Goal: Task Accomplishment & Management: Manage account settings

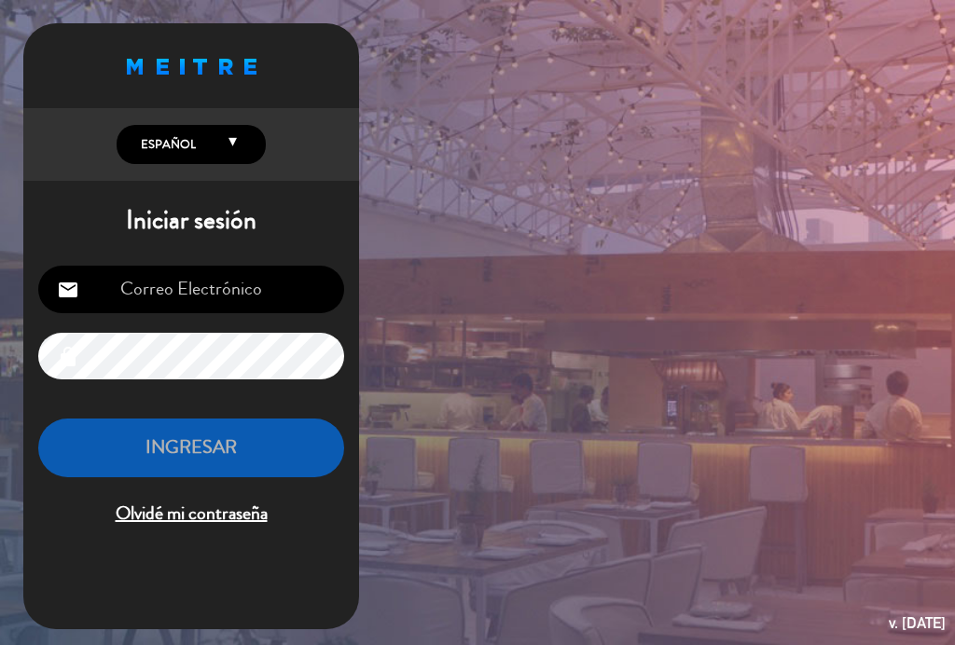
click at [231, 295] on input "email" at bounding box center [191, 290] width 306 height 48
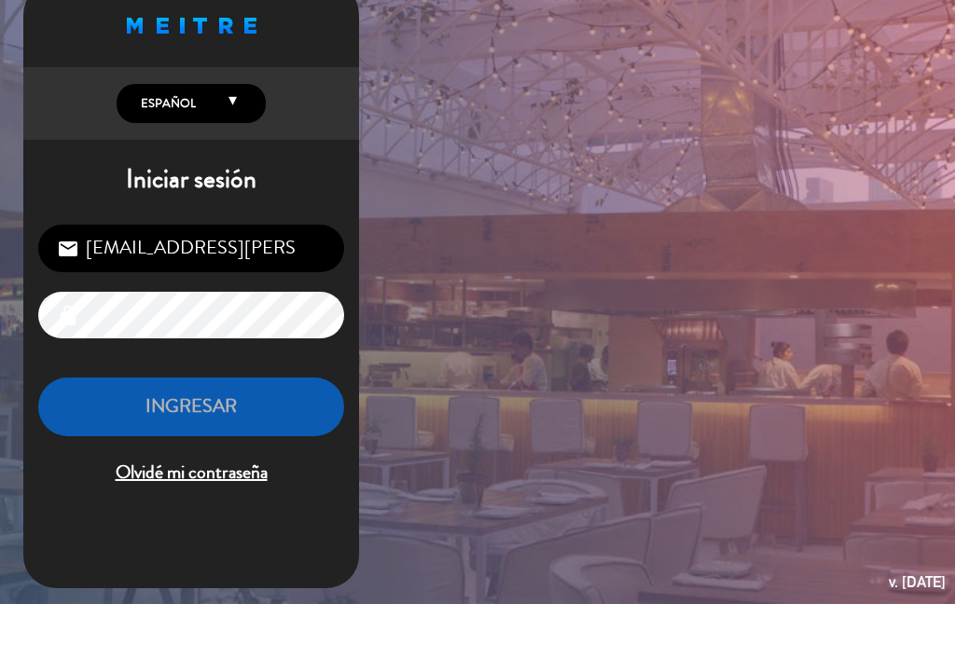
type input "[EMAIL_ADDRESS][PERSON_NAME][DOMAIN_NAME]"
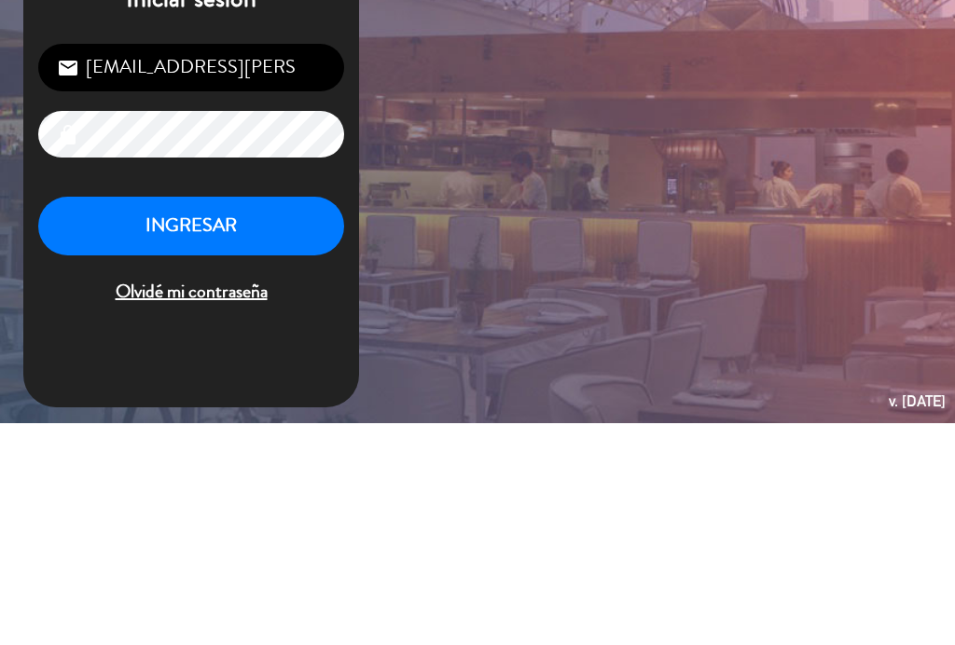
click at [157, 419] on button "INGRESAR" at bounding box center [191, 448] width 306 height 59
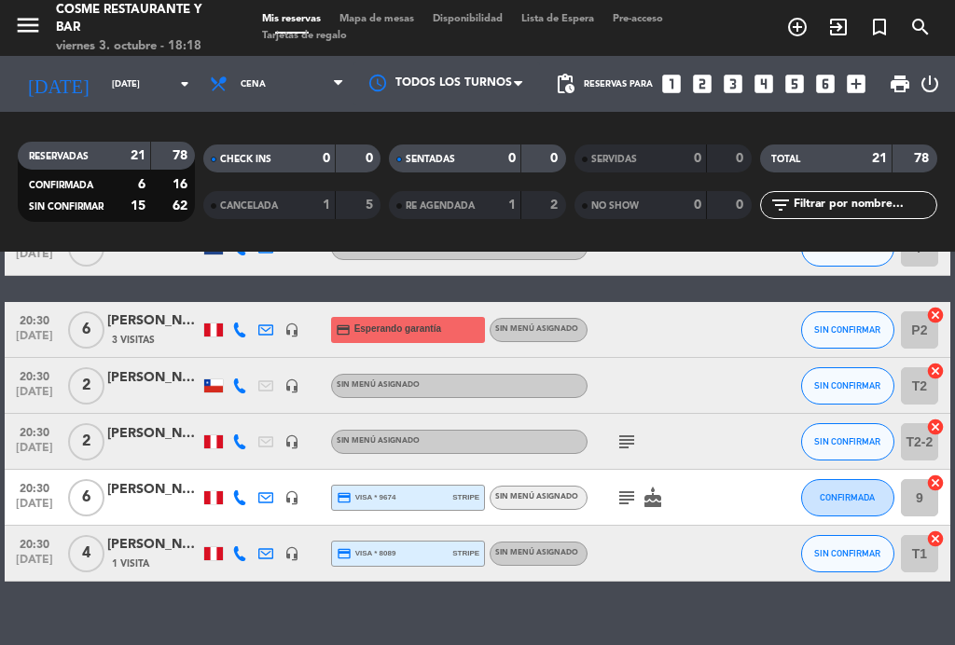
scroll to position [1034, 0]
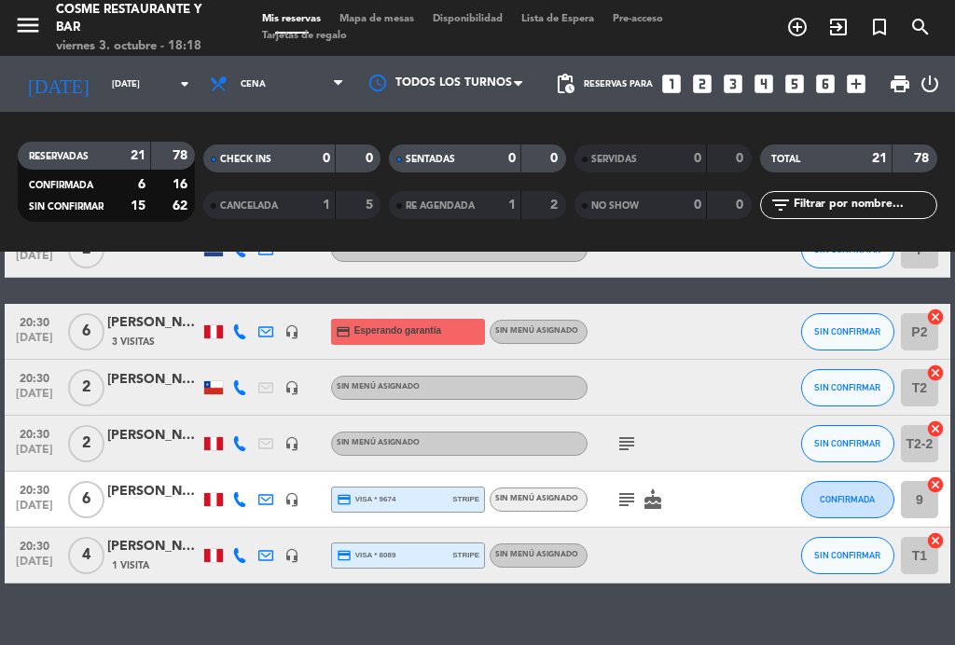
click at [124, 330] on div "[PERSON_NAME]" at bounding box center [153, 322] width 93 height 21
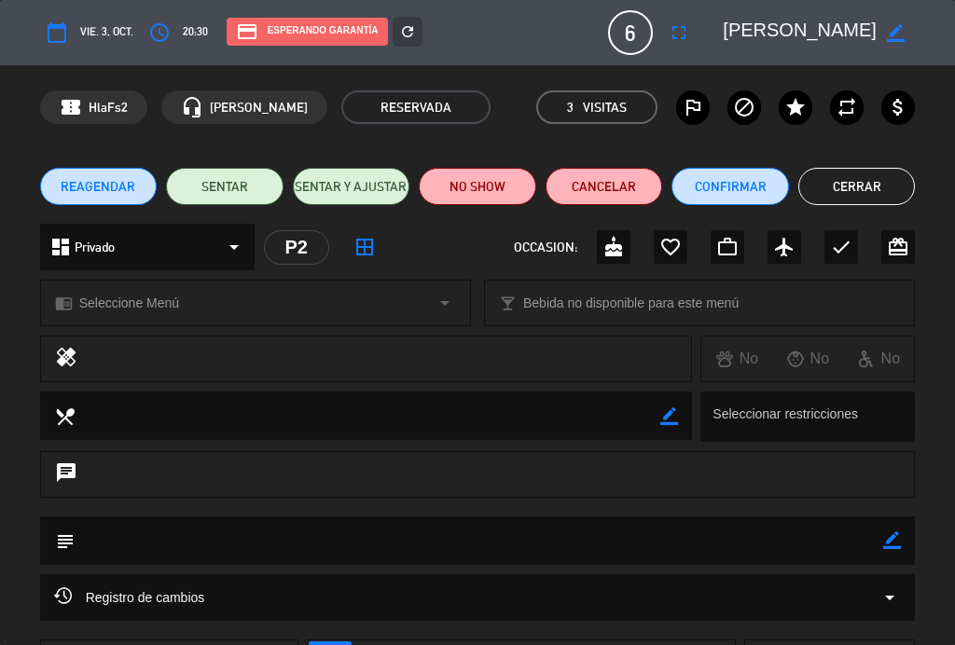
click at [856, 178] on button "Cerrar" at bounding box center [857, 186] width 118 height 37
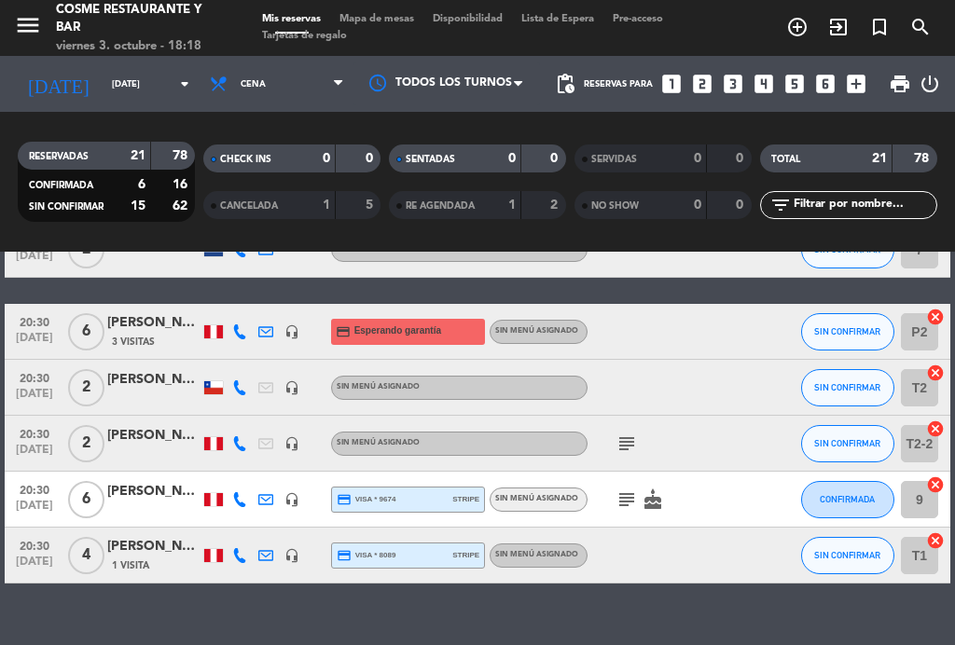
click at [28, 337] on span "[DATE]" at bounding box center [34, 342] width 47 height 21
click at [24, 340] on span "[DATE]" at bounding box center [34, 342] width 47 height 21
click at [626, 490] on icon "subject" at bounding box center [627, 500] width 22 height 22
click at [625, 493] on icon "subject" at bounding box center [627, 500] width 22 height 22
click at [155, 330] on div "[PERSON_NAME]" at bounding box center [153, 322] width 93 height 21
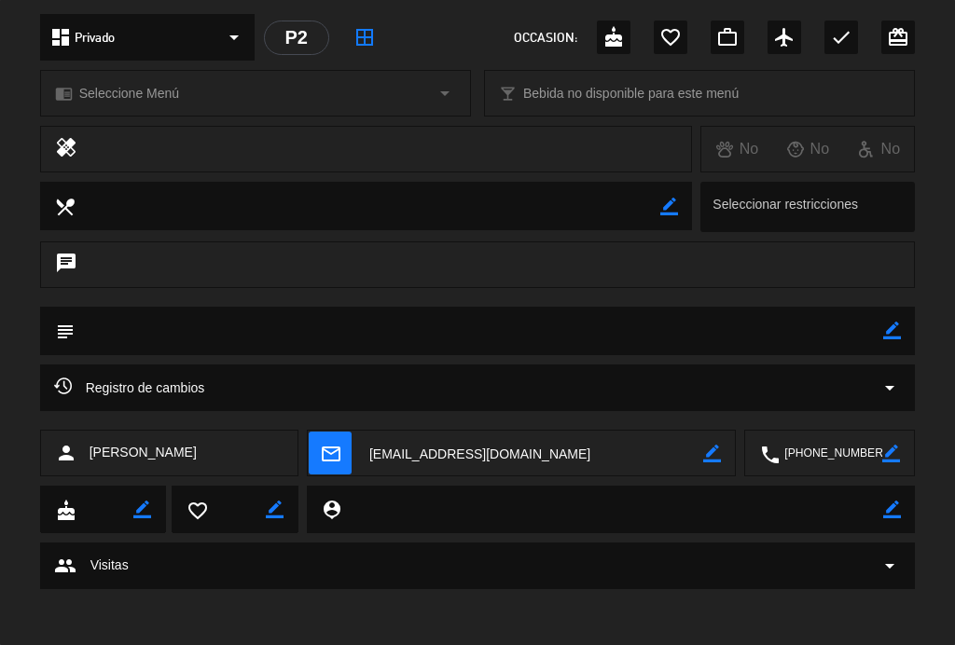
scroll to position [209, 0]
click at [897, 388] on icon "arrow_drop_down" at bounding box center [890, 389] width 22 height 22
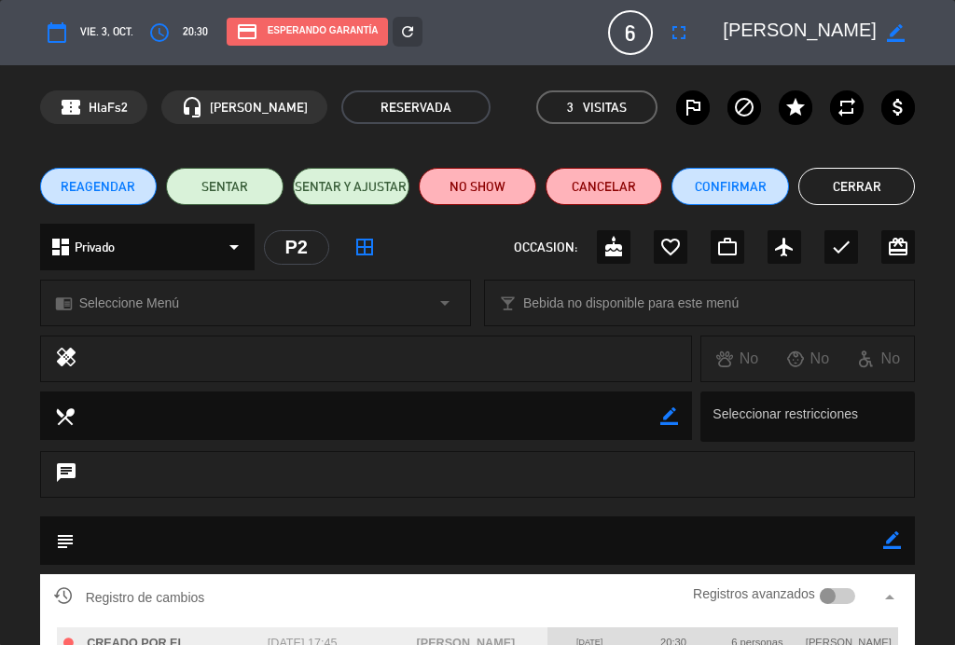
scroll to position [0, 0]
click at [857, 187] on button "Cerrar" at bounding box center [857, 186] width 118 height 37
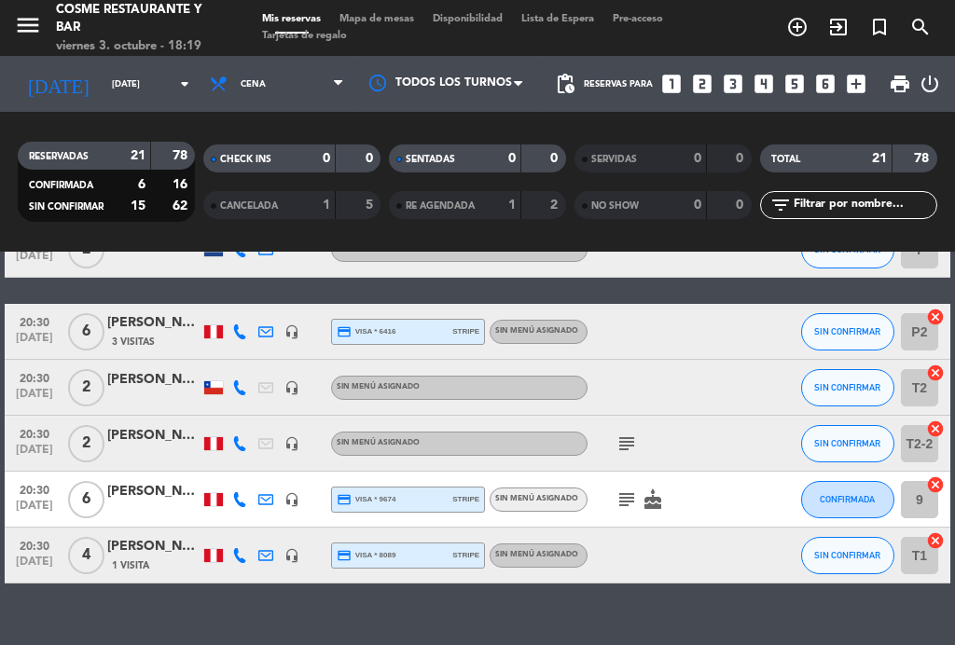
click at [625, 493] on icon "subject" at bounding box center [627, 500] width 22 height 22
click at [150, 489] on div "[PERSON_NAME]" at bounding box center [153, 491] width 93 height 21
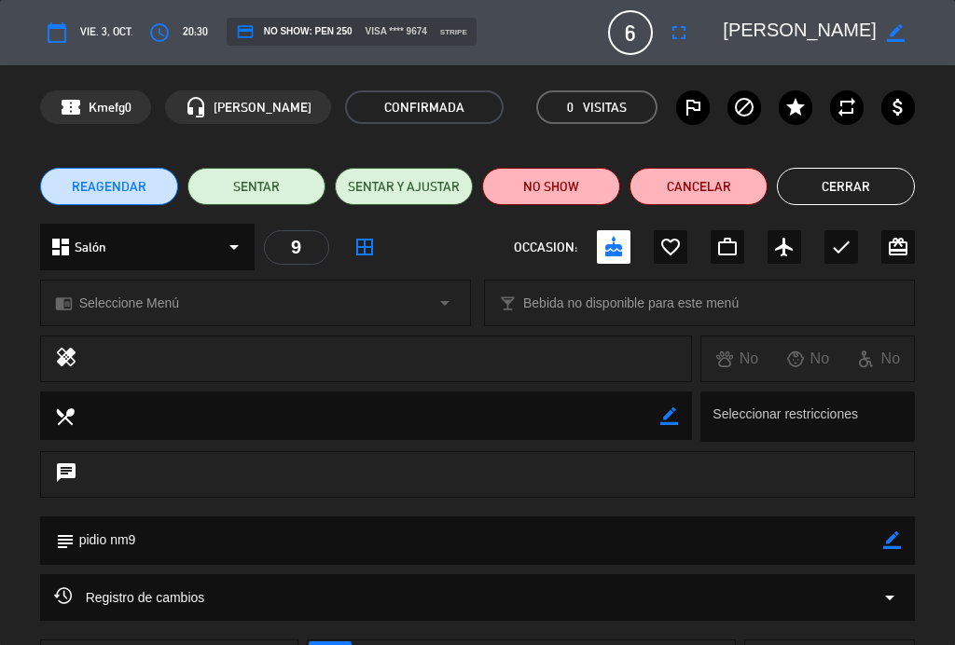
click at [214, 600] on div "Registro de cambios arrow_drop_down" at bounding box center [478, 598] width 848 height 22
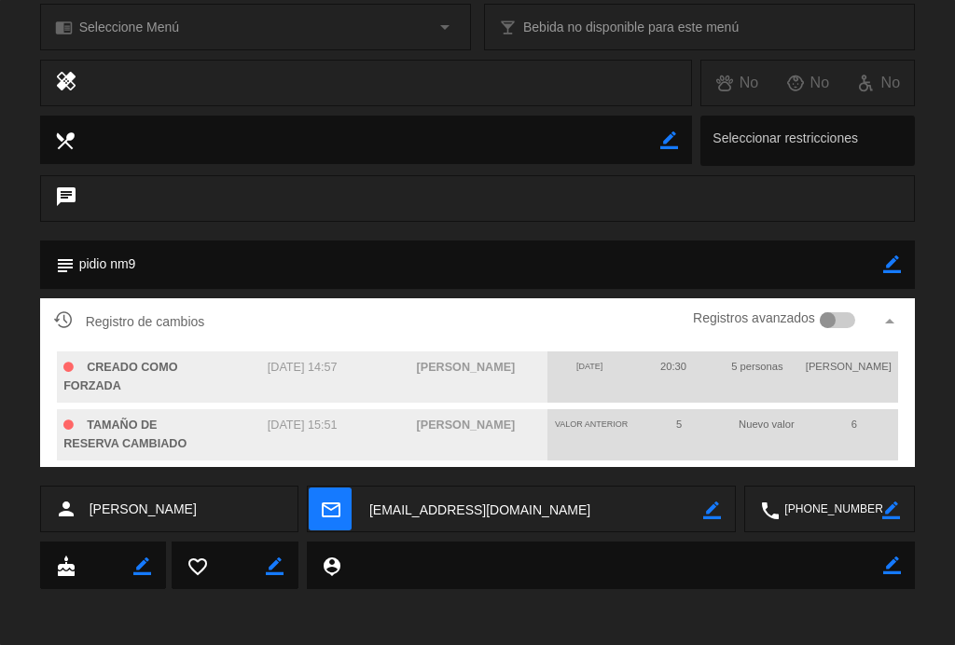
click at [847, 308] on div "Registros avanzados" at bounding box center [774, 322] width 162 height 28
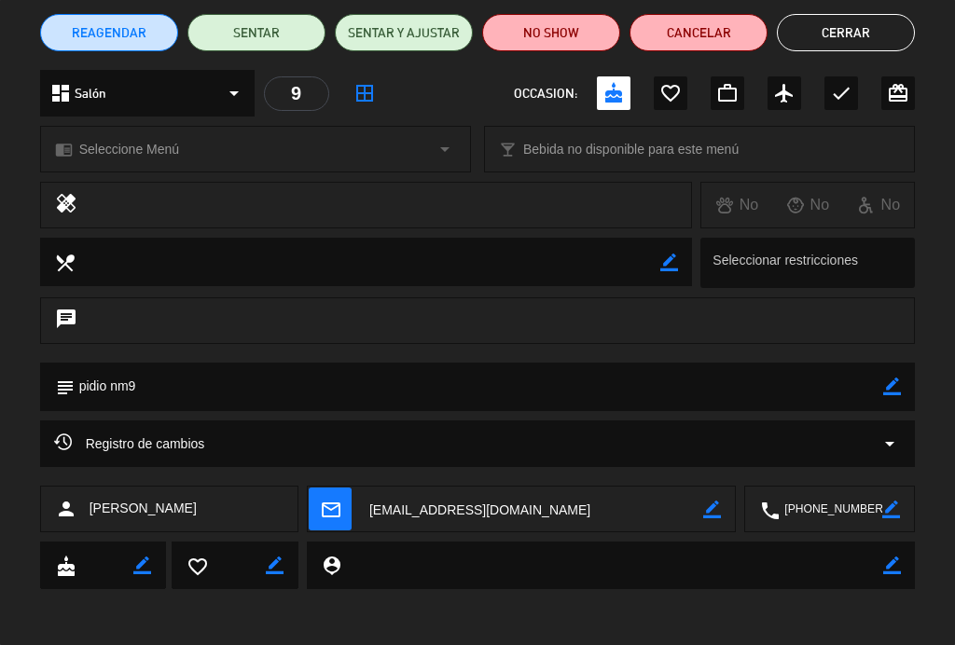
scroll to position [153, 0]
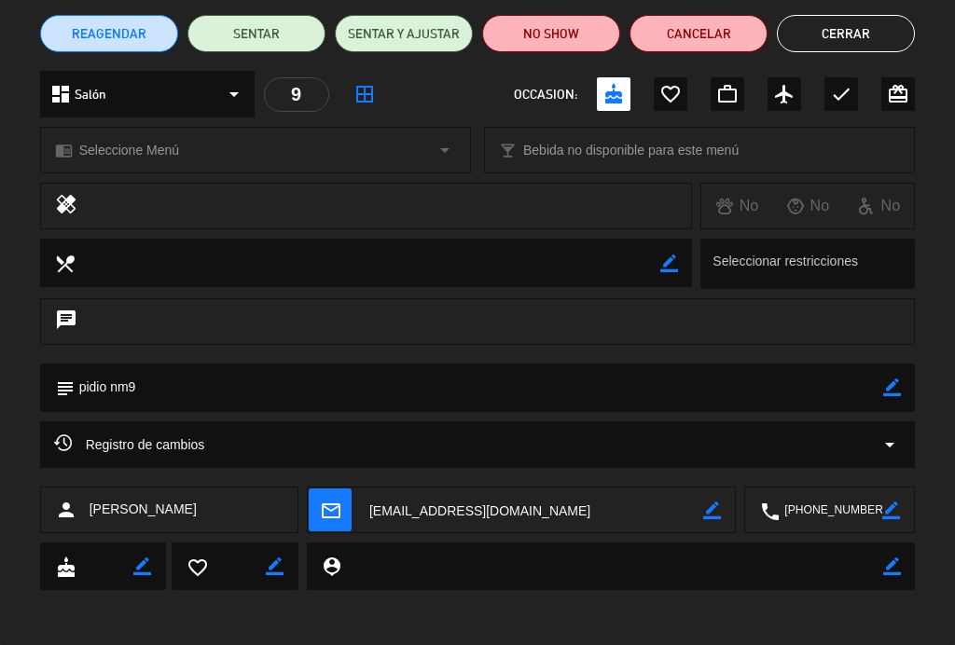
click at [850, 434] on div "Registro de cambios arrow_drop_down" at bounding box center [478, 445] width 848 height 22
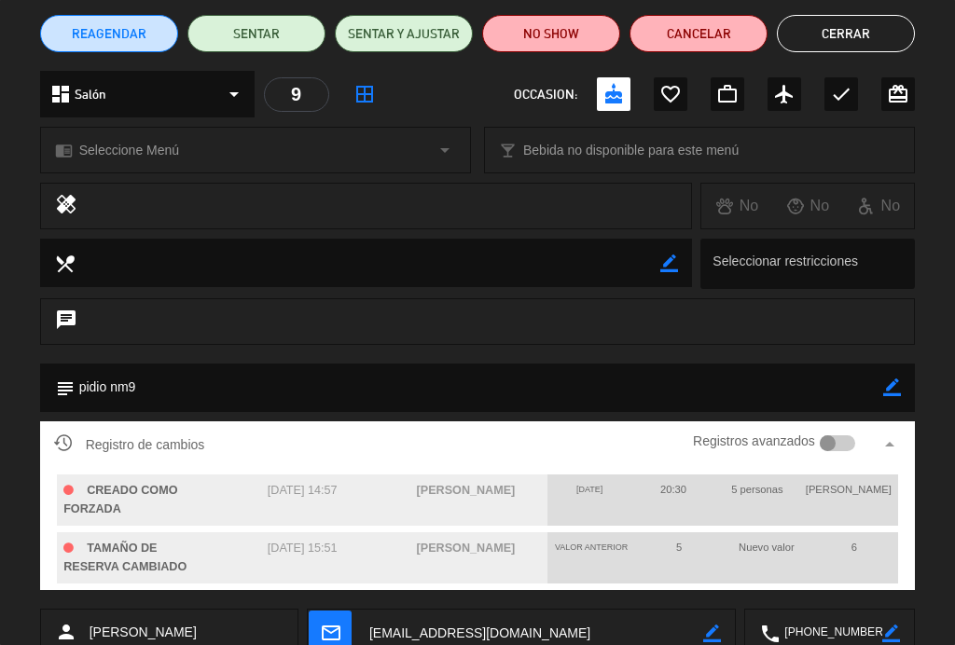
click at [845, 439] on div at bounding box center [838, 444] width 36 height 17
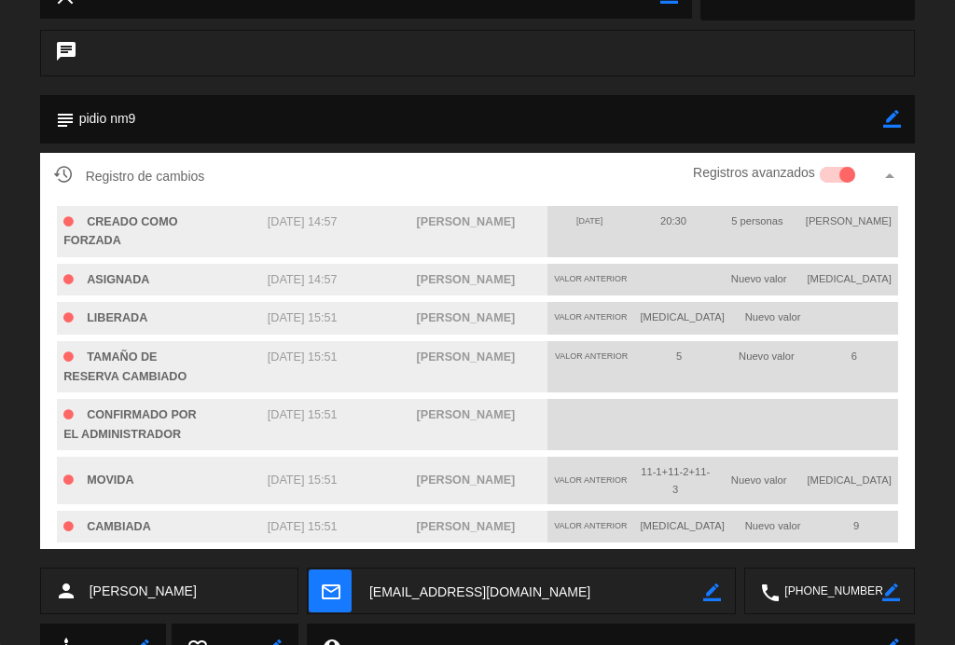
scroll to position [419, 0]
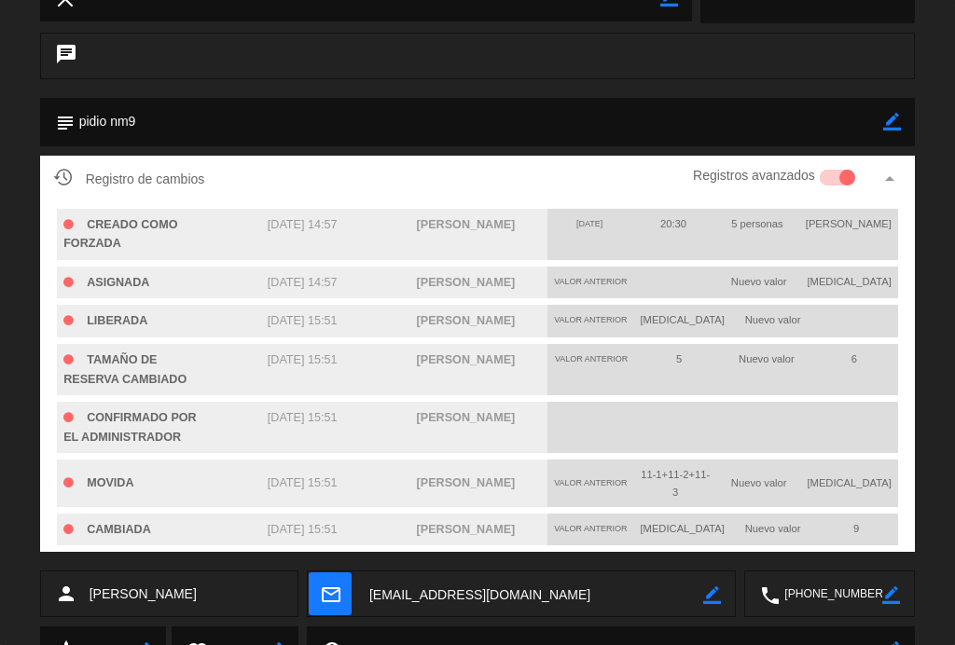
click at [914, 187] on div "Registro de cambios Registros avanzados arrow_drop_up" at bounding box center [478, 179] width 876 height 47
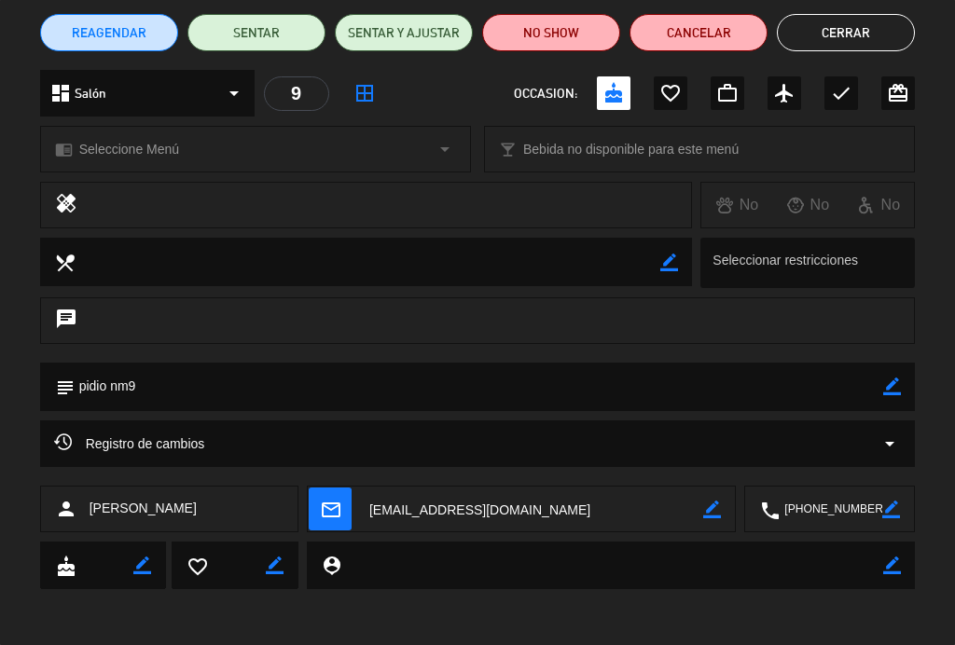
scroll to position [153, 0]
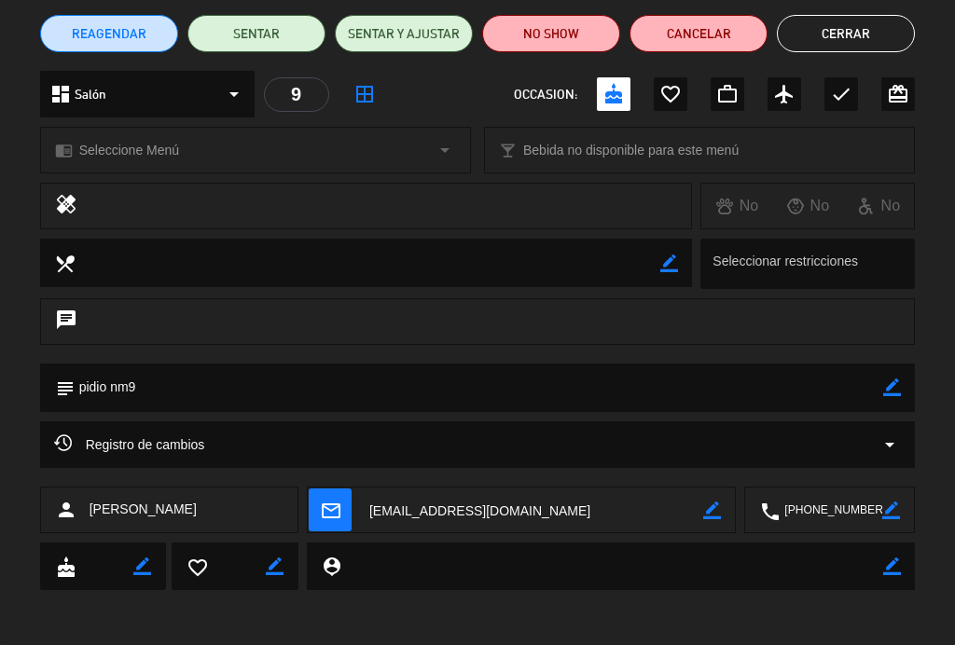
click at [843, 46] on button "Cerrar" at bounding box center [846, 33] width 138 height 37
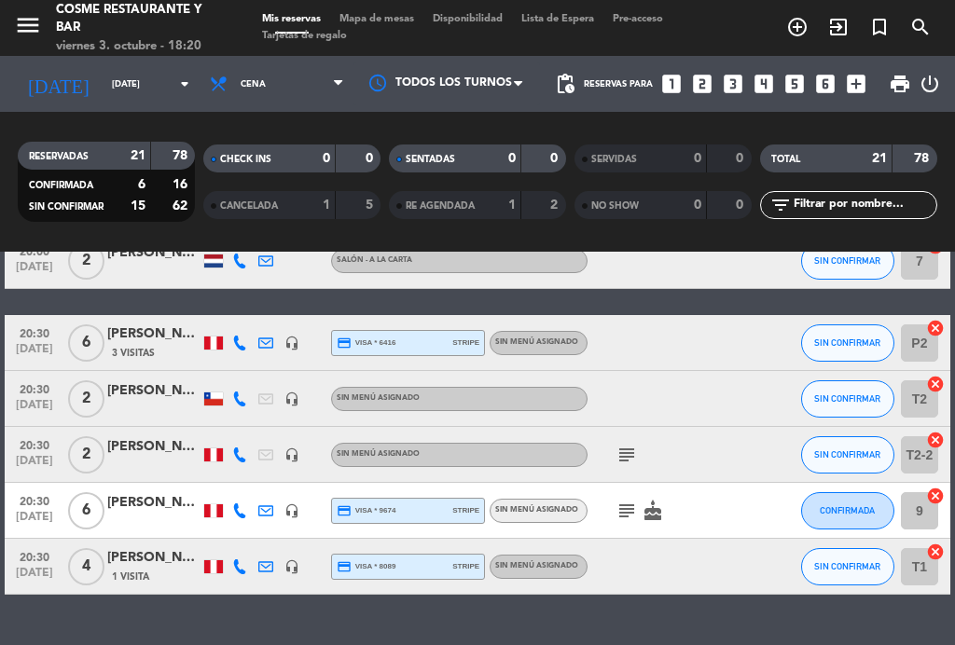
scroll to position [1010, 0]
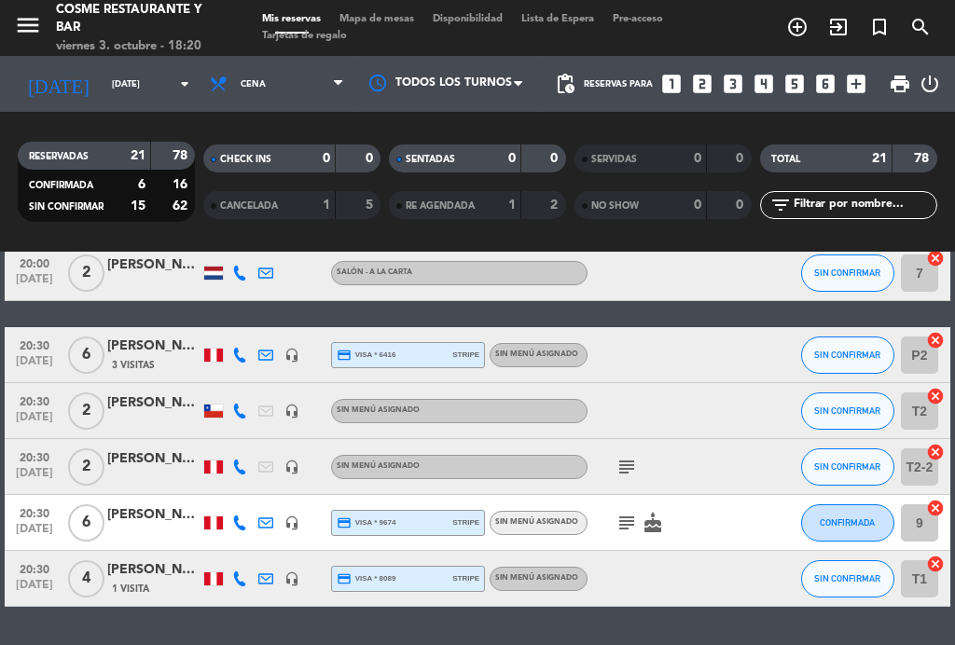
click at [620, 517] on icon "subject" at bounding box center [627, 523] width 22 height 22
click at [636, 524] on icon "subject" at bounding box center [627, 523] width 22 height 22
click at [636, 457] on icon "subject" at bounding box center [627, 467] width 22 height 22
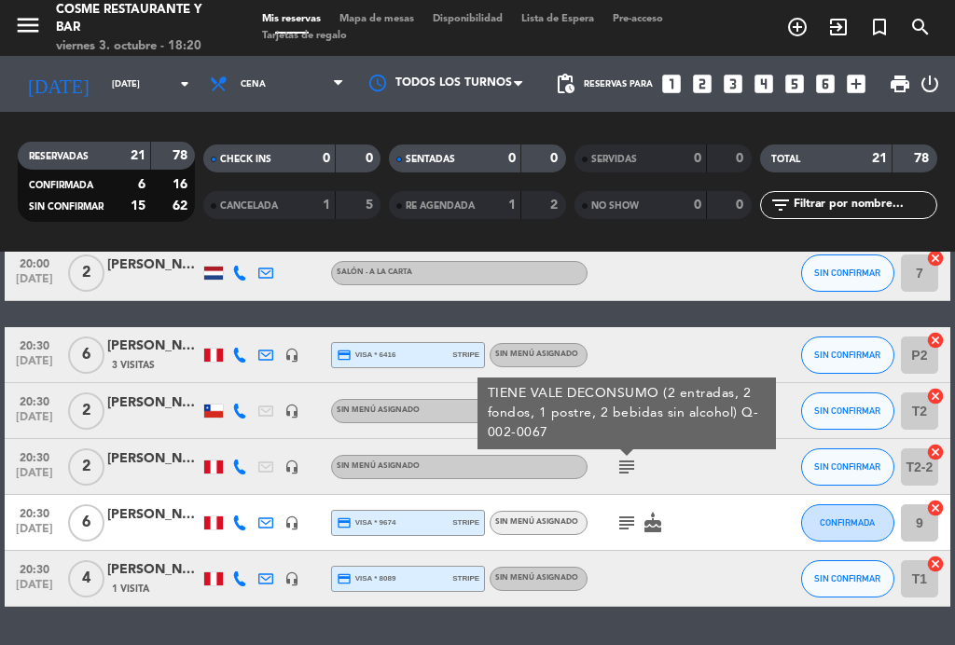
click at [636, 497] on div "subject cake" at bounding box center [666, 522] width 157 height 55
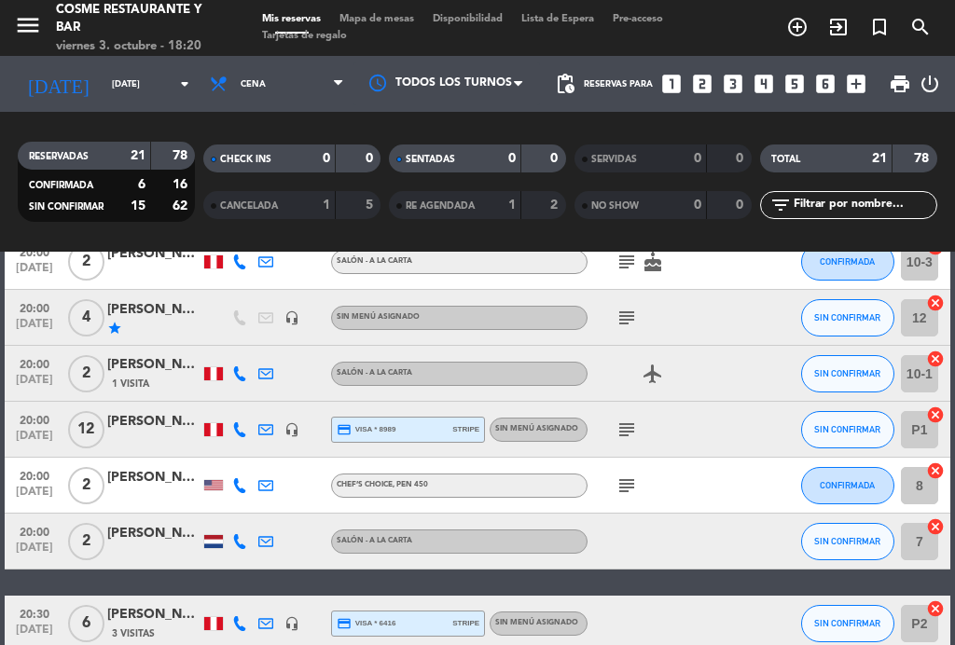
scroll to position [740, 0]
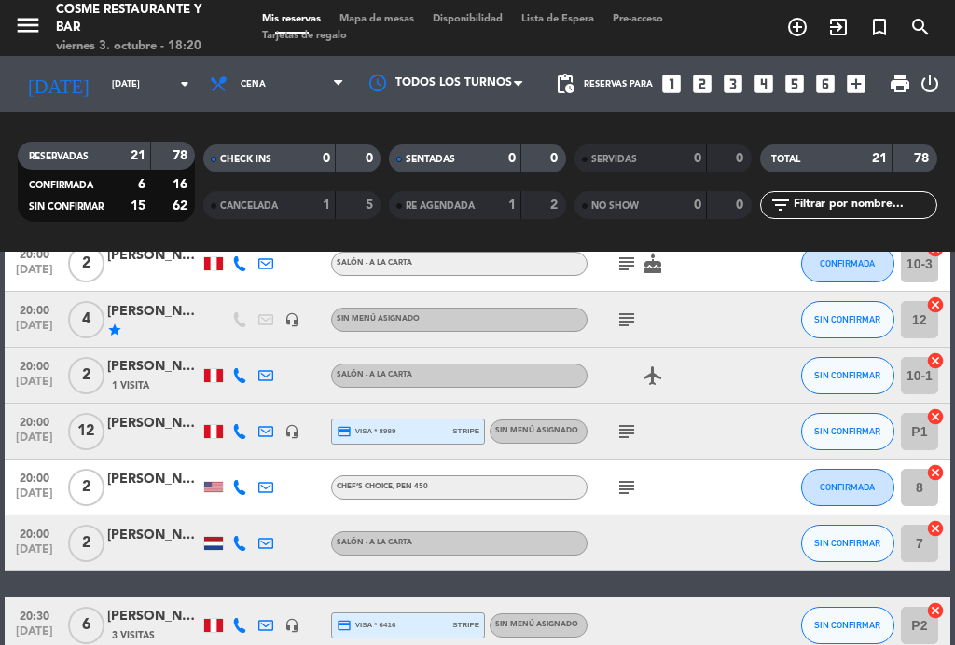
click at [207, 548] on div at bounding box center [213, 543] width 19 height 13
click at [217, 545] on div at bounding box center [213, 543] width 19 height 13
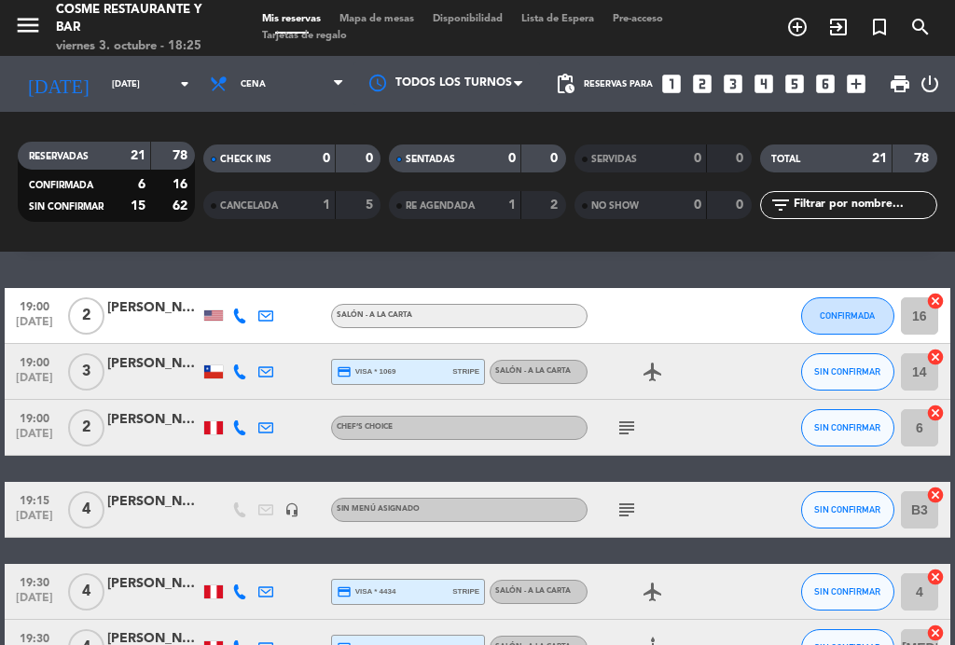
scroll to position [50, 0]
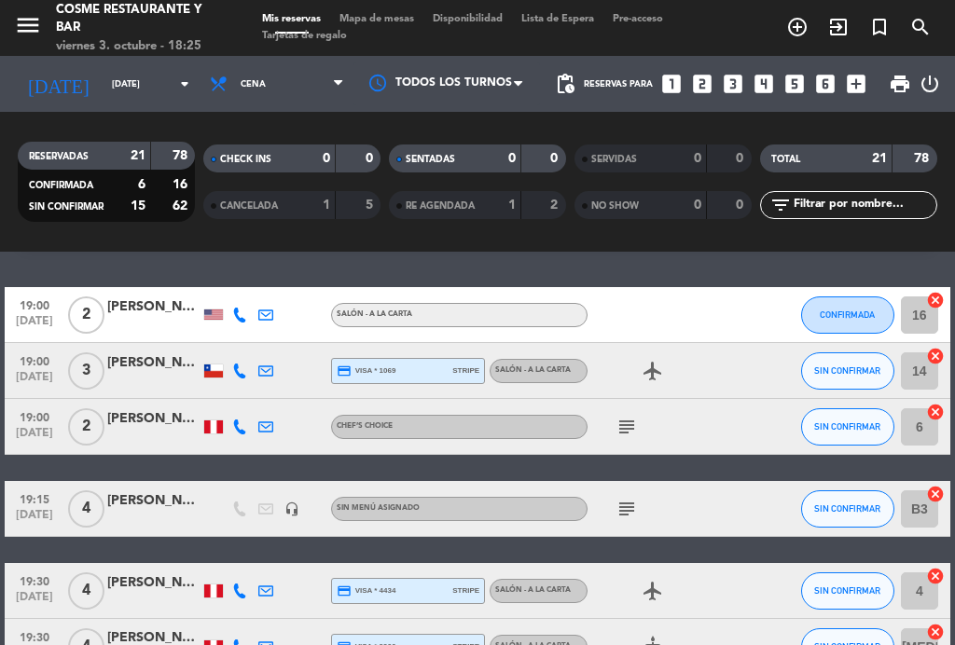
click at [636, 431] on icon "subject" at bounding box center [627, 427] width 22 height 22
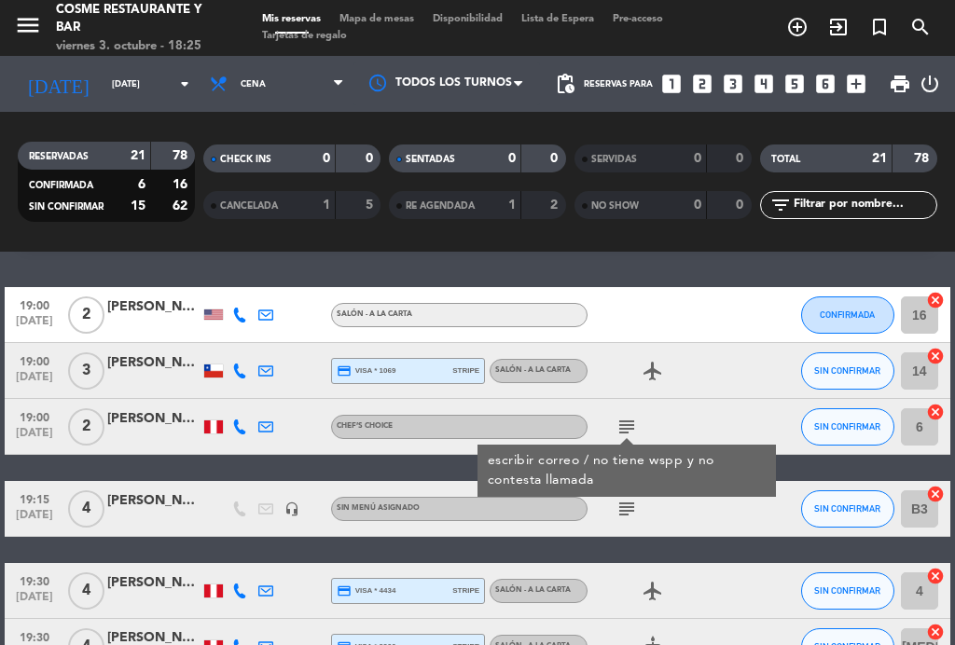
click at [241, 429] on icon at bounding box center [239, 427] width 15 height 15
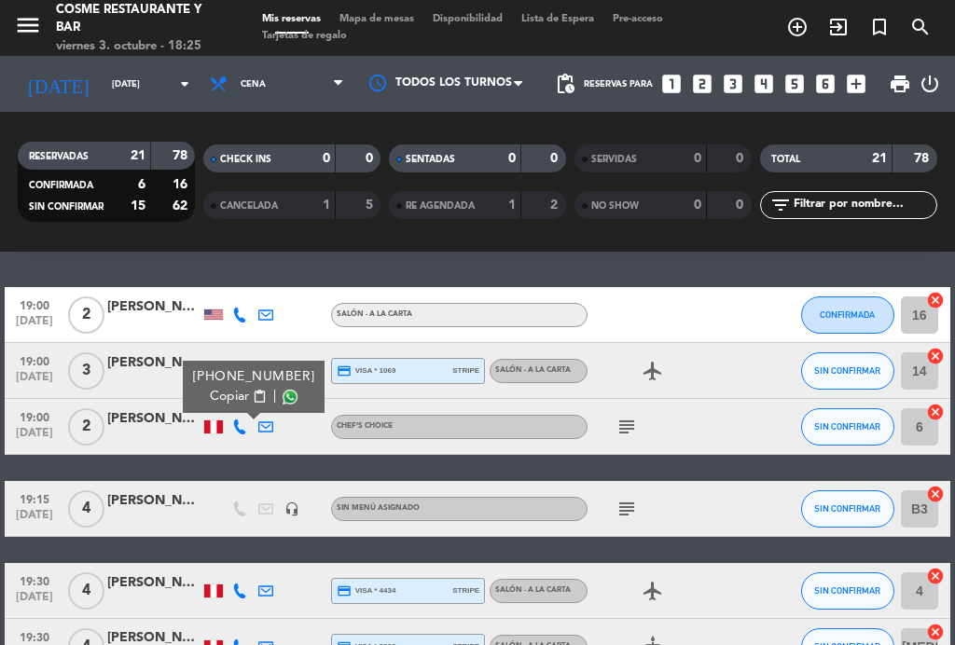
click at [243, 422] on icon at bounding box center [239, 427] width 15 height 15
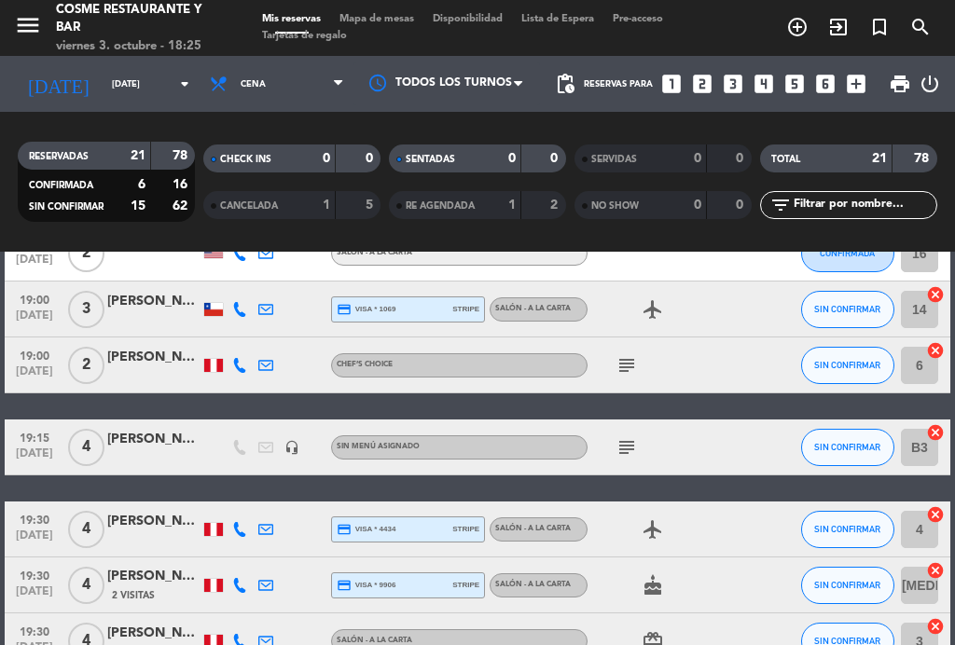
scroll to position [113, 0]
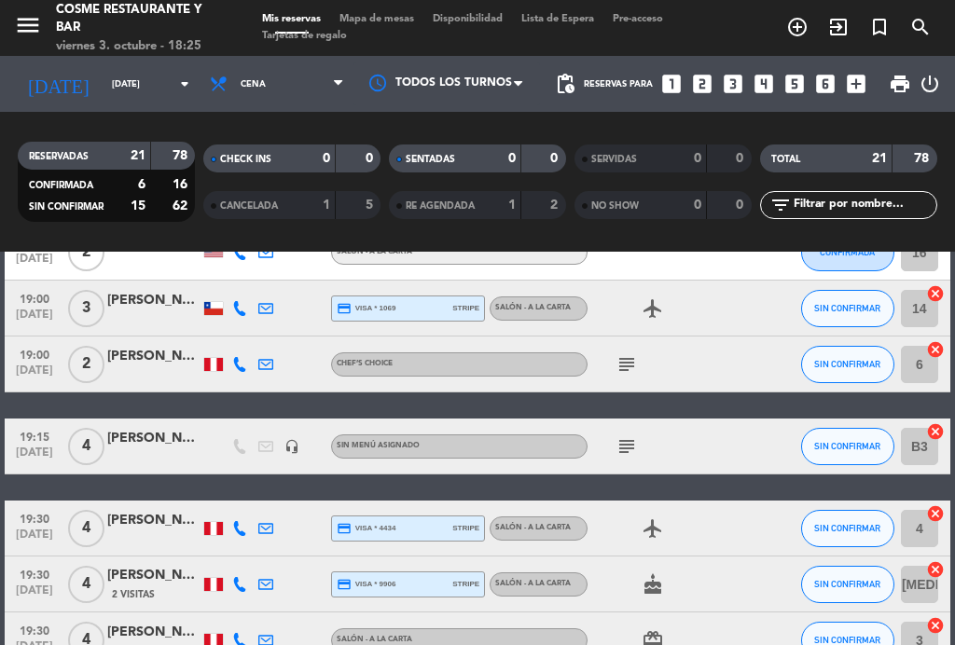
click at [616, 425] on div "subject" at bounding box center [666, 446] width 157 height 55
click at [618, 448] on icon "subject" at bounding box center [627, 447] width 22 height 22
click at [625, 438] on icon "subject" at bounding box center [627, 447] width 22 height 22
click at [149, 455] on div at bounding box center [153, 457] width 93 height 15
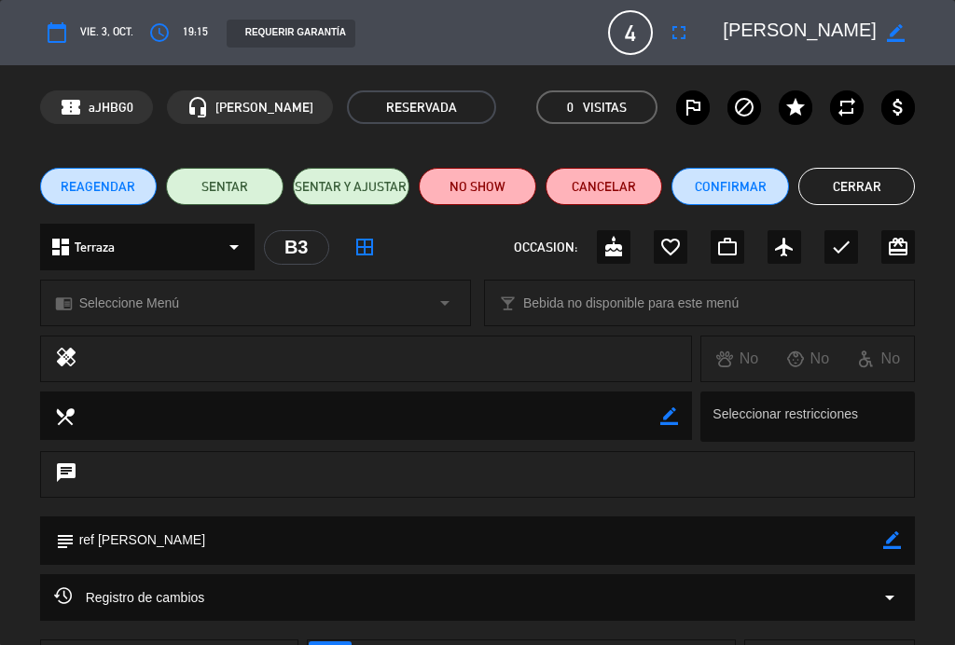
click at [788, 106] on icon "star" at bounding box center [795, 107] width 22 height 22
click at [841, 178] on button "Cerrar" at bounding box center [857, 186] width 118 height 37
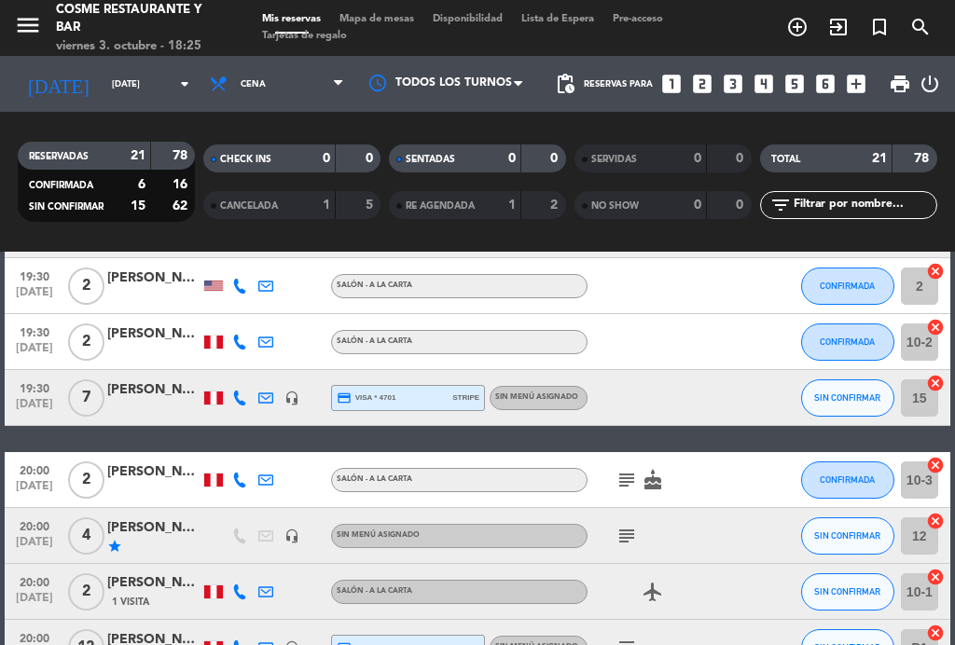
scroll to position [524, 0]
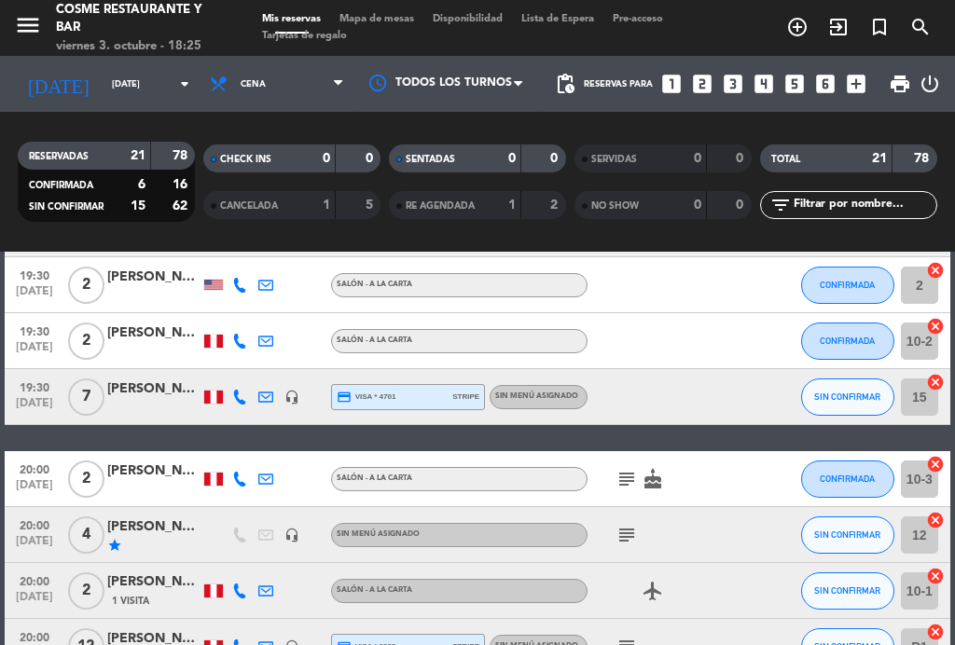
click at [619, 476] on icon "subject" at bounding box center [627, 479] width 22 height 22
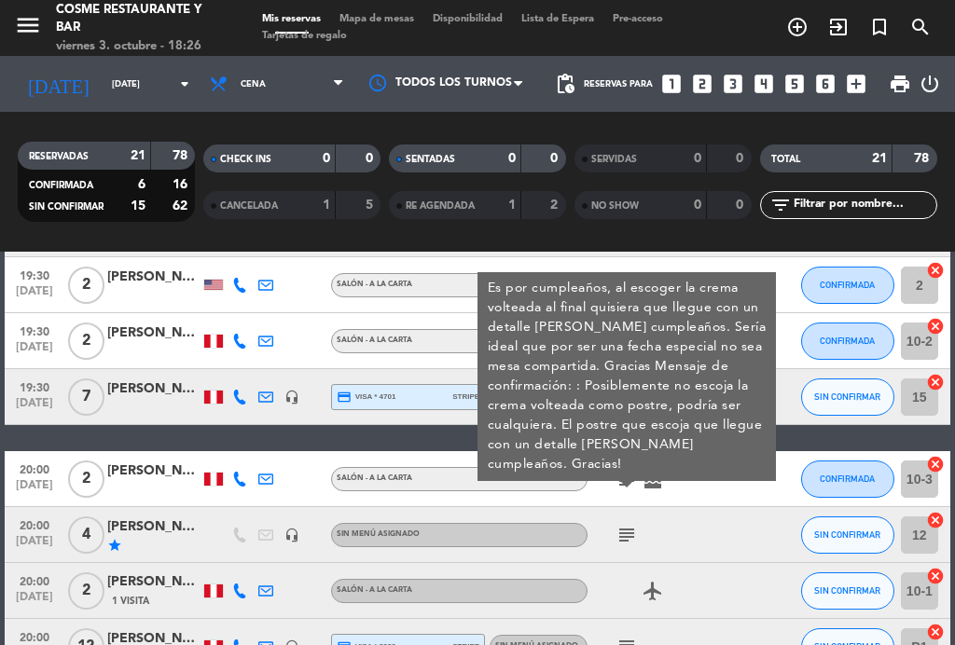
click at [621, 475] on icon "subject" at bounding box center [627, 479] width 22 height 22
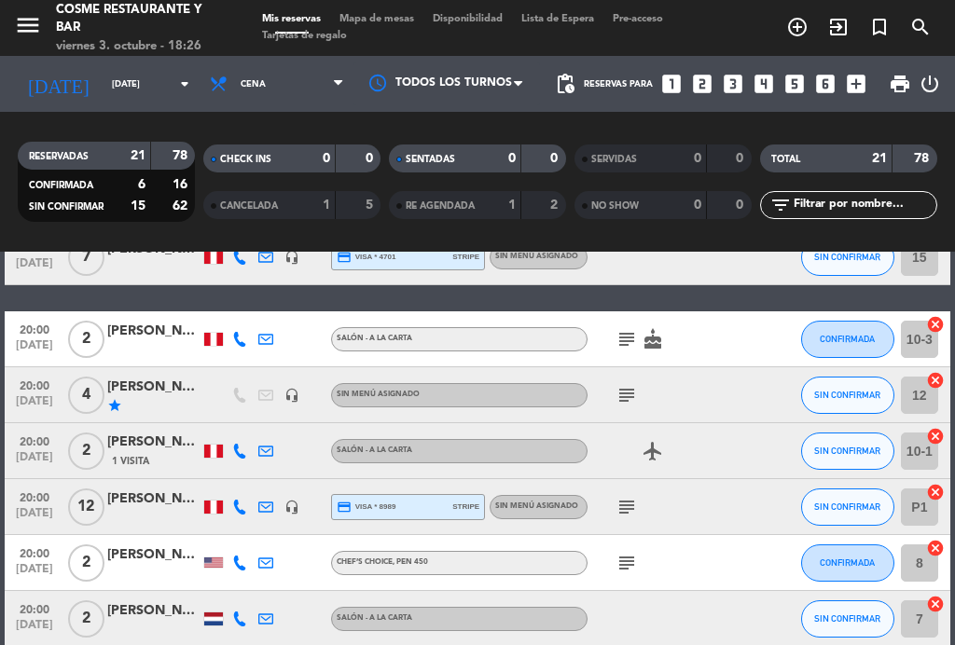
scroll to position [677, 0]
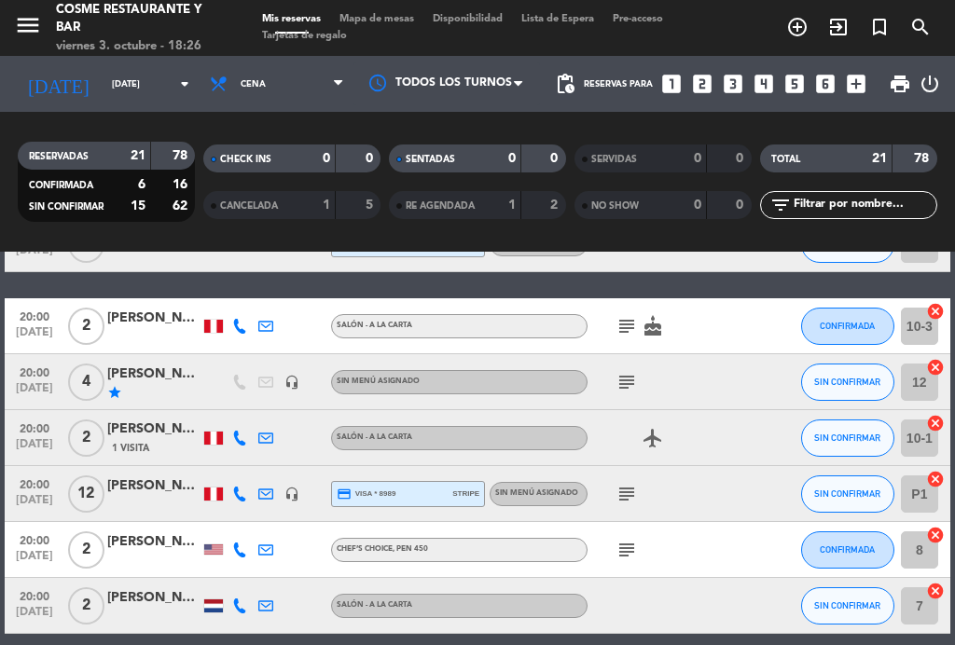
click at [631, 505] on icon "subject" at bounding box center [627, 494] width 22 height 22
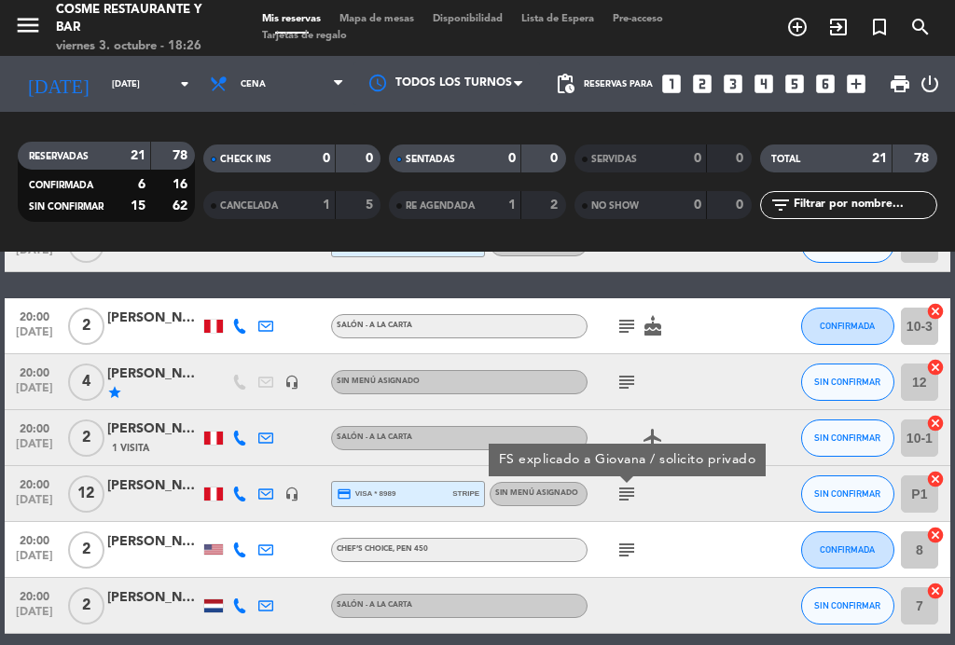
click at [630, 505] on icon "subject" at bounding box center [627, 494] width 22 height 22
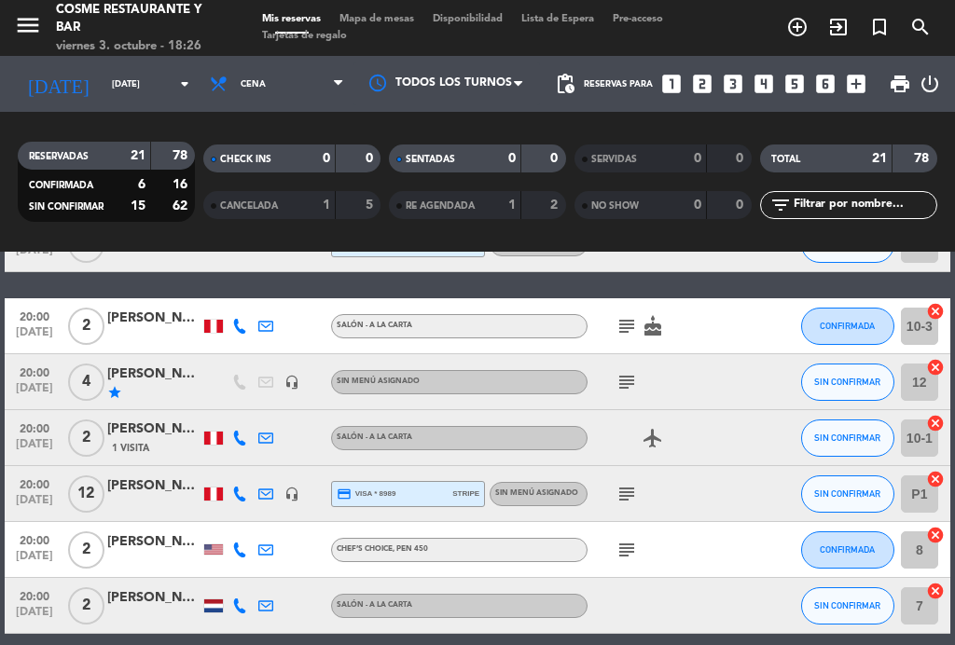
click at [634, 383] on icon "subject" at bounding box center [627, 382] width 22 height 22
click at [637, 382] on icon "subject" at bounding box center [627, 382] width 22 height 22
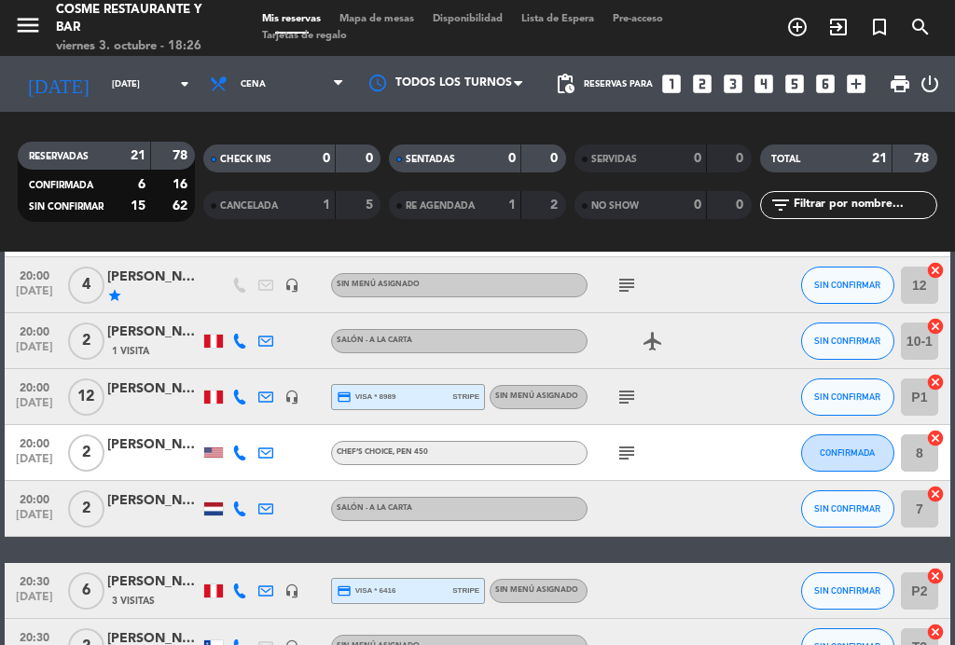
scroll to position [783, 0]
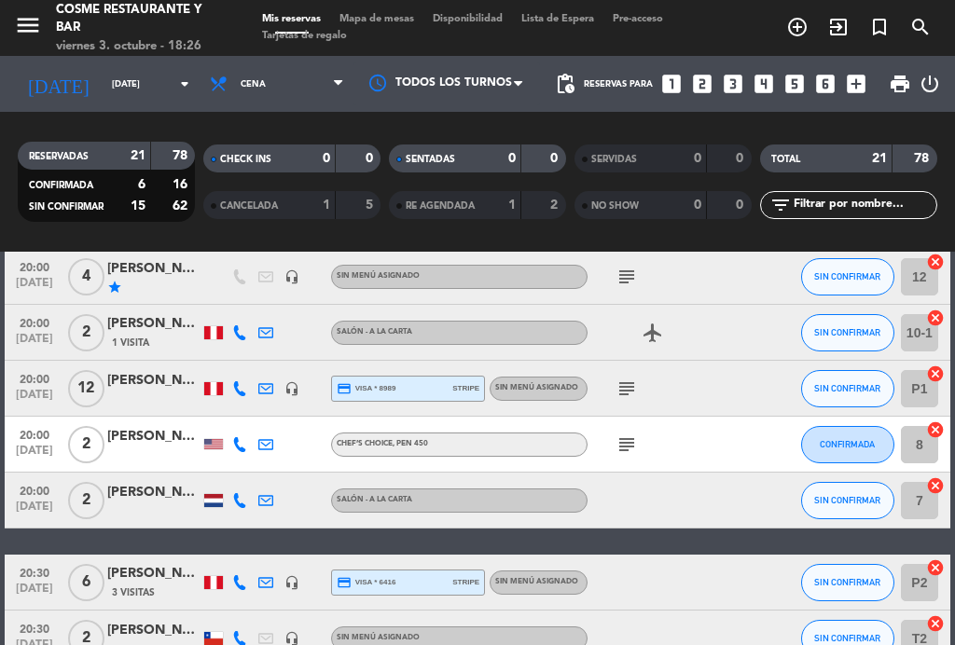
click at [627, 437] on icon "subject" at bounding box center [627, 445] width 22 height 22
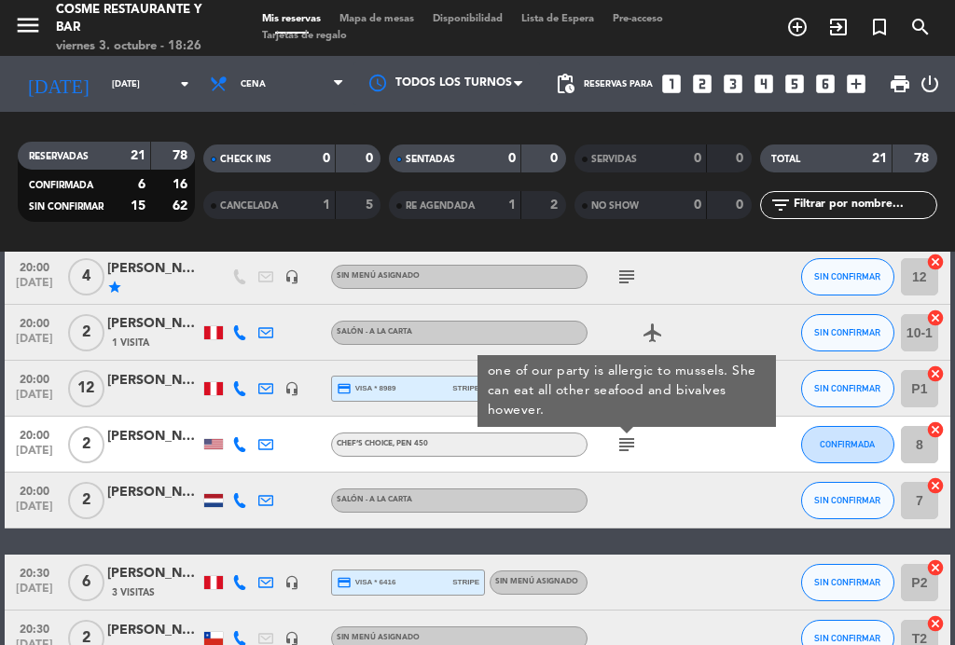
click at [636, 449] on icon "subject" at bounding box center [627, 445] width 22 height 22
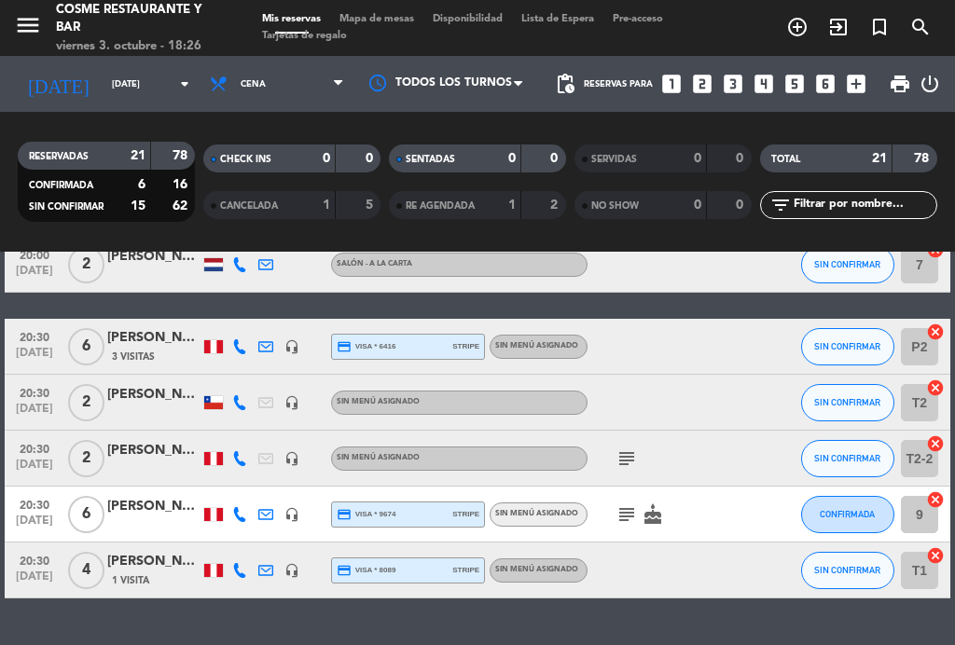
scroll to position [1025, 0]
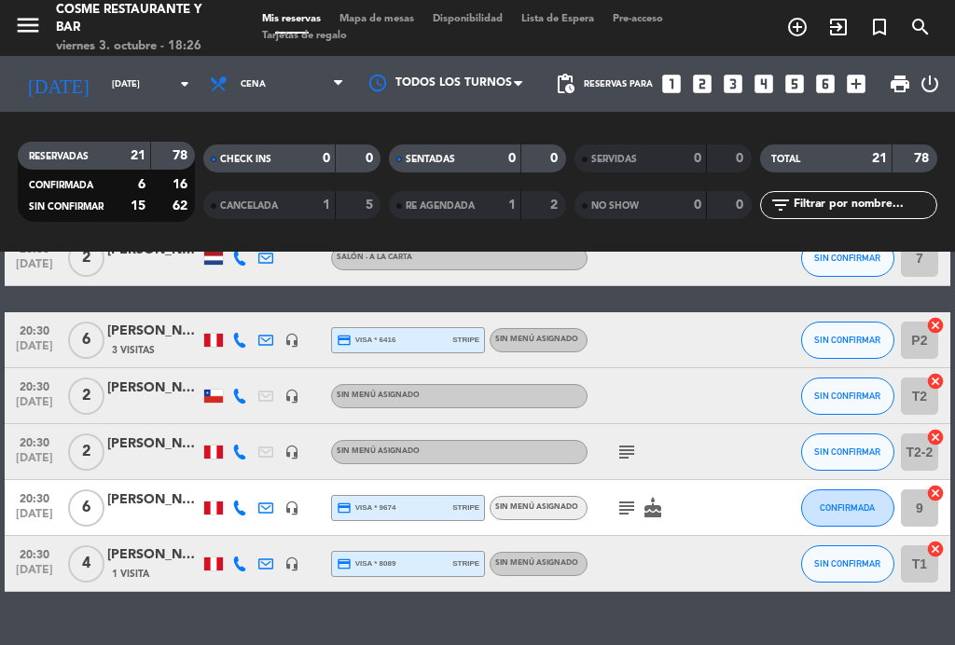
click at [618, 509] on icon "subject" at bounding box center [627, 508] width 22 height 22
click at [630, 507] on icon "subject" at bounding box center [627, 508] width 22 height 22
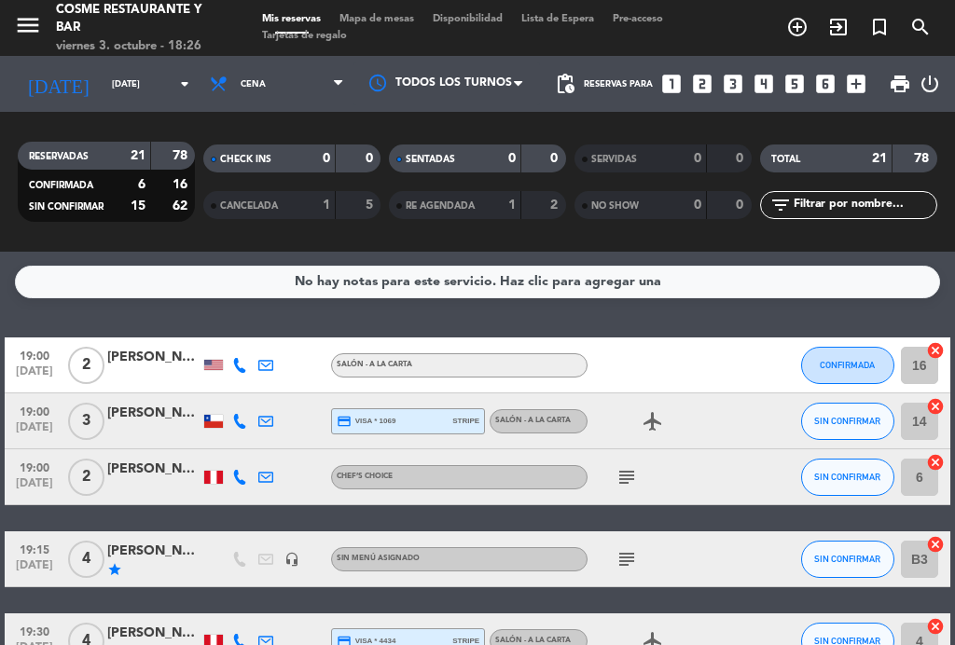
scroll to position [0, 0]
click at [394, 16] on span "Mapa de mesas" at bounding box center [376, 19] width 93 height 10
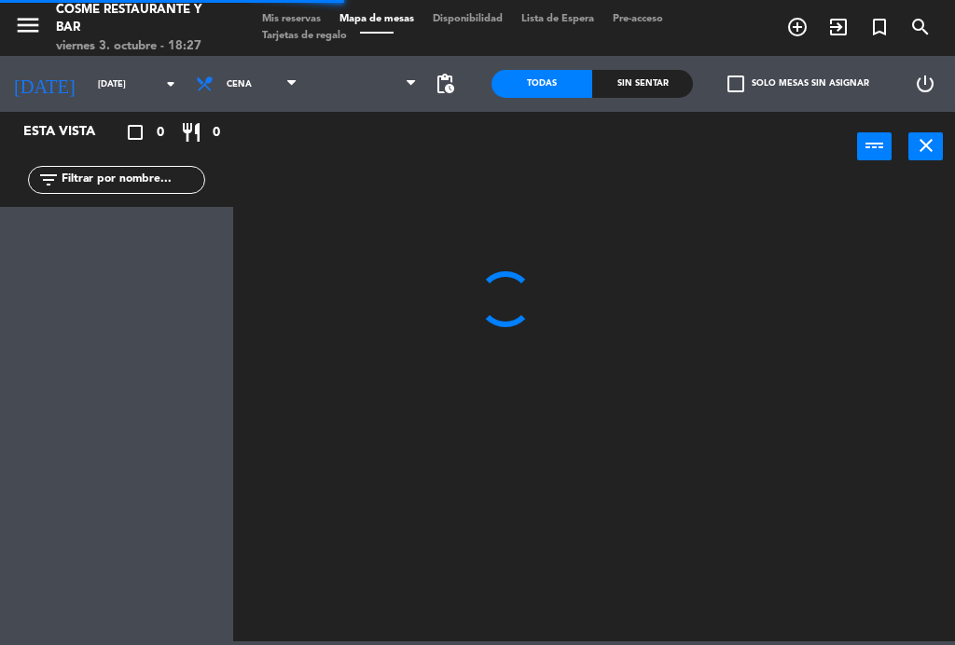
click at [504, 24] on span "Disponibilidad" at bounding box center [467, 19] width 89 height 10
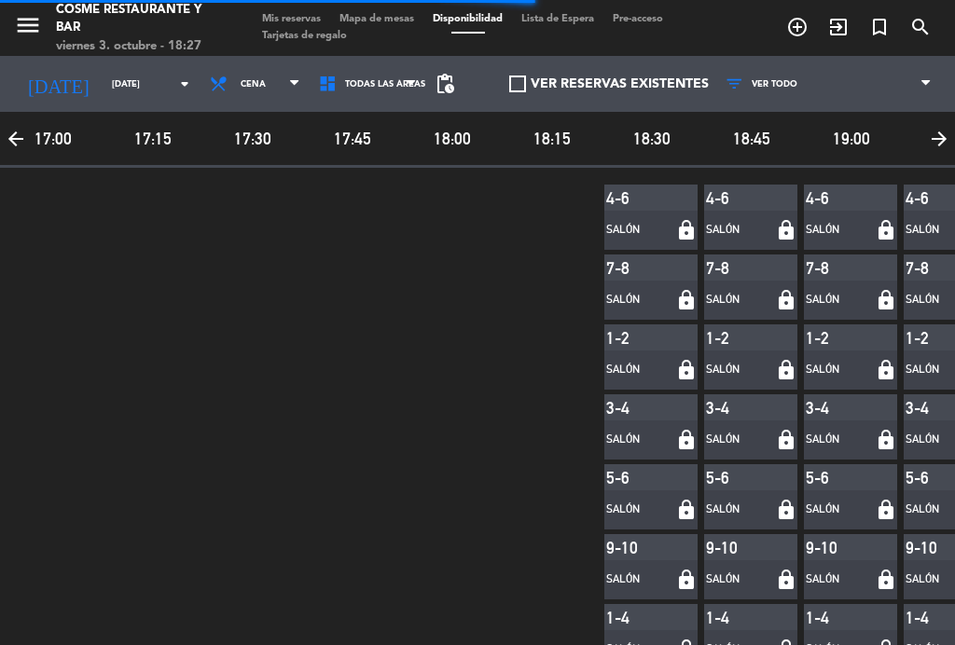
scroll to position [0, 604]
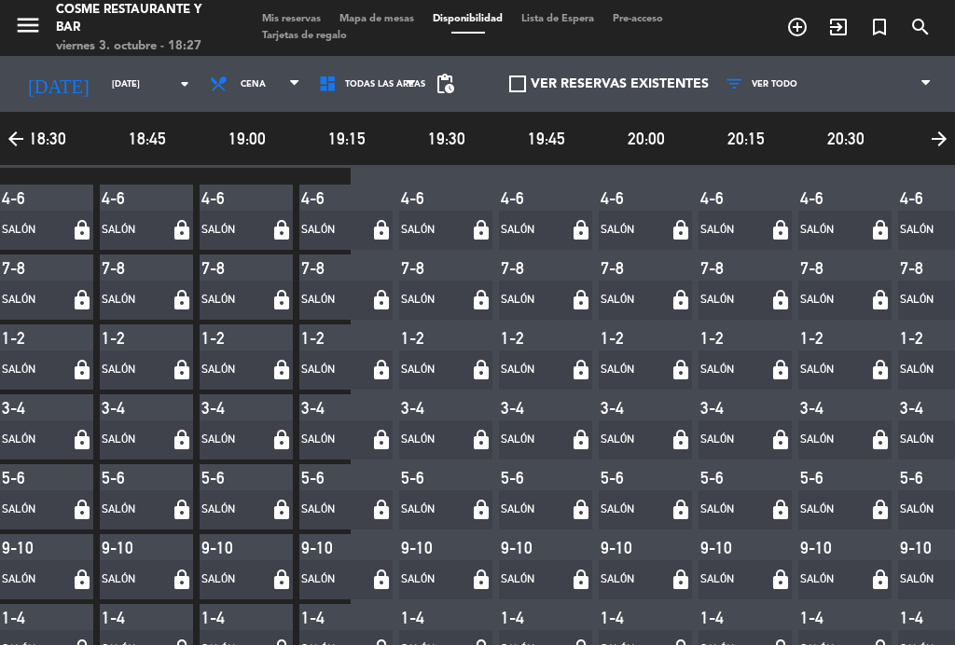
click at [376, 18] on span "Mapa de mesas" at bounding box center [376, 19] width 93 height 10
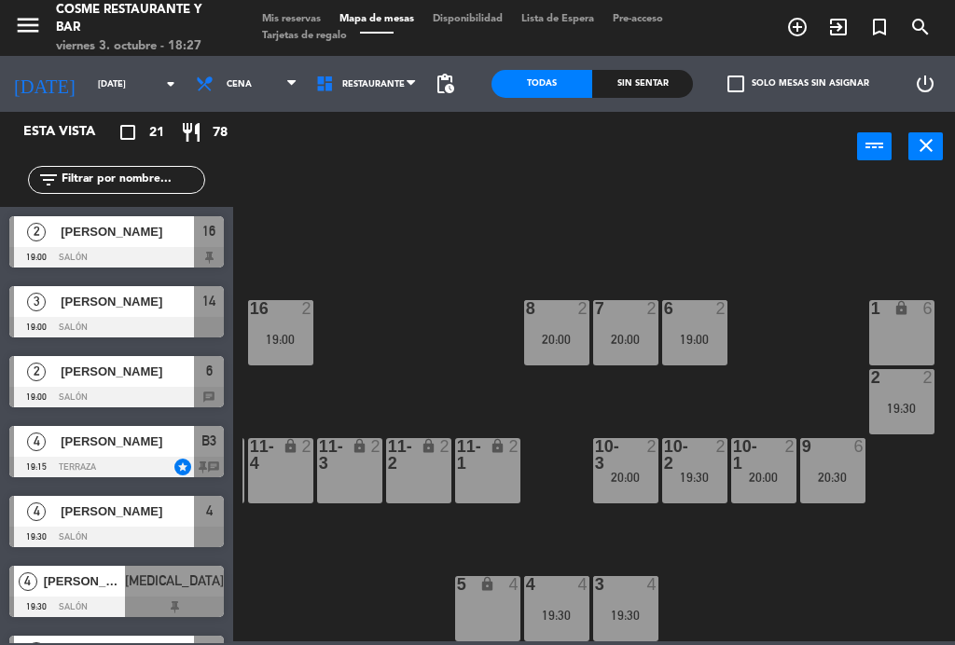
scroll to position [118, 207]
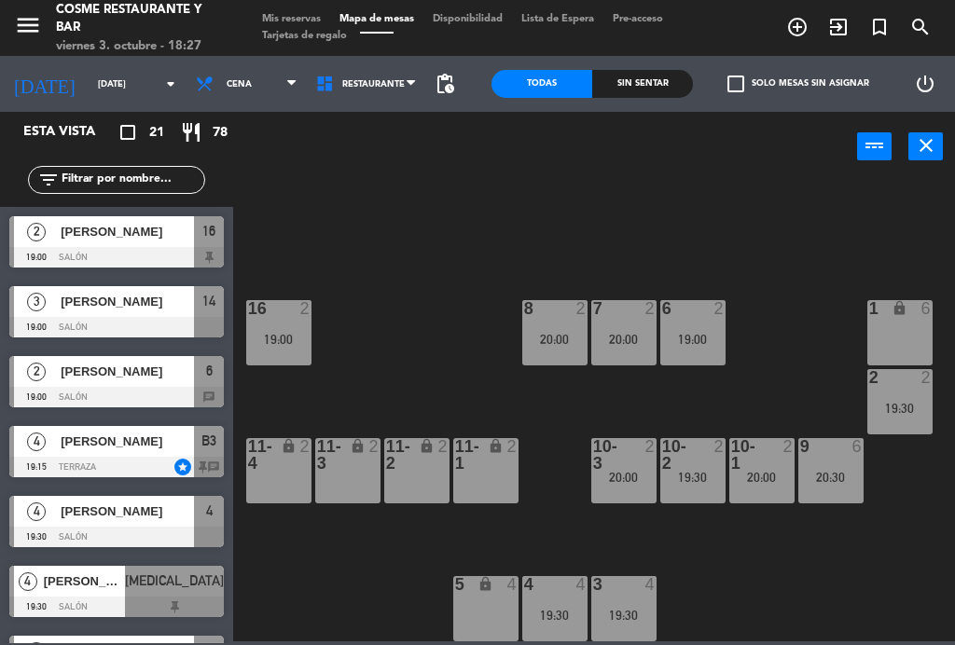
click at [685, 334] on div "19:00" at bounding box center [692, 339] width 65 height 13
click at [798, 305] on div "B1 lock 2 B2 lock 2 B3 lock 4 19:15 B4 lock 4 19:15 15 7 19:30 14 3 19:00 8 2 2…" at bounding box center [599, 410] width 713 height 464
click at [305, 18] on span "Mis reservas" at bounding box center [291, 19] width 77 height 10
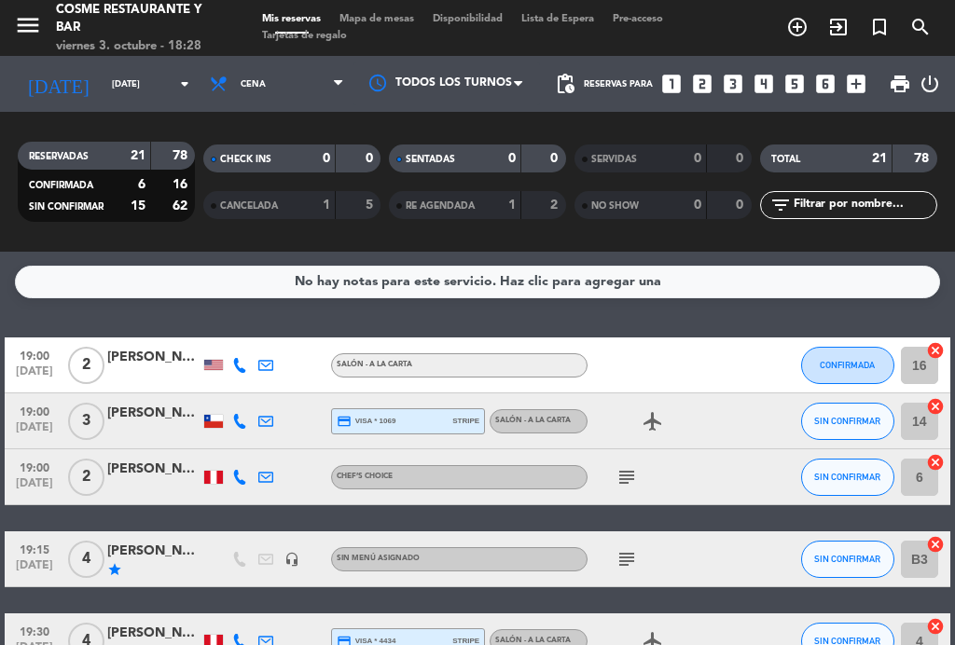
click at [635, 479] on icon "subject" at bounding box center [627, 477] width 22 height 22
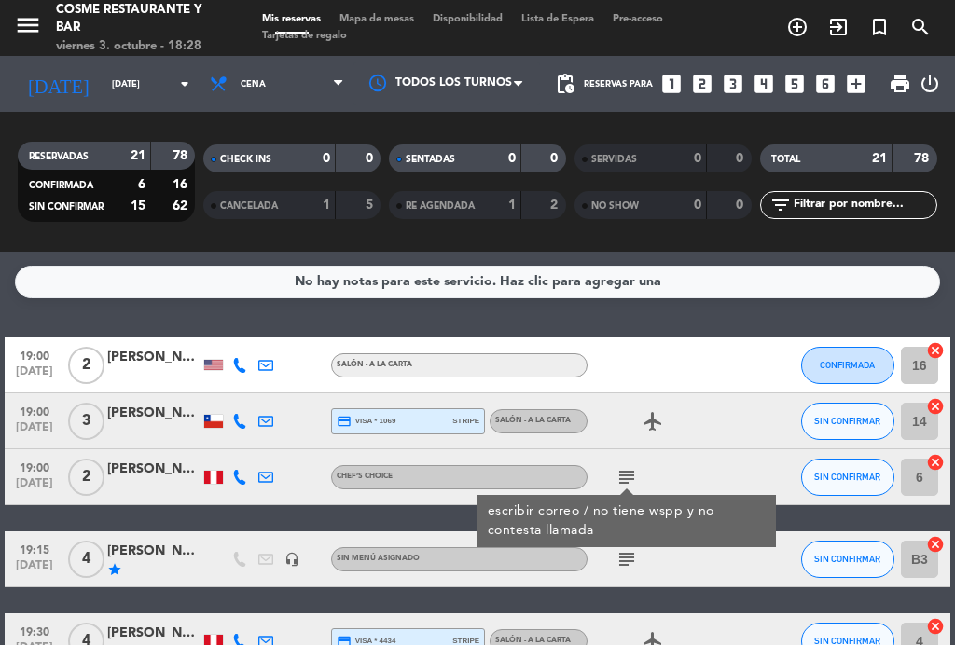
click at [634, 477] on icon "subject" at bounding box center [627, 477] width 22 height 22
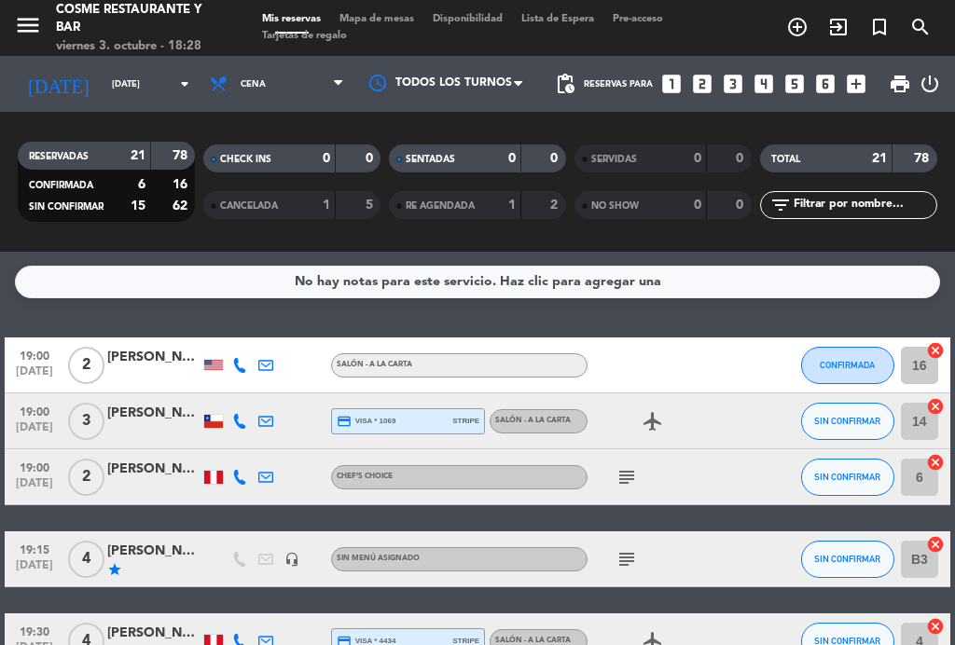
click at [377, 24] on span "Mapa de mesas" at bounding box center [376, 19] width 93 height 10
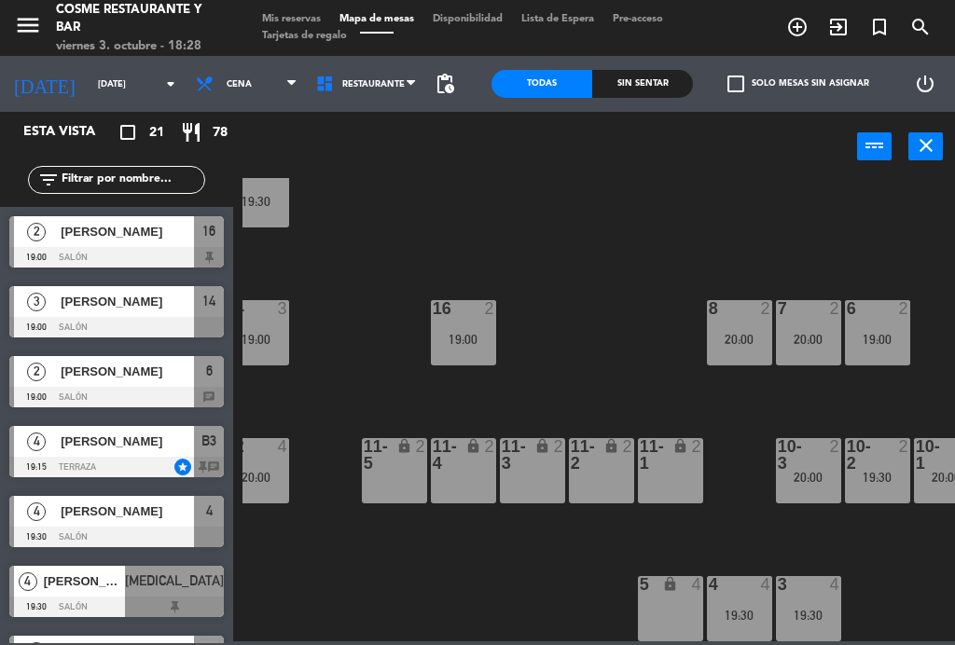
scroll to position [118, 22]
click at [474, 326] on div "16 2 19:00" at bounding box center [463, 332] width 65 height 65
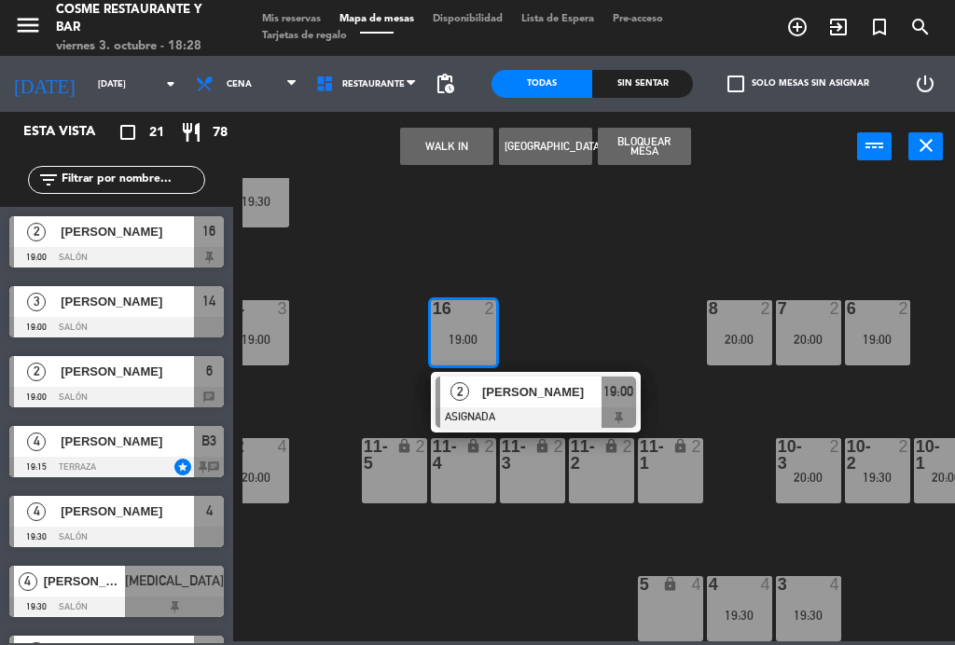
click at [740, 346] on div "20:00" at bounding box center [739, 339] width 65 height 13
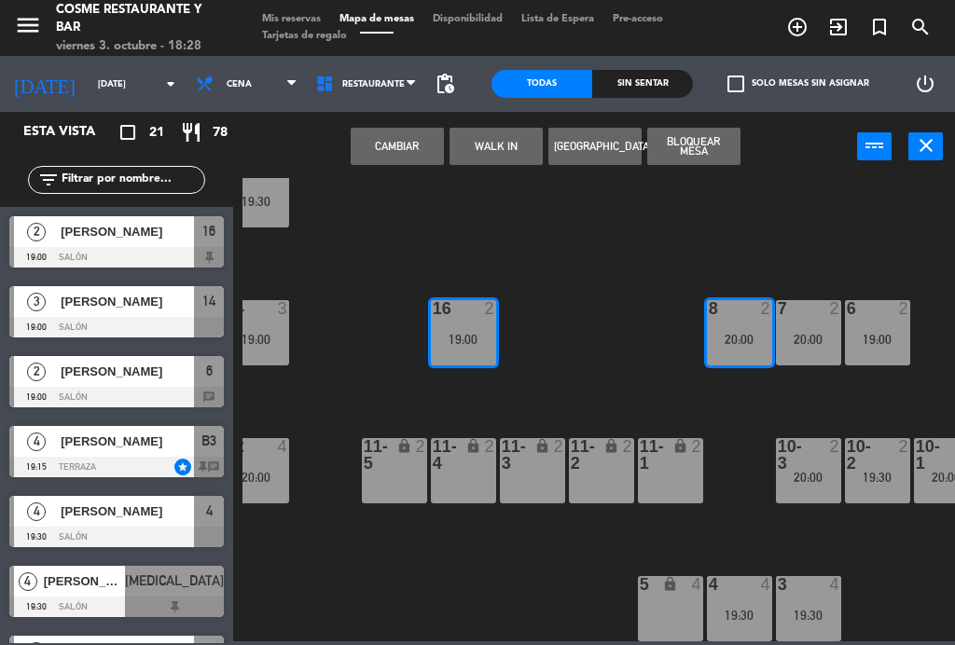
click at [423, 146] on button "Cambiar" at bounding box center [397, 146] width 93 height 37
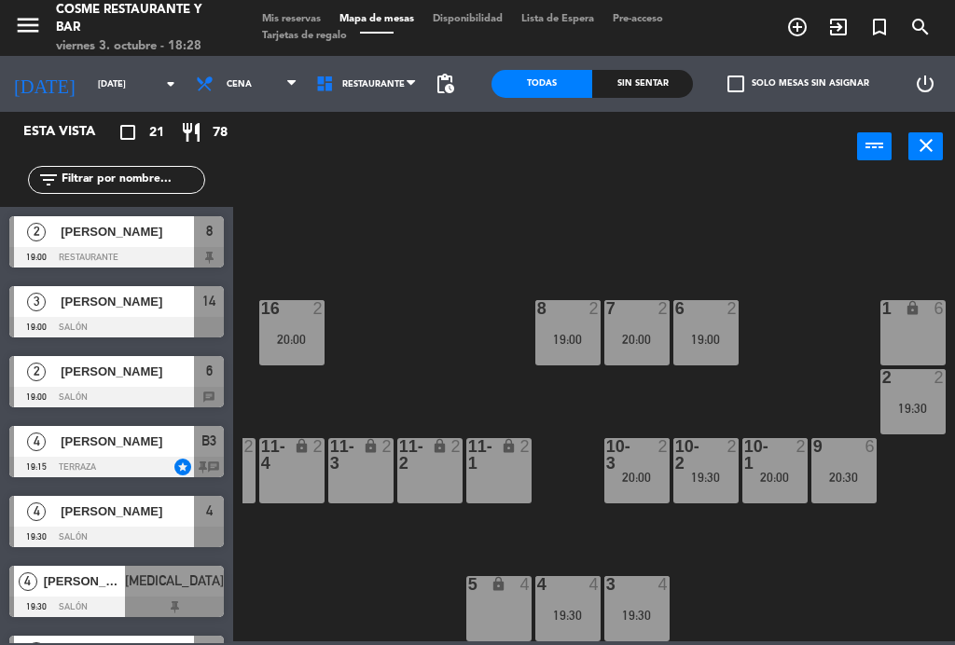
scroll to position [118, 194]
click at [764, 549] on div "B1 lock 2 B2 lock 2 B3 lock 4 19:15 B4 lock 4 19:15 15 7 19:30 14 3 19:00 8 2 1…" at bounding box center [599, 410] width 713 height 464
click at [661, 479] on div "20:00" at bounding box center [636, 477] width 65 height 13
click at [770, 562] on div "B1 lock 2 B2 lock 2 B3 lock 4 19:15 B4 lock 4 19:15 15 7 19:30 14 3 19:00 8 2 1…" at bounding box center [599, 410] width 713 height 464
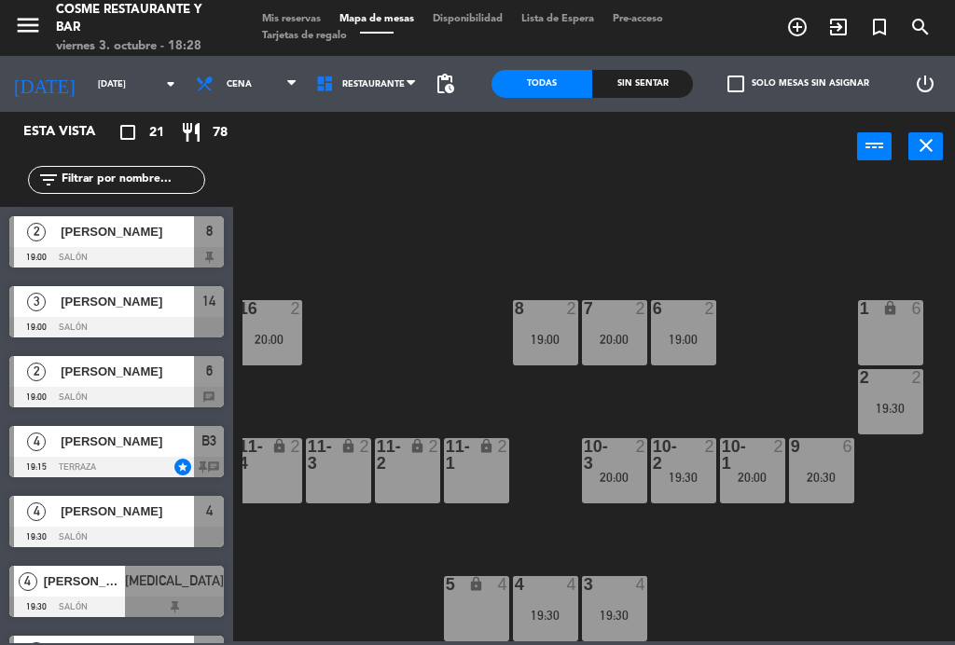
scroll to position [118, 216]
click at [910, 433] on div "2 2 19:30" at bounding box center [890, 401] width 65 height 65
click at [814, 556] on div "B1 lock 2 B2 lock 2 B3 lock 4 19:15 B4 lock 4 19:15 15 7 19:30 14 3 19:00 8 2 1…" at bounding box center [599, 410] width 713 height 464
click at [295, 19] on span "Mis reservas" at bounding box center [291, 19] width 77 height 10
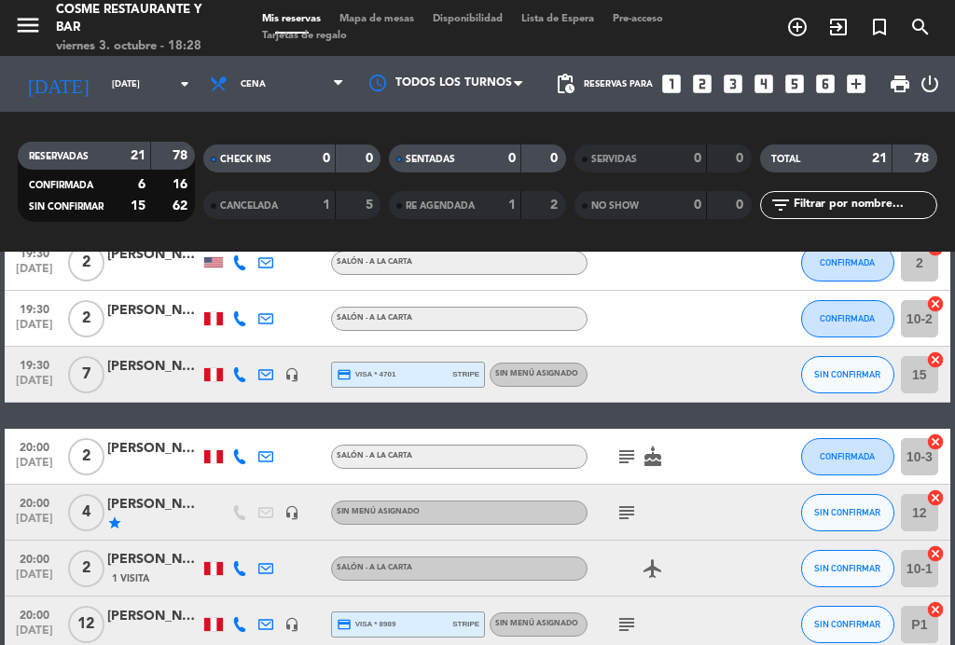
scroll to position [550, 0]
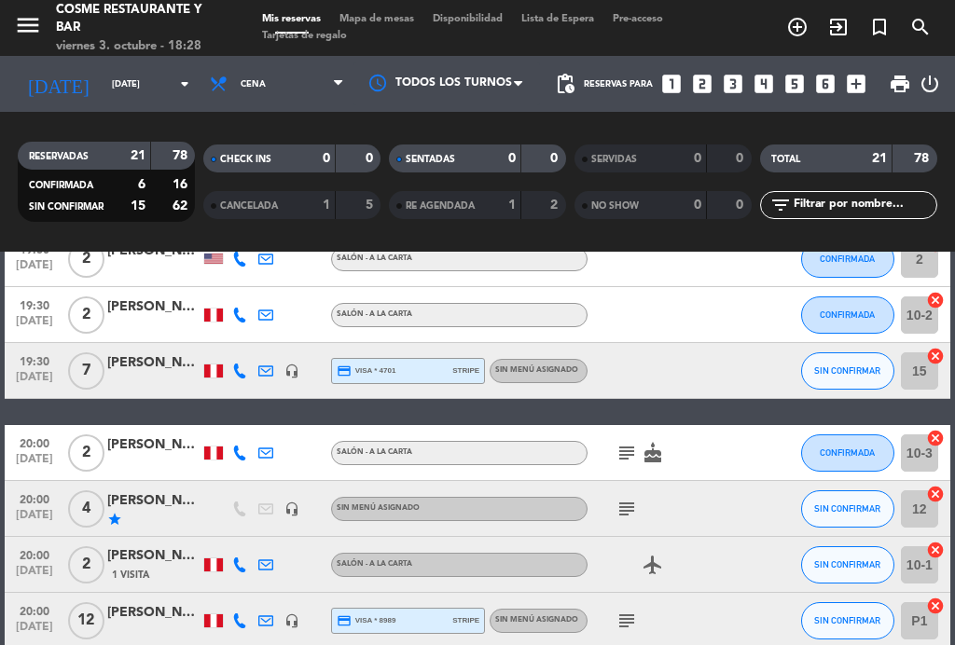
click at [384, 20] on span "Mapa de mesas" at bounding box center [376, 19] width 93 height 10
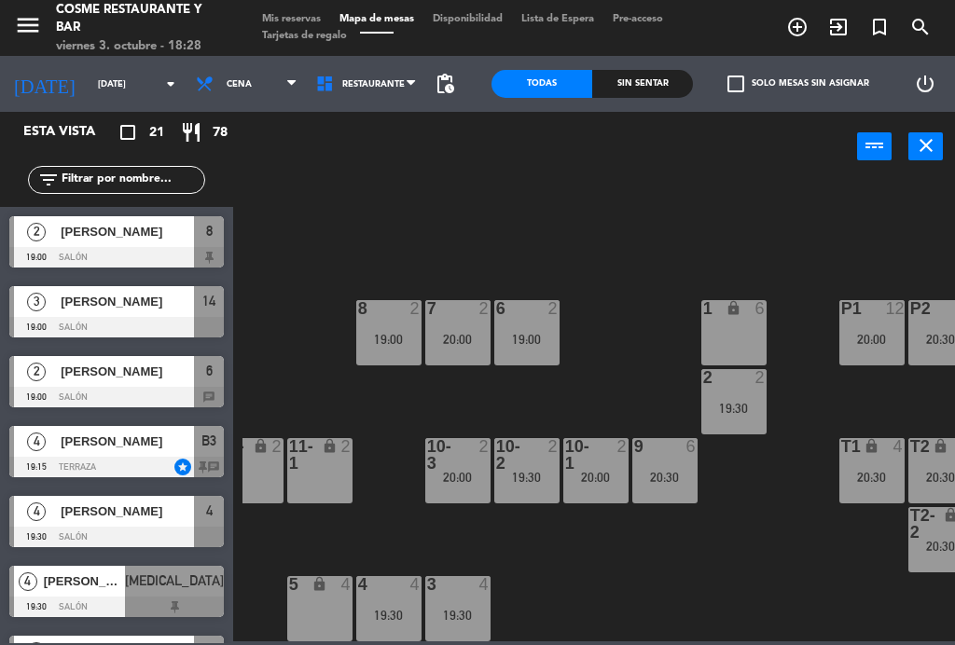
scroll to position [118, 373]
click at [757, 403] on div "19:30" at bounding box center [733, 408] width 65 height 13
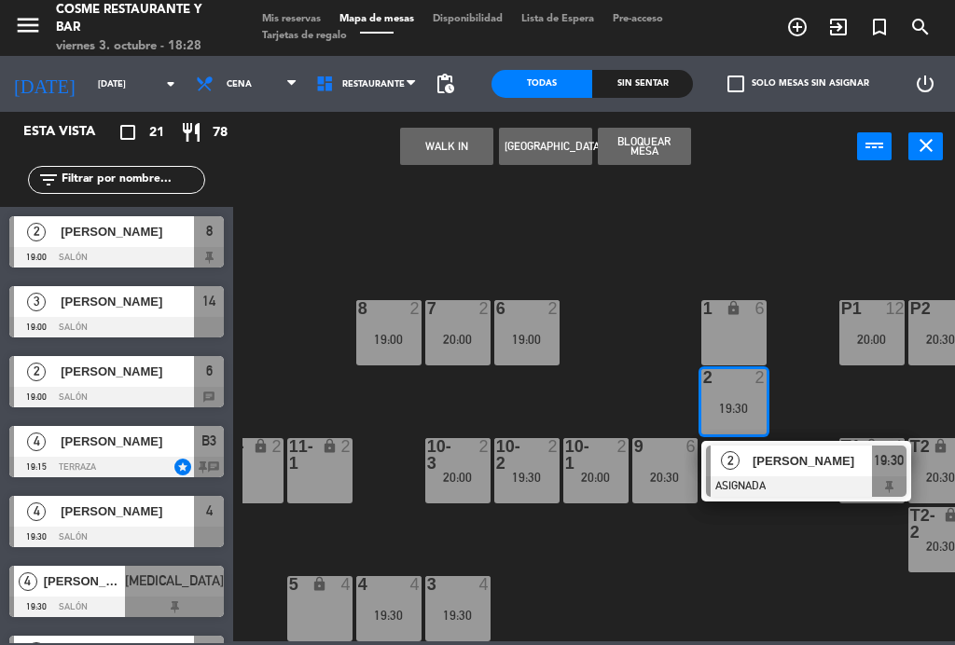
click at [458, 477] on div "20:00" at bounding box center [457, 477] width 65 height 13
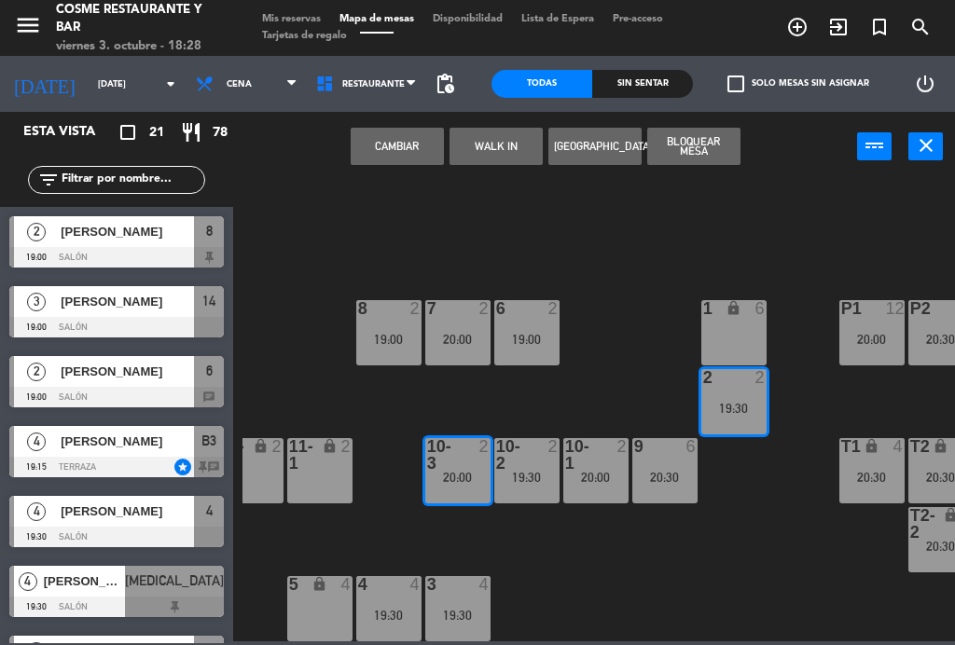
click at [423, 140] on button "Cambiar" at bounding box center [397, 146] width 93 height 37
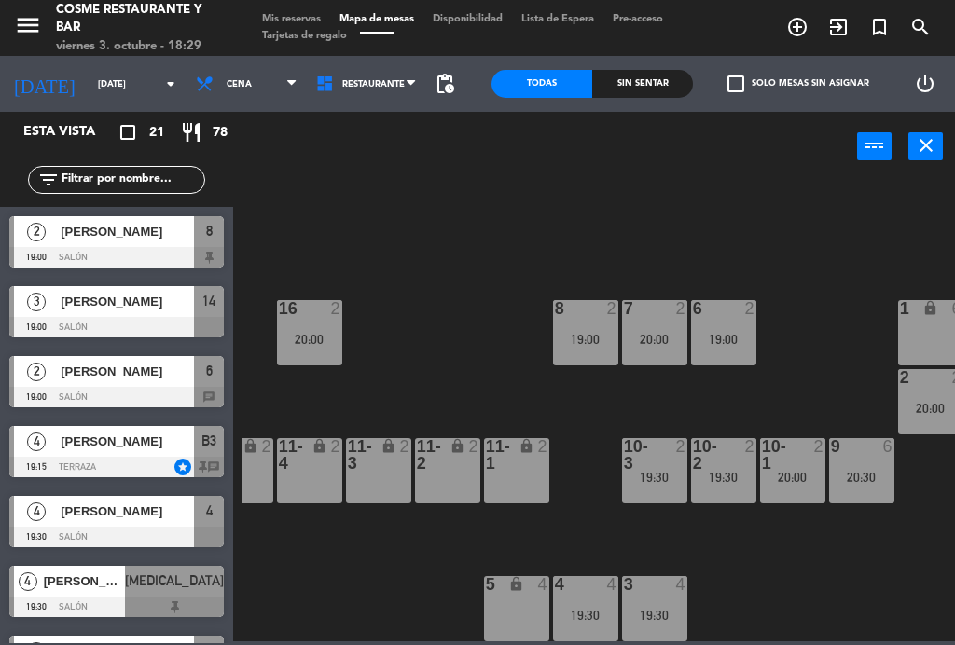
scroll to position [118, 187]
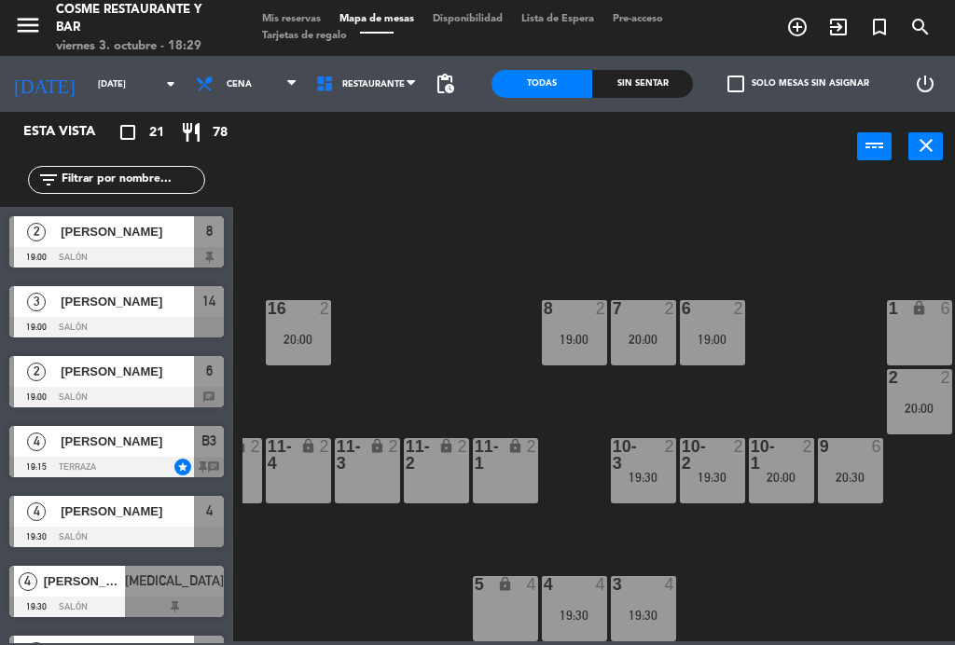
click at [669, 468] on div "2" at bounding box center [674, 455] width 31 height 34
click at [382, 357] on div "B1 lock 2 B2 lock 2 B3 lock 4 19:15 B4 lock 4 19:15 15 7 19:30 14 3 19:00 8 2 1…" at bounding box center [599, 410] width 713 height 464
click at [306, 330] on div "16 2 20:00" at bounding box center [298, 332] width 65 height 65
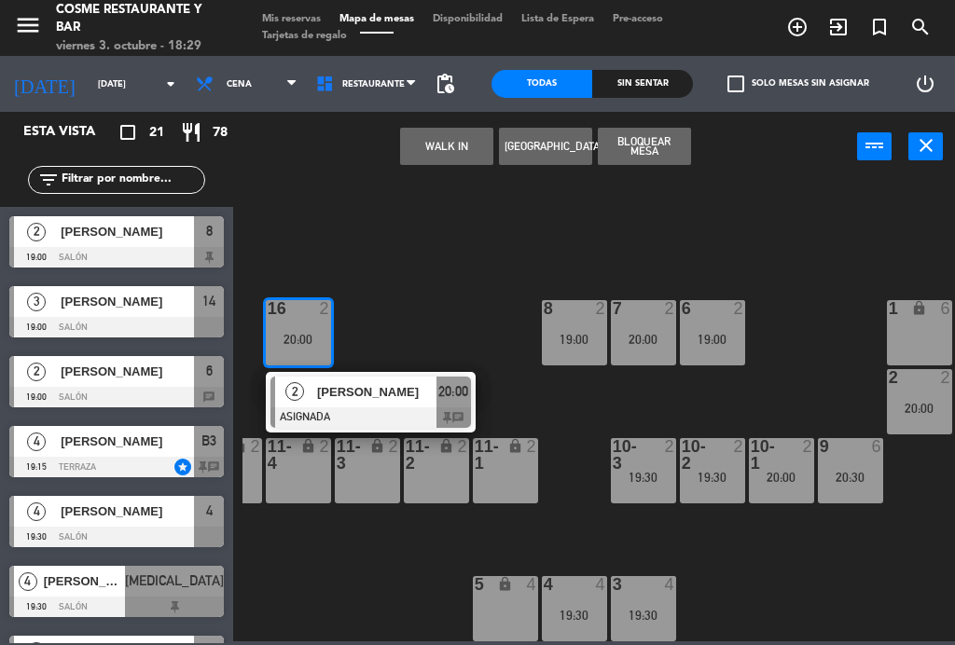
click at [384, 404] on div "[PERSON_NAME]" at bounding box center [375, 392] width 121 height 31
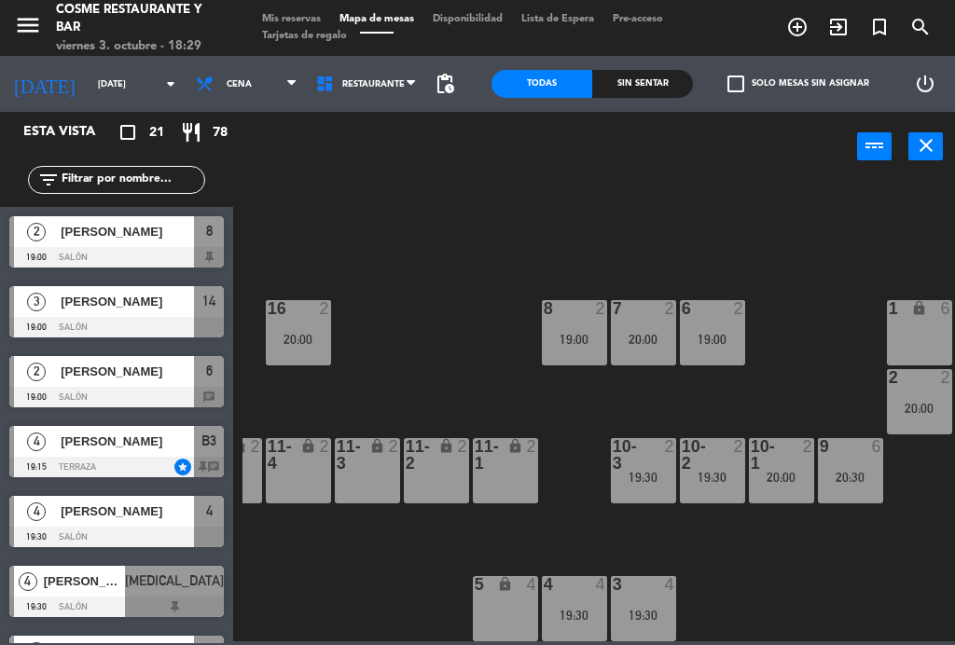
scroll to position [33, 0]
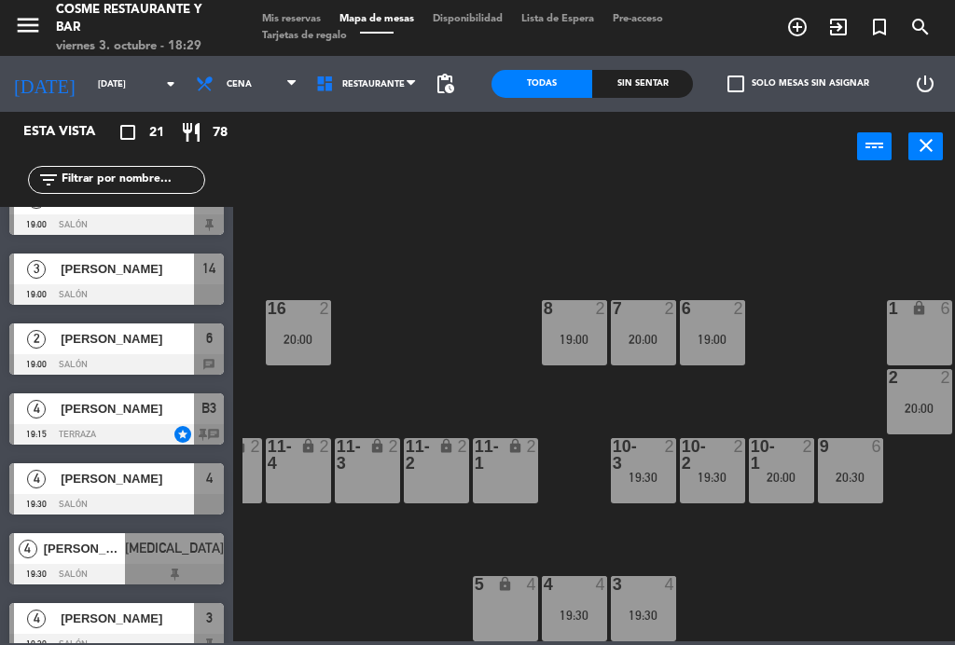
click at [584, 344] on div "19:00" at bounding box center [574, 339] width 65 height 13
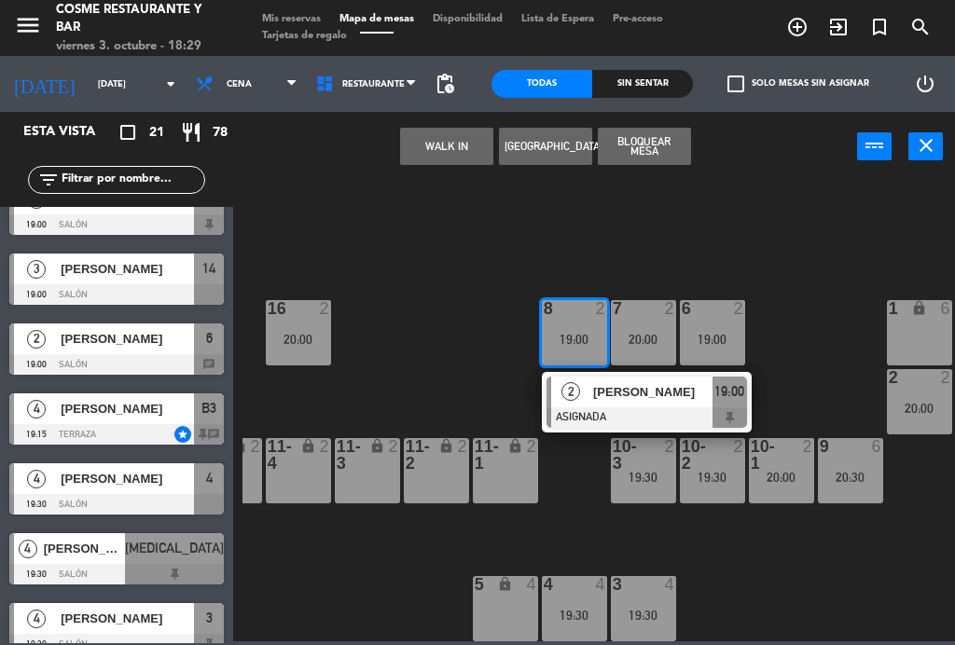
click at [669, 405] on div "[PERSON_NAME]" at bounding box center [651, 392] width 121 height 31
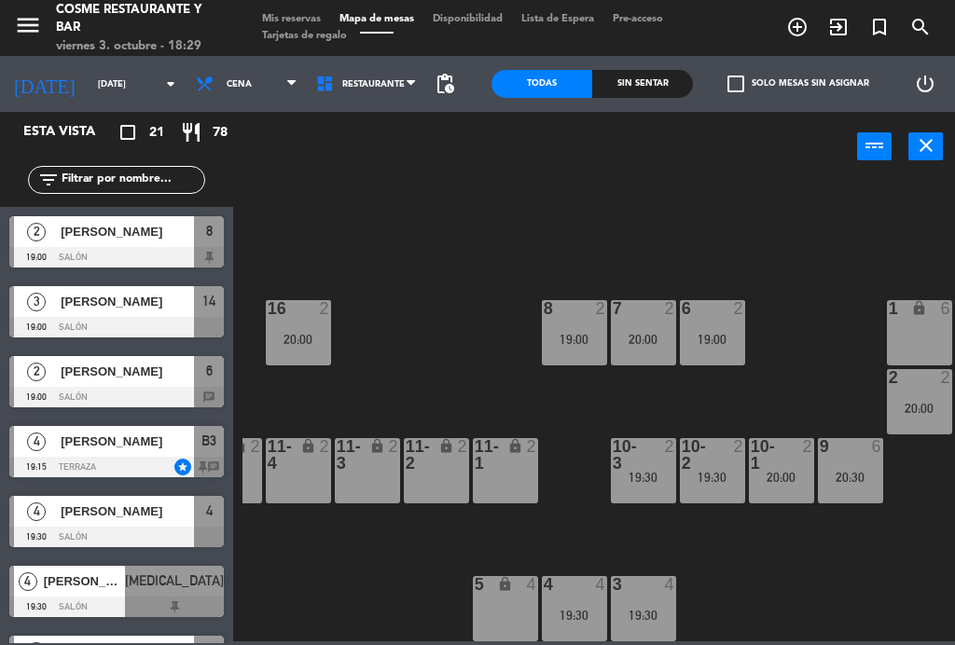
click at [649, 336] on div "20:00" at bounding box center [643, 339] width 65 height 13
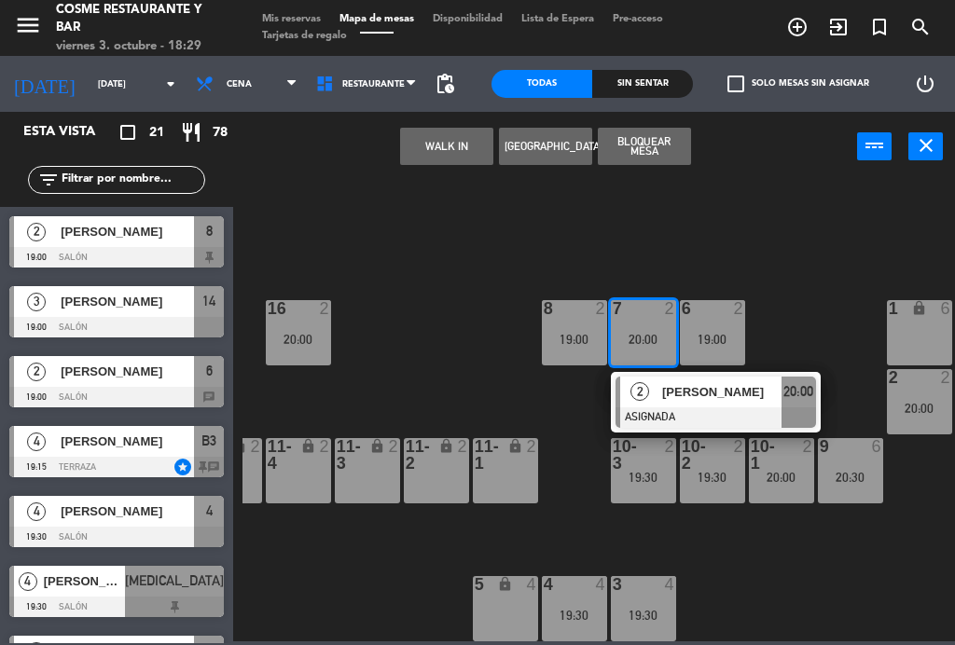
click at [713, 402] on div "[PERSON_NAME]" at bounding box center [720, 392] width 121 height 31
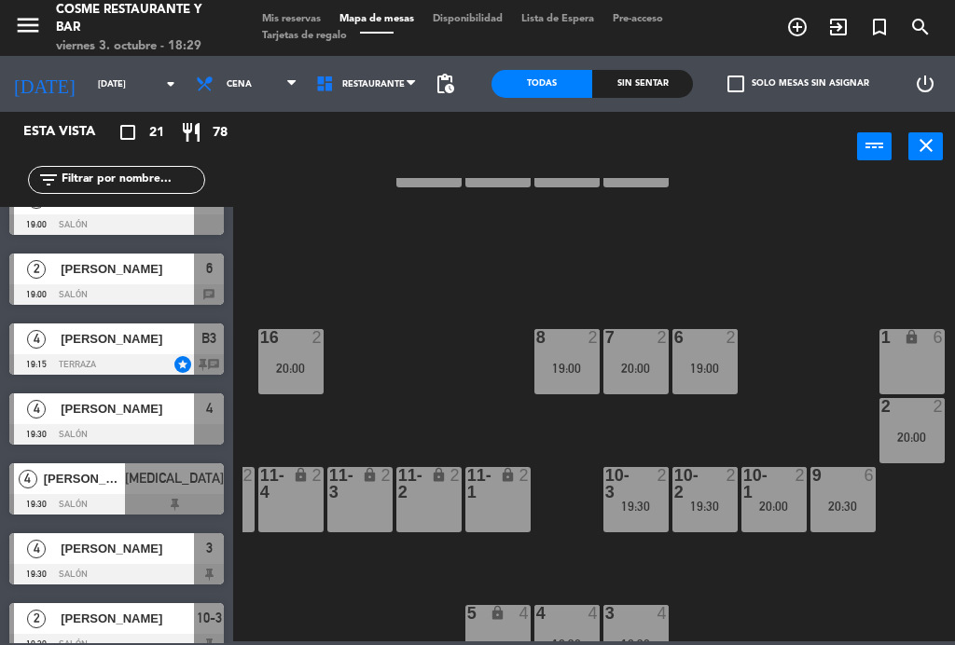
scroll to position [70, 201]
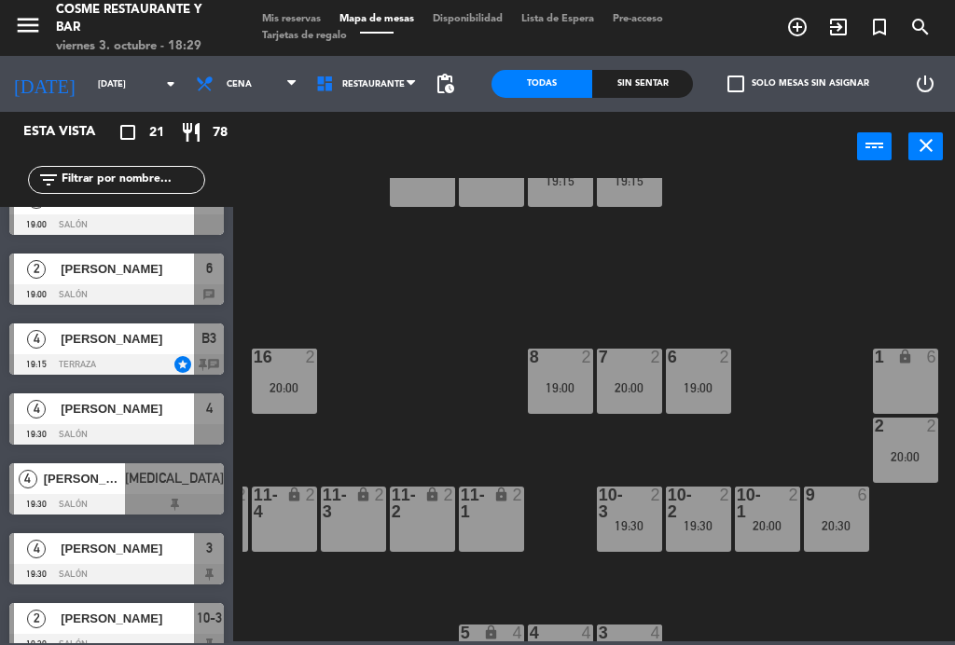
click at [722, 372] on div "6 2 19:00" at bounding box center [698, 381] width 65 height 65
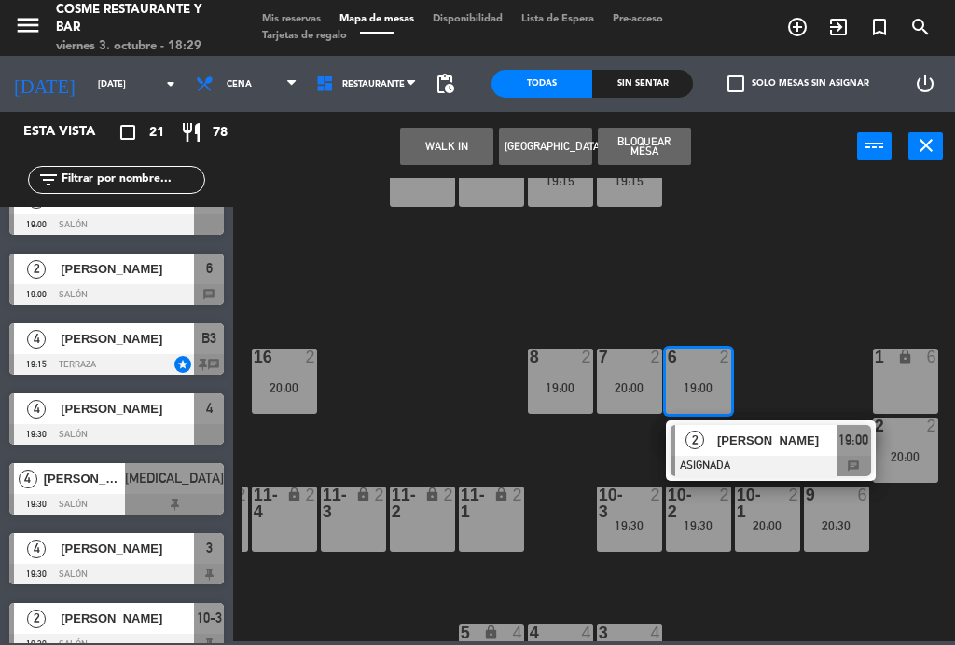
click at [789, 446] on span "[PERSON_NAME]" at bounding box center [776, 441] width 119 height 20
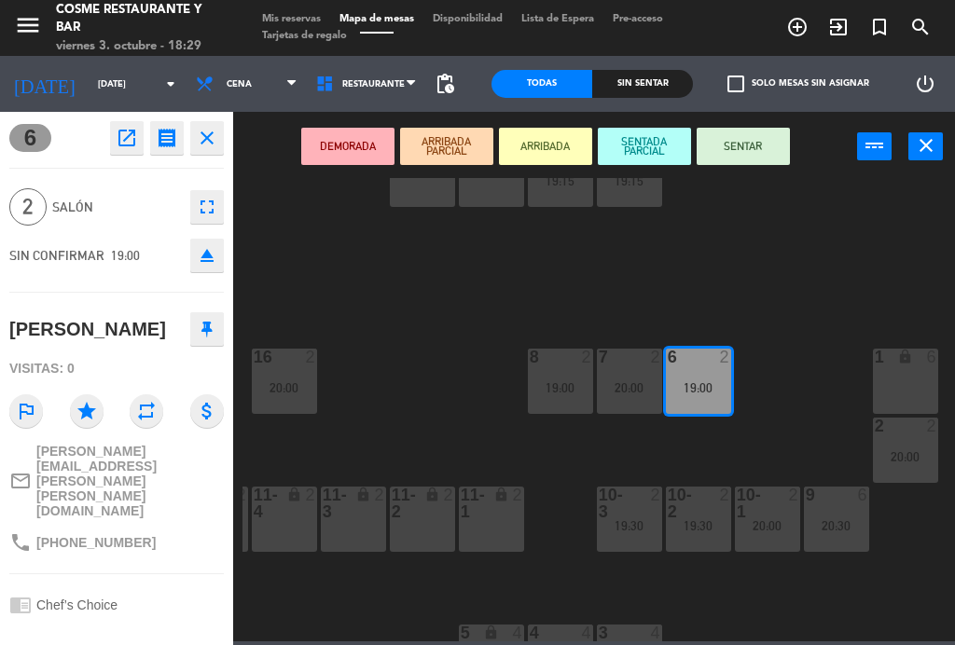
scroll to position [-8, 0]
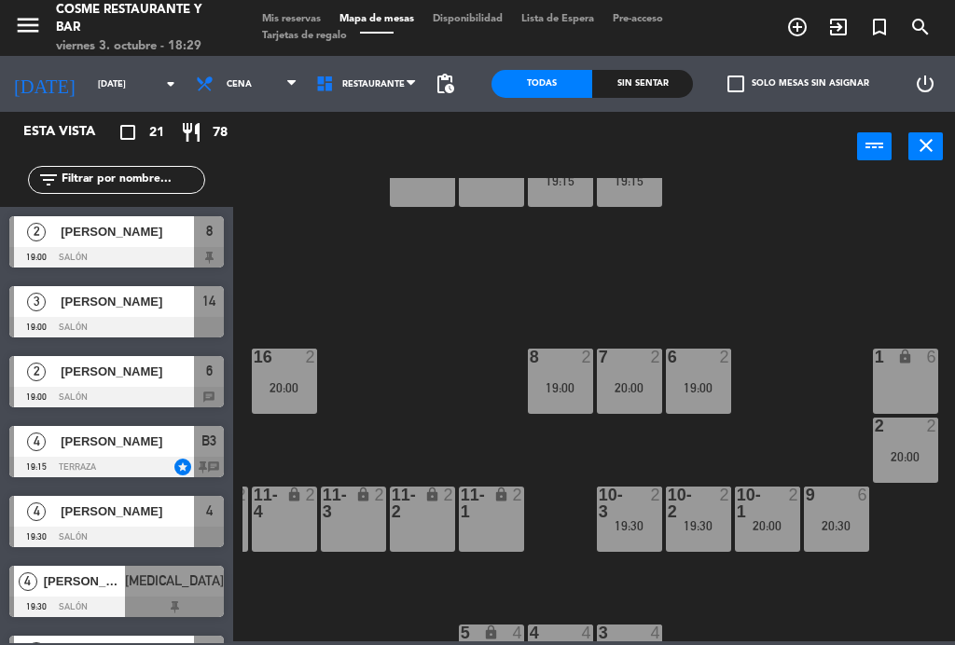
click at [296, 379] on div "16 2 20:00" at bounding box center [284, 381] width 65 height 65
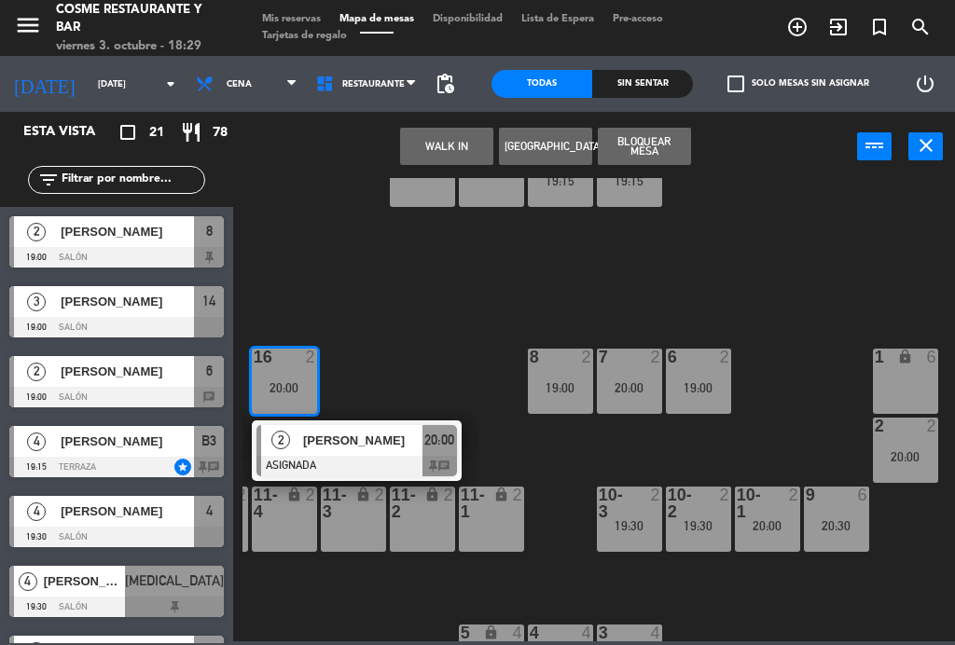
click at [632, 382] on div "20:00" at bounding box center [629, 388] width 65 height 13
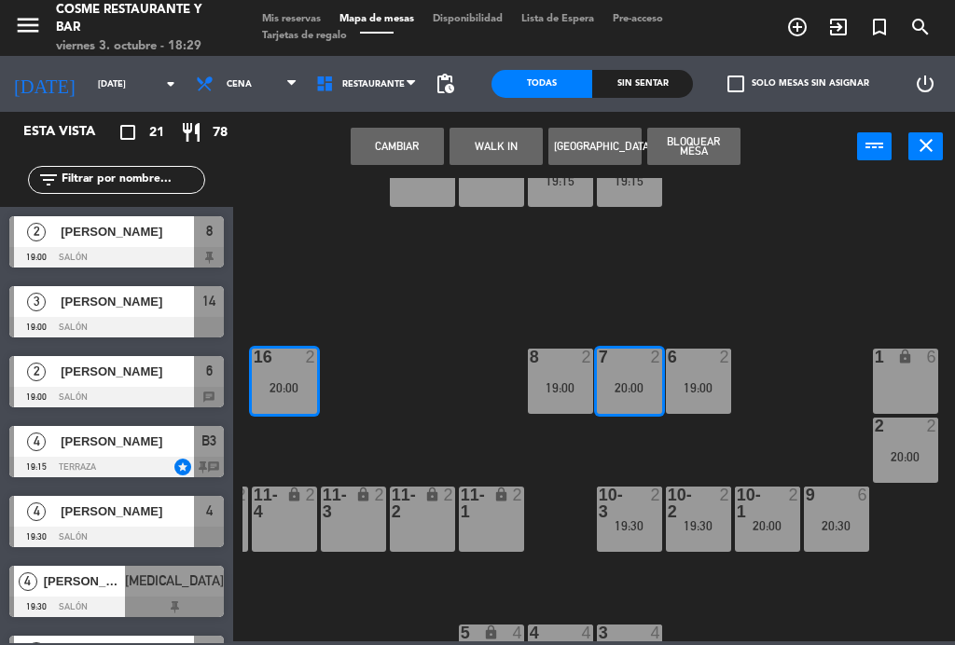
click at [413, 147] on button "Cambiar" at bounding box center [397, 146] width 93 height 37
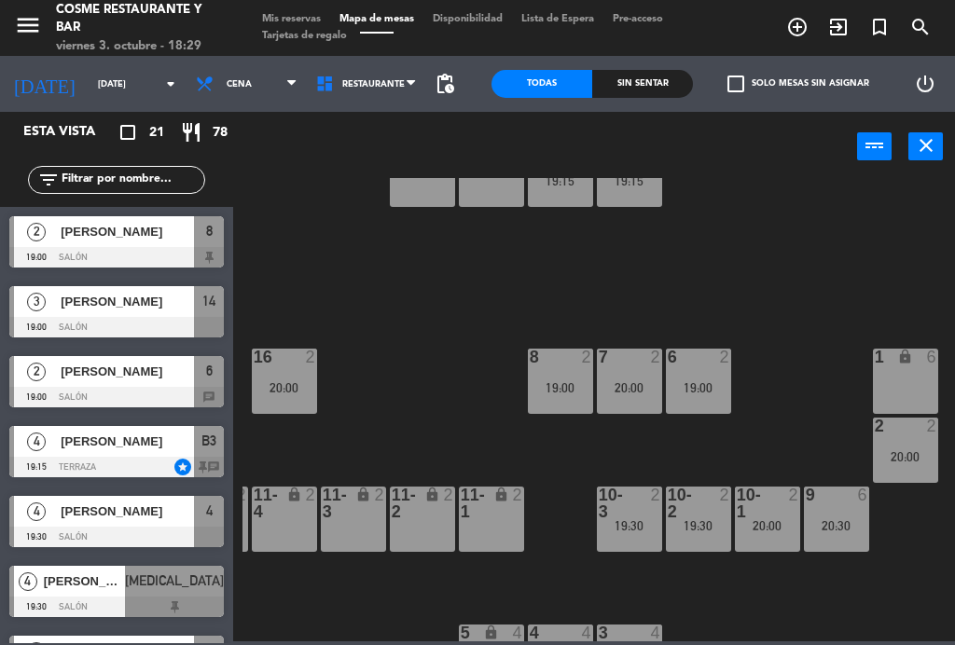
click at [294, 377] on div "16 2 20:00" at bounding box center [284, 381] width 65 height 65
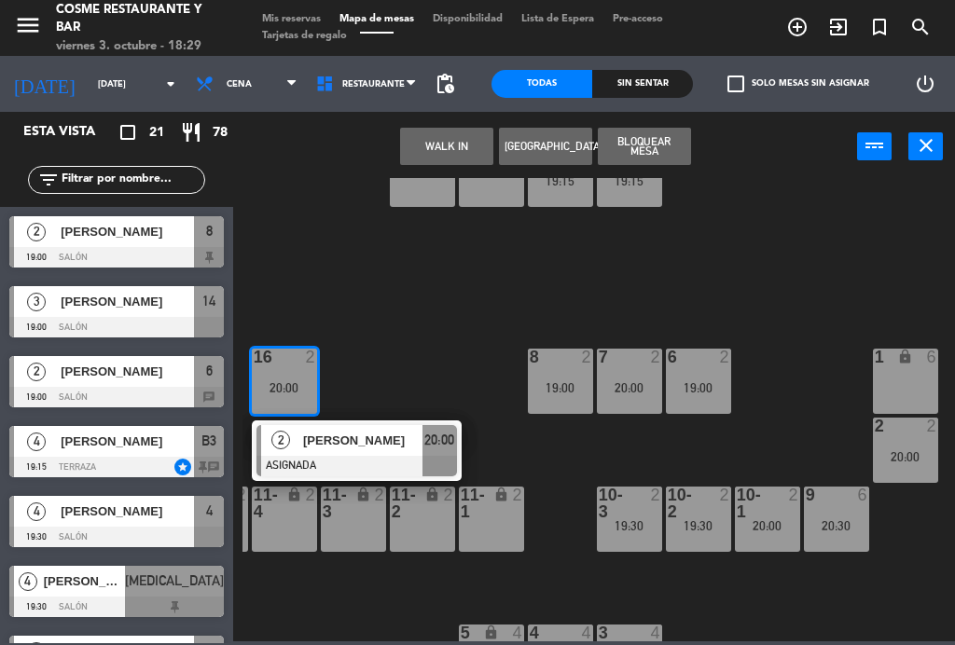
click at [390, 451] on div "[PERSON_NAME]" at bounding box center [361, 440] width 121 height 31
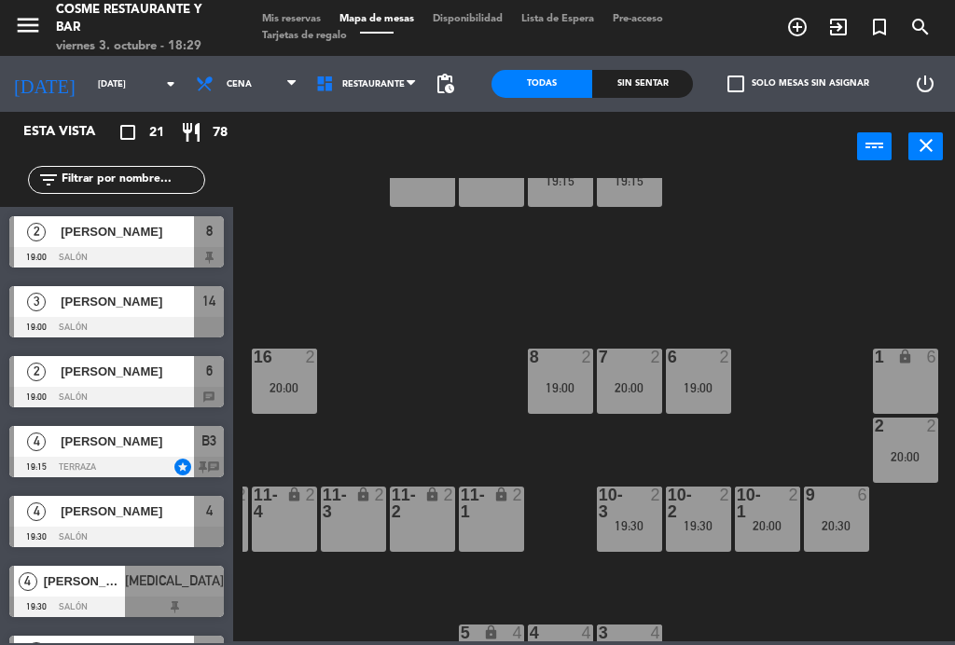
scroll to position [103, 0]
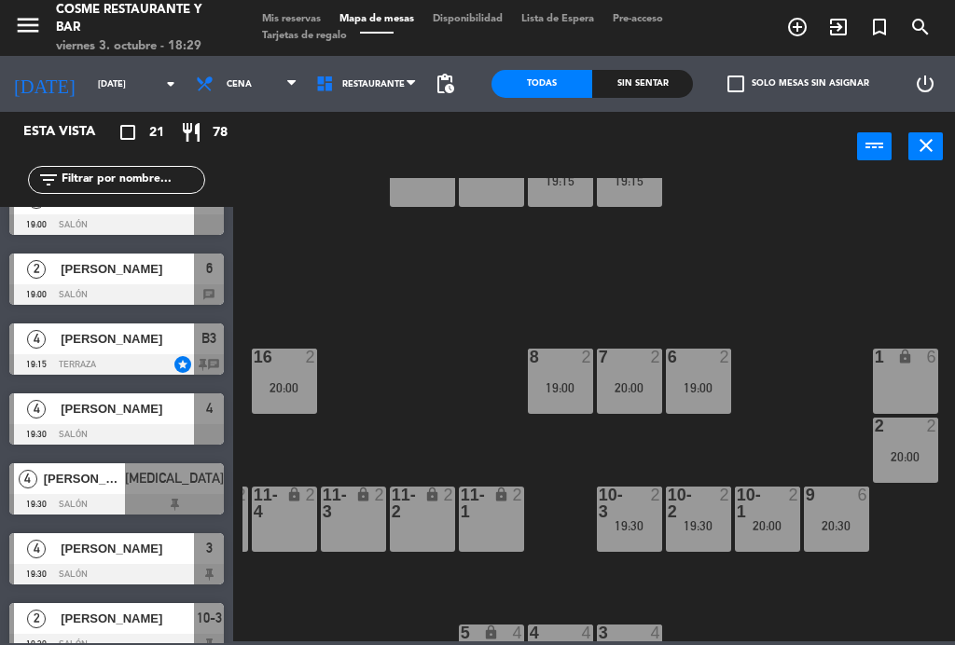
click at [578, 371] on div "8 2 19:00" at bounding box center [560, 381] width 65 height 65
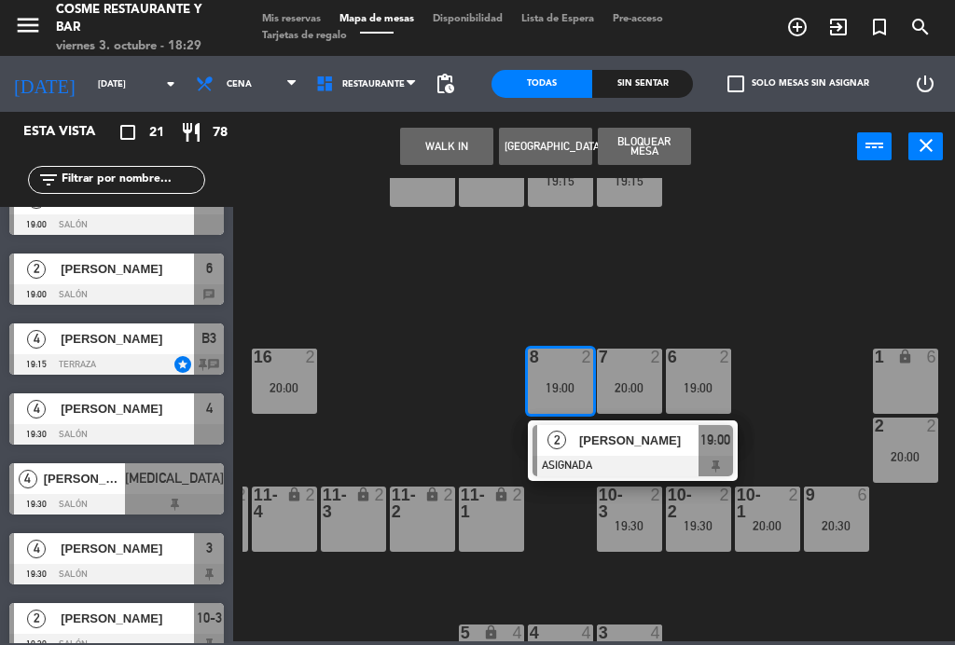
click at [644, 453] on div "[PERSON_NAME]" at bounding box center [637, 440] width 121 height 31
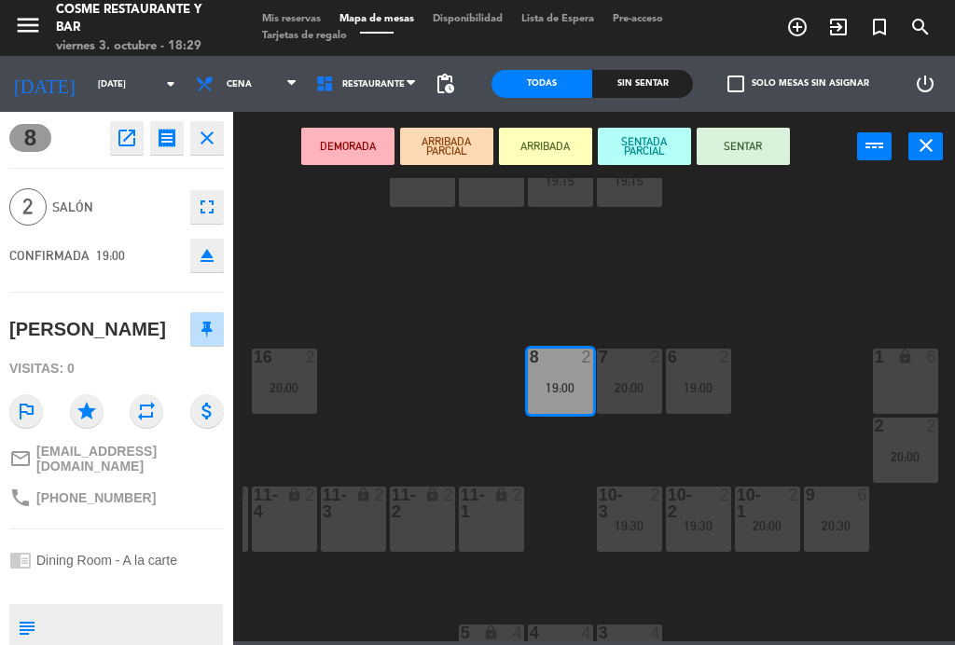
scroll to position [0, 0]
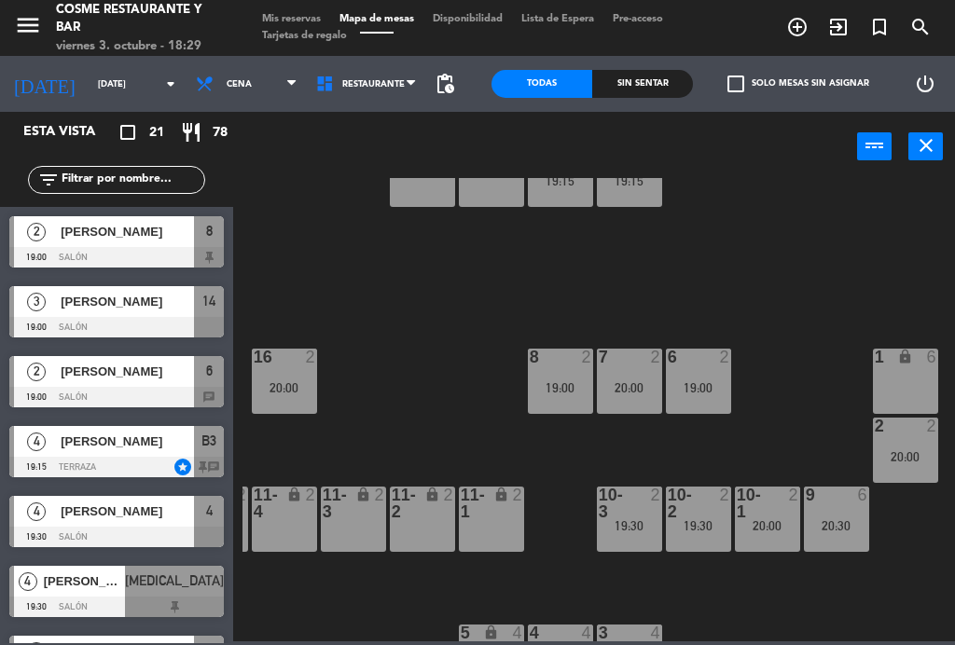
click at [299, 31] on span "Tarjetas de regalo" at bounding box center [305, 36] width 104 height 10
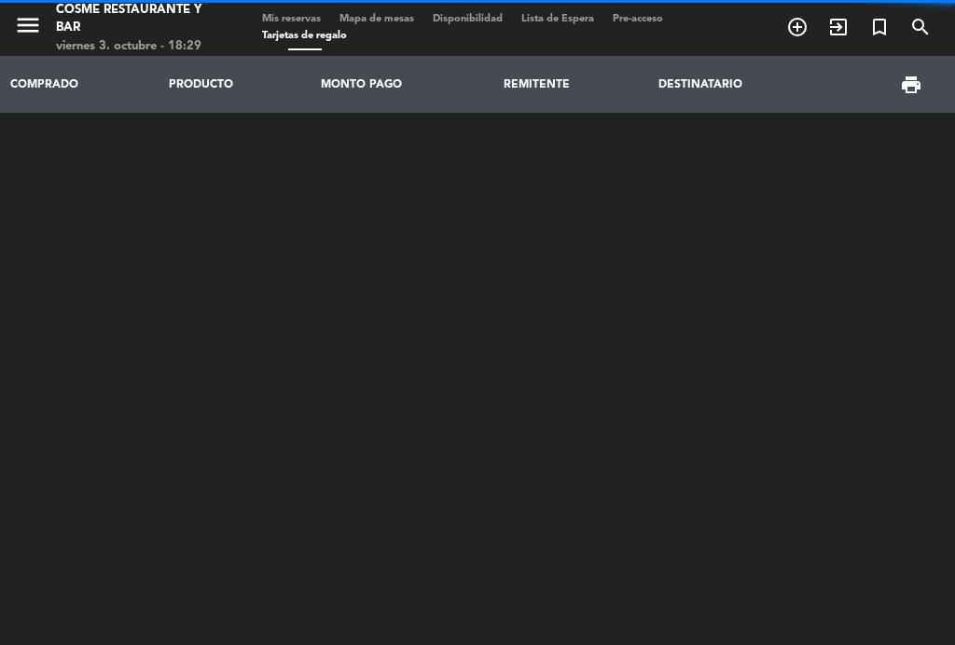
click at [305, 31] on span "Tarjetas de regalo" at bounding box center [305, 36] width 104 height 10
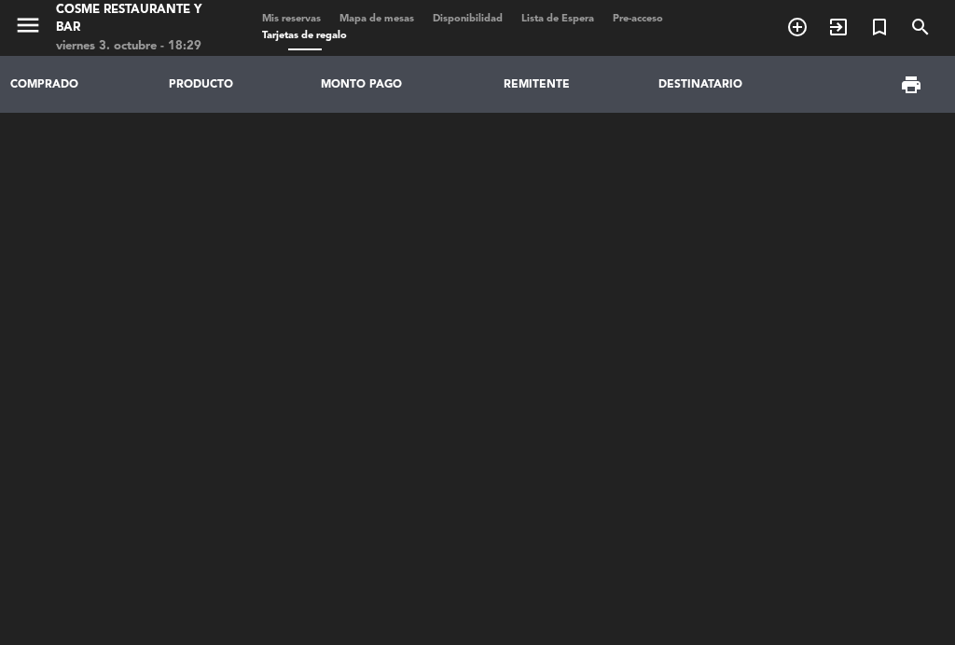
click at [294, 24] on span "Mis reservas" at bounding box center [291, 19] width 77 height 10
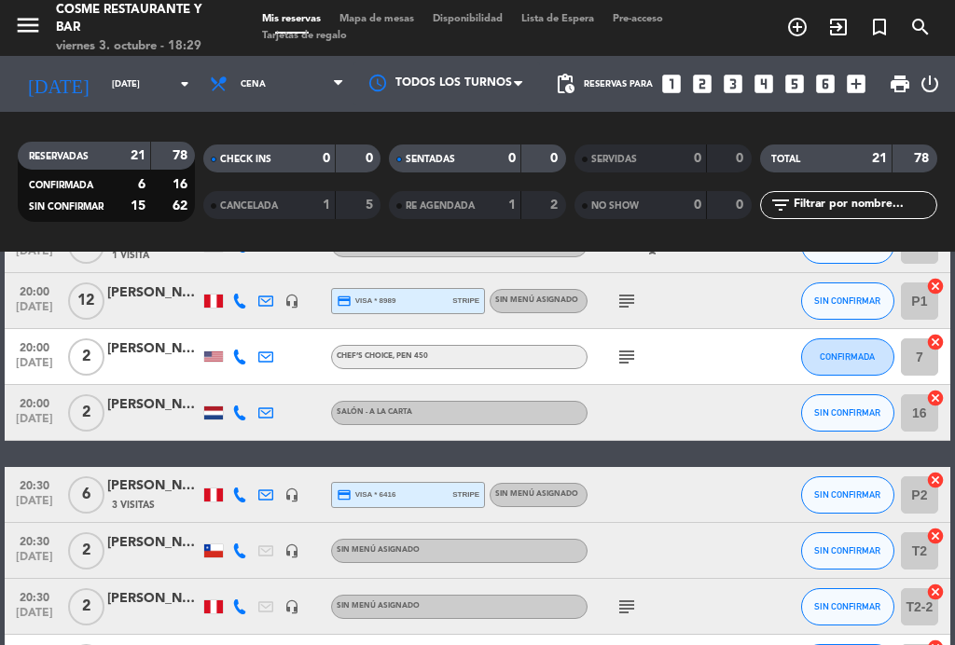
scroll to position [787, 0]
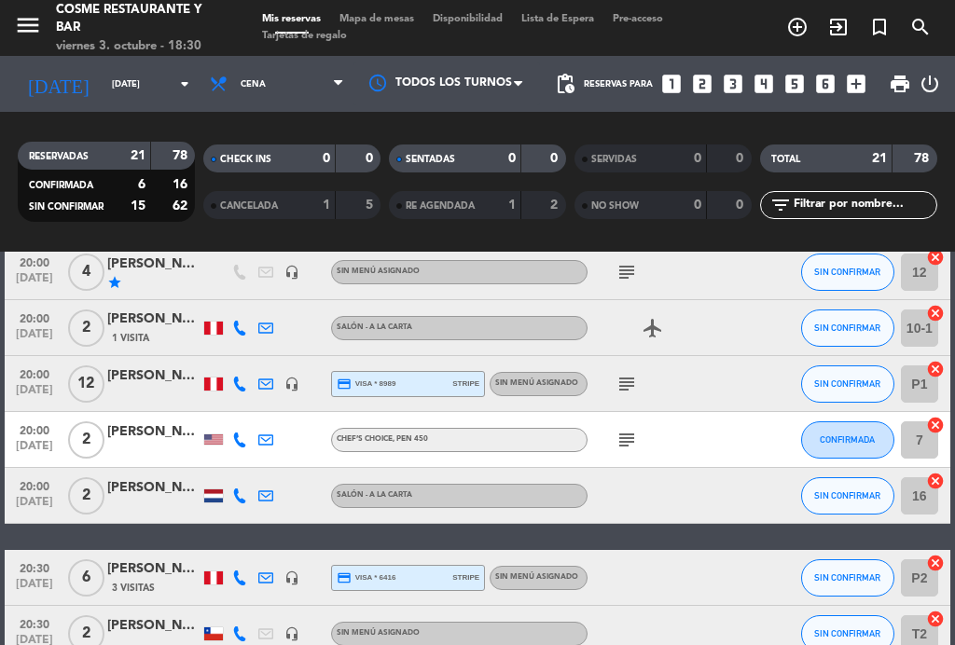
click at [627, 437] on icon "subject" at bounding box center [627, 440] width 22 height 22
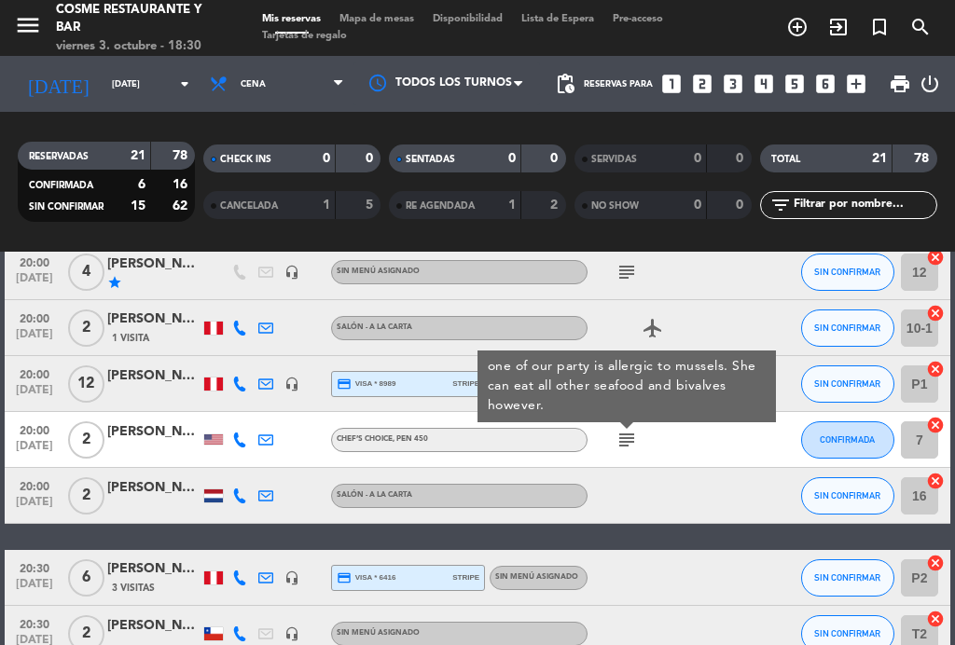
click at [633, 447] on icon "subject" at bounding box center [627, 440] width 22 height 22
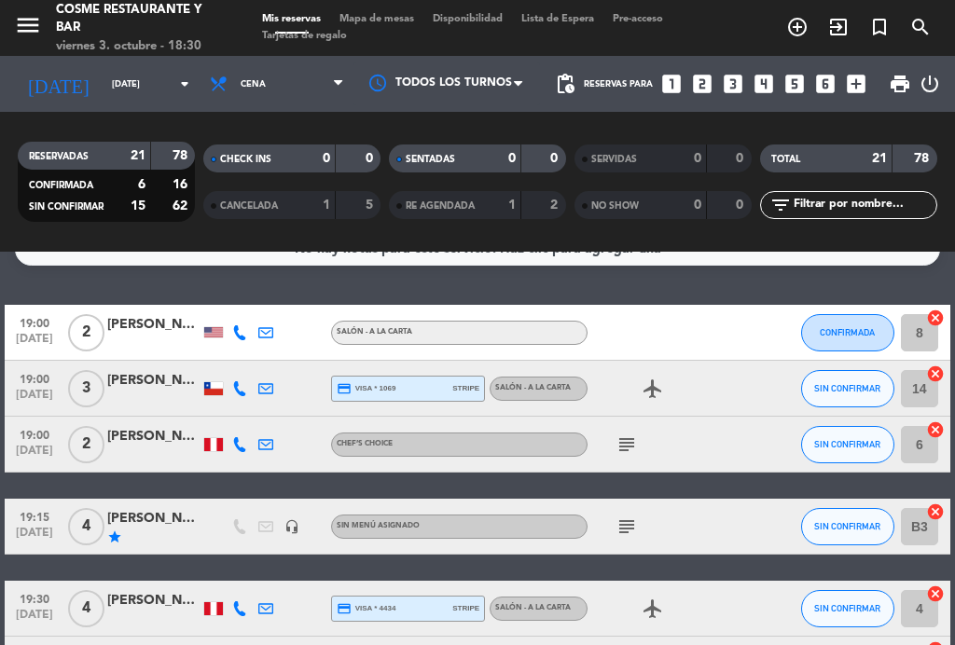
scroll to position [31, 0]
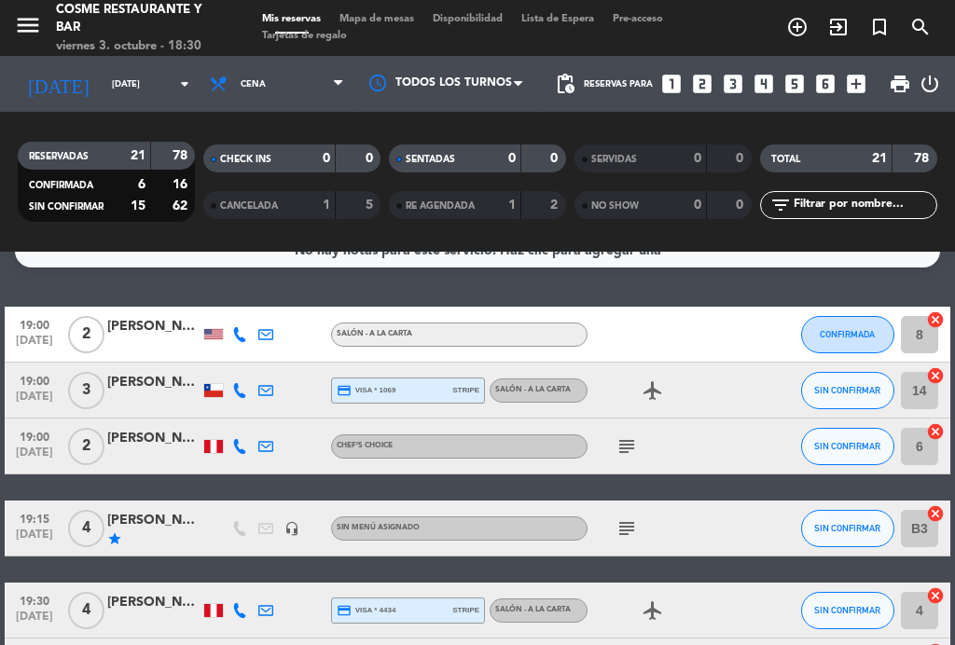
click at [383, 24] on span "Mapa de mesas" at bounding box center [376, 19] width 93 height 10
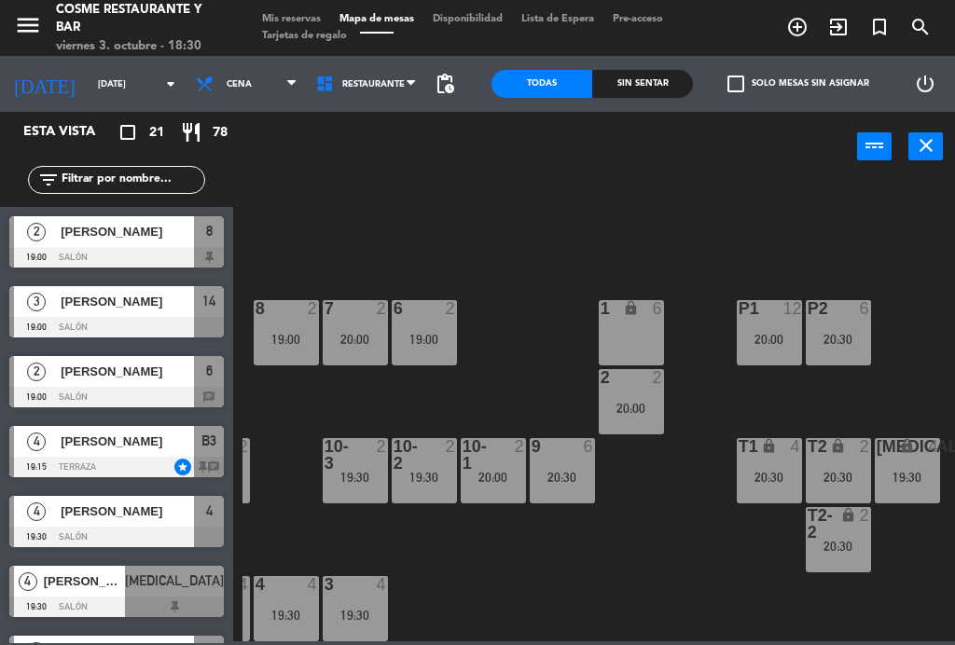
scroll to position [118, 475]
click at [851, 475] on div "20:30" at bounding box center [839, 477] width 65 height 13
click at [774, 564] on div "B1 lock 2 B2 lock 2 B3 lock 4 19:15 B4 lock 4 19:15 15 7 19:30 14 3 19:00 8 2 1…" at bounding box center [599, 410] width 713 height 464
click at [274, 24] on span "Mis reservas" at bounding box center [291, 19] width 77 height 10
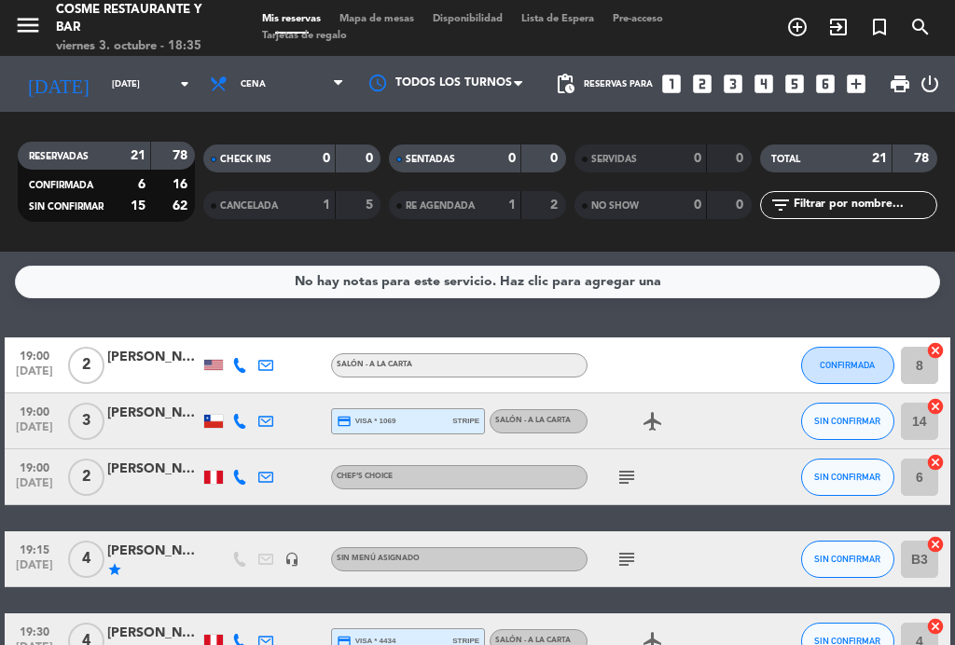
click at [607, 466] on div "subject" at bounding box center [666, 477] width 157 height 55
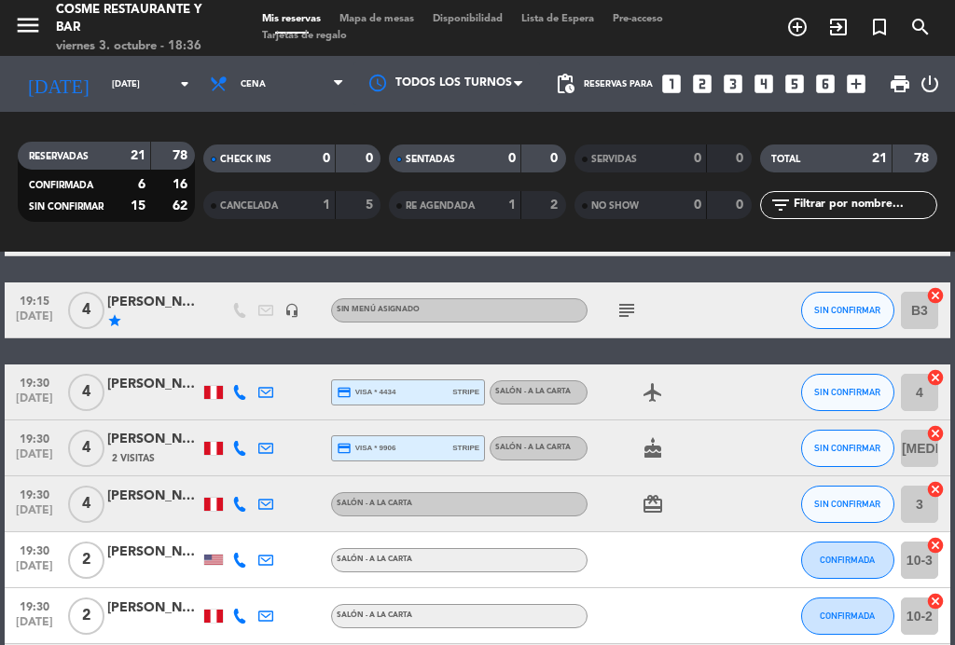
scroll to position [251, 0]
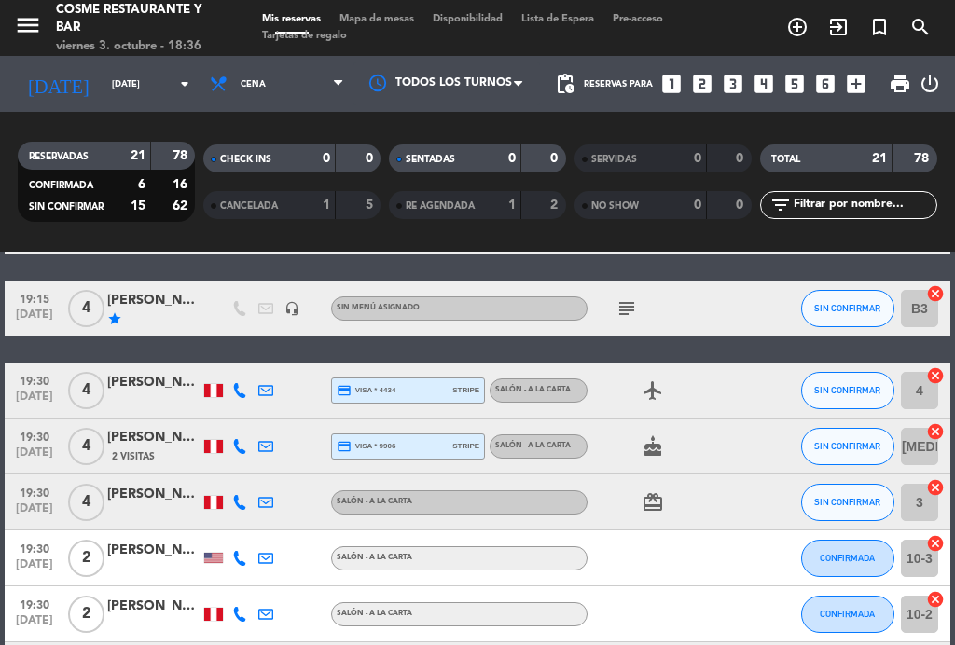
click at [627, 313] on icon "subject" at bounding box center [627, 309] width 22 height 22
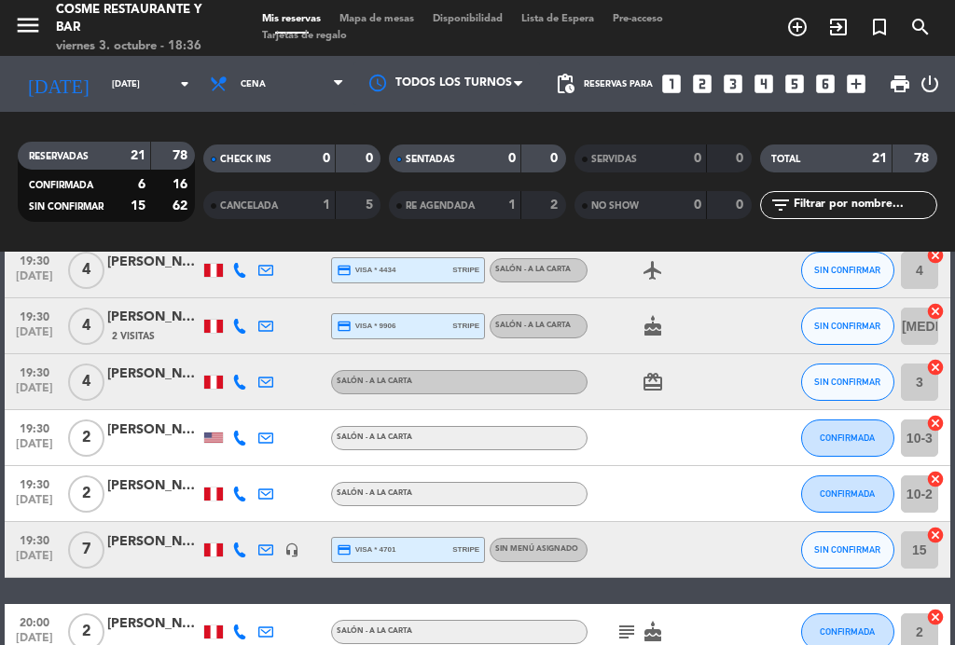
scroll to position [353, 0]
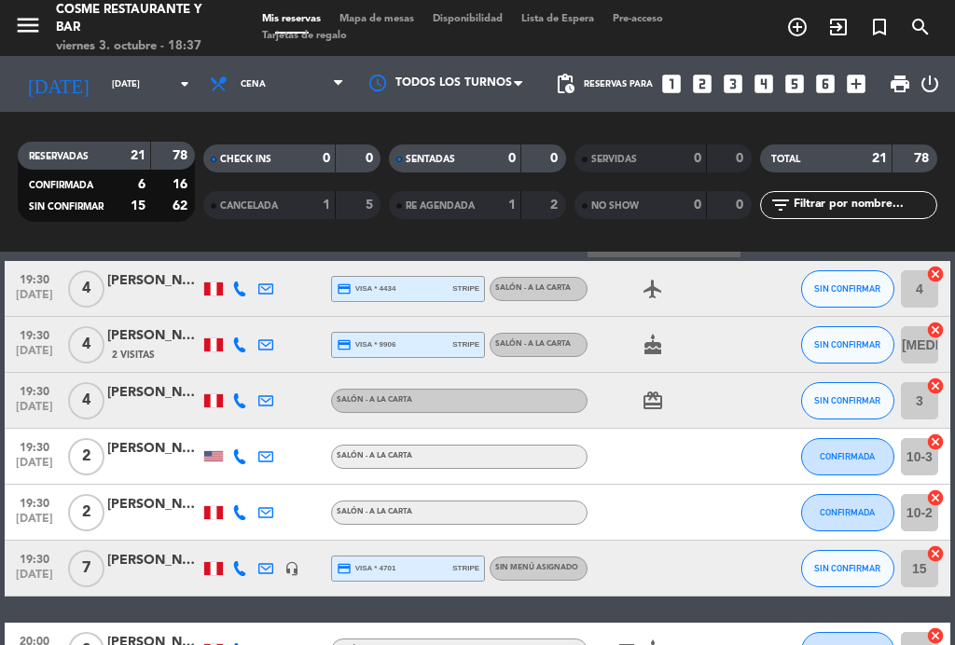
click at [17, 519] on span "[DATE]" at bounding box center [34, 523] width 47 height 21
click at [17, 510] on span "19:30" at bounding box center [34, 502] width 47 height 21
click at [21, 457] on span "[DATE]" at bounding box center [34, 467] width 47 height 21
click at [0, 462] on html "close × [PERSON_NAME] Restaurante y Bar × chrome_reader_mode Listado de Reserva…" at bounding box center [477, 322] width 955 height 645
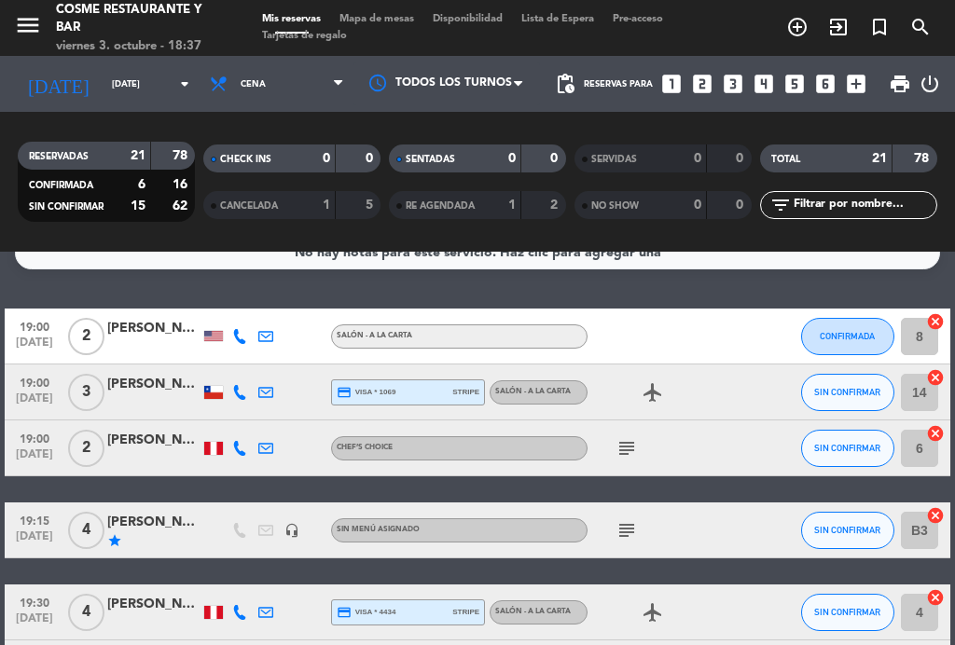
scroll to position [31, 0]
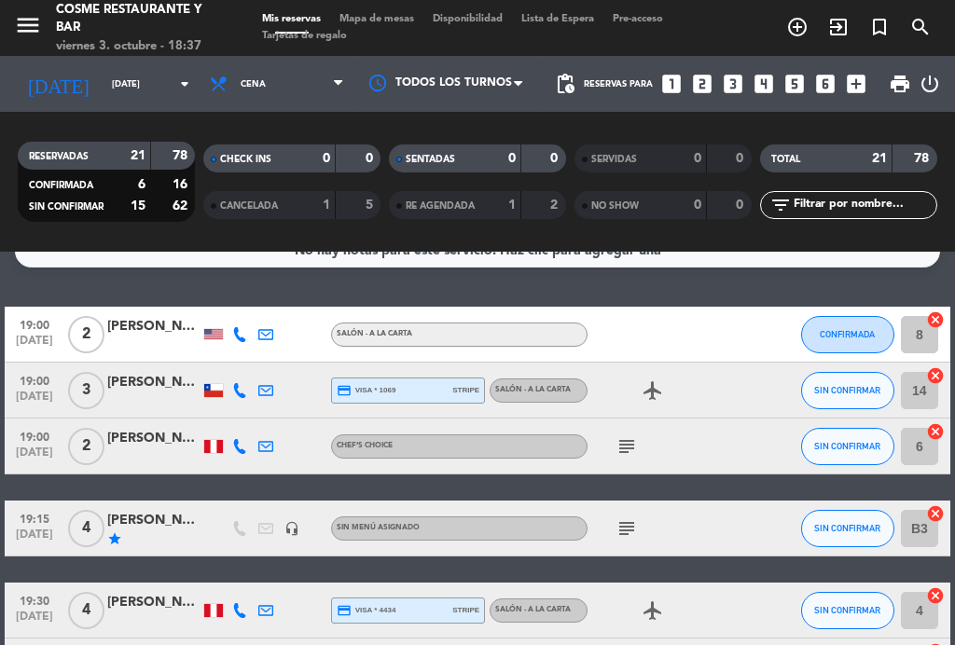
click at [27, 439] on span "19:00" at bounding box center [34, 435] width 47 height 21
click at [29, 432] on span "19:00" at bounding box center [34, 435] width 47 height 21
click at [30, 328] on span "19:00" at bounding box center [34, 323] width 47 height 21
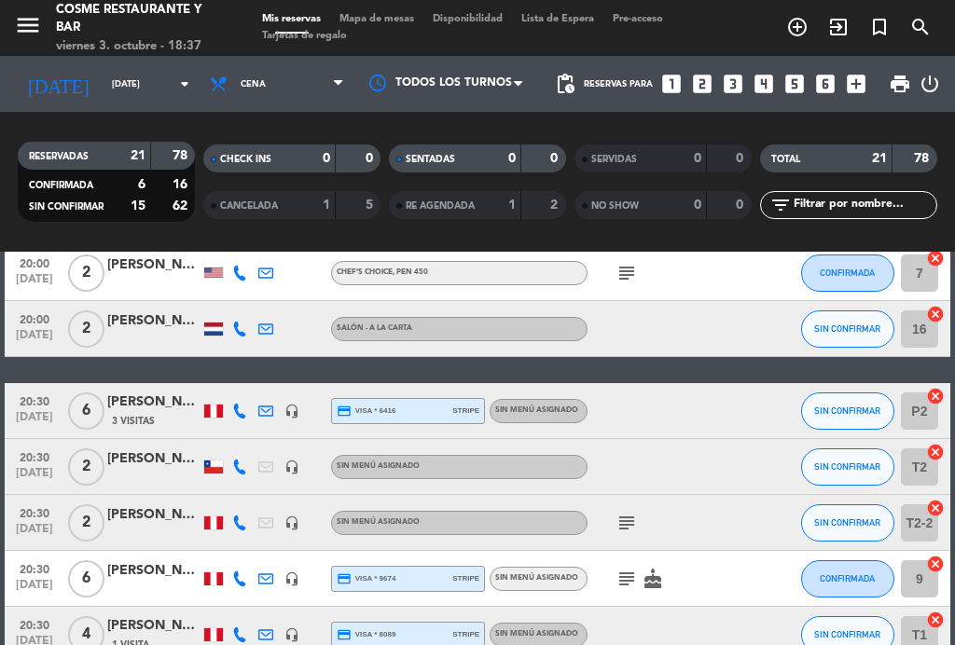
scroll to position [1014, 0]
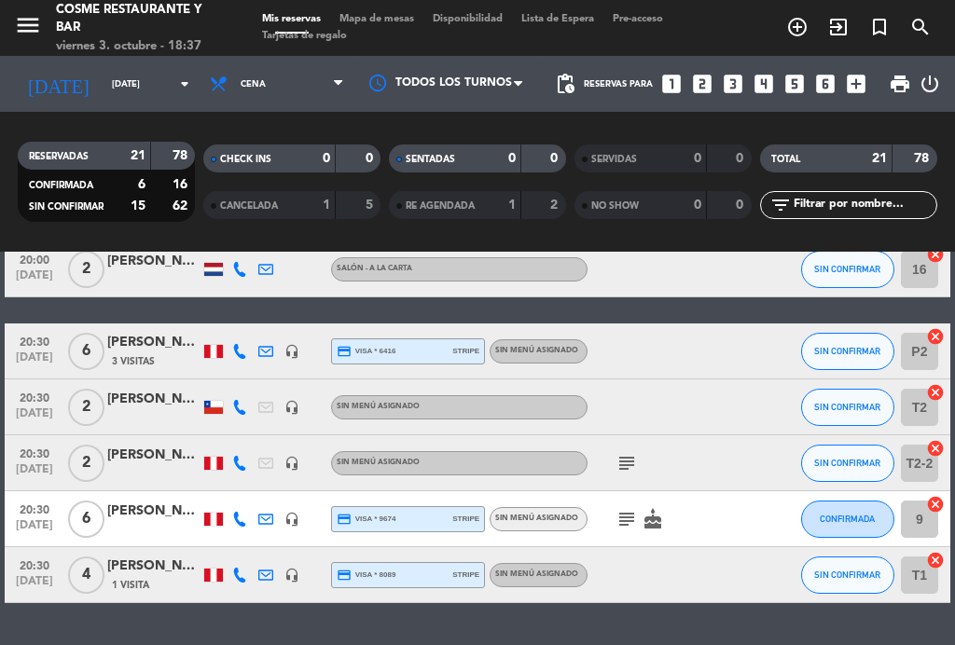
click at [27, 402] on span "20:30" at bounding box center [34, 396] width 47 height 21
click at [25, 464] on span "[DATE]" at bounding box center [34, 474] width 47 height 21
click at [23, 461] on span "20:30" at bounding box center [34, 452] width 47 height 21
click at [626, 459] on icon "subject" at bounding box center [627, 463] width 22 height 22
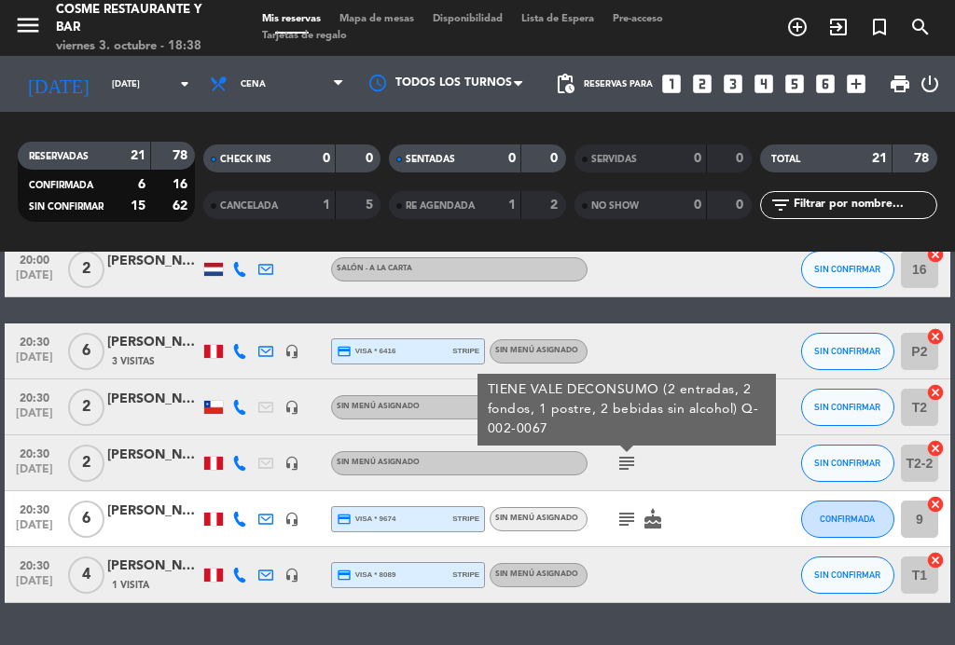
click at [624, 454] on icon "subject" at bounding box center [627, 463] width 22 height 22
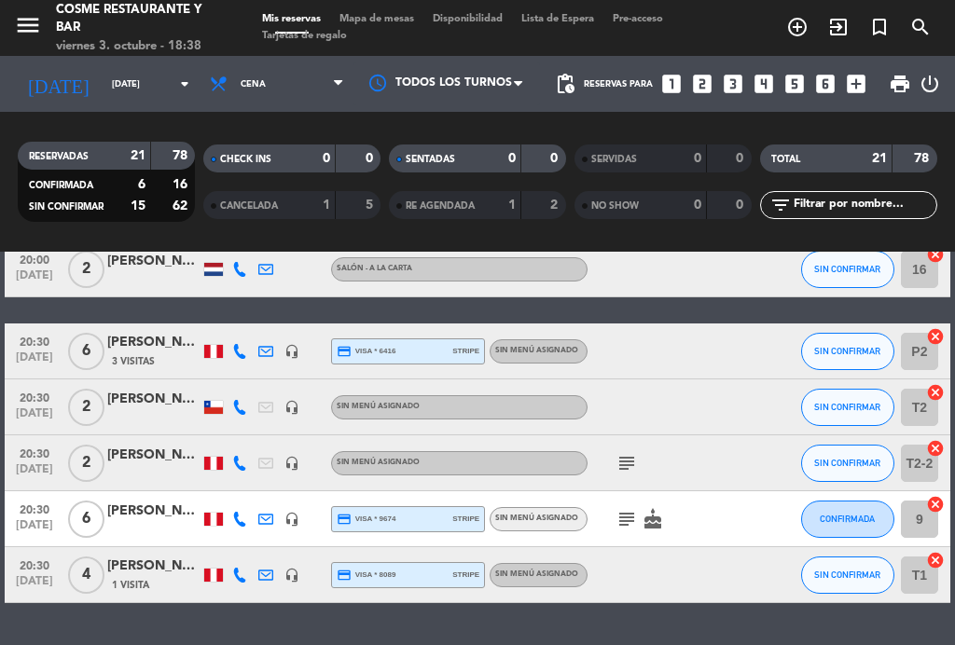
click at [384, 19] on span "Mapa de mesas" at bounding box center [376, 19] width 93 height 10
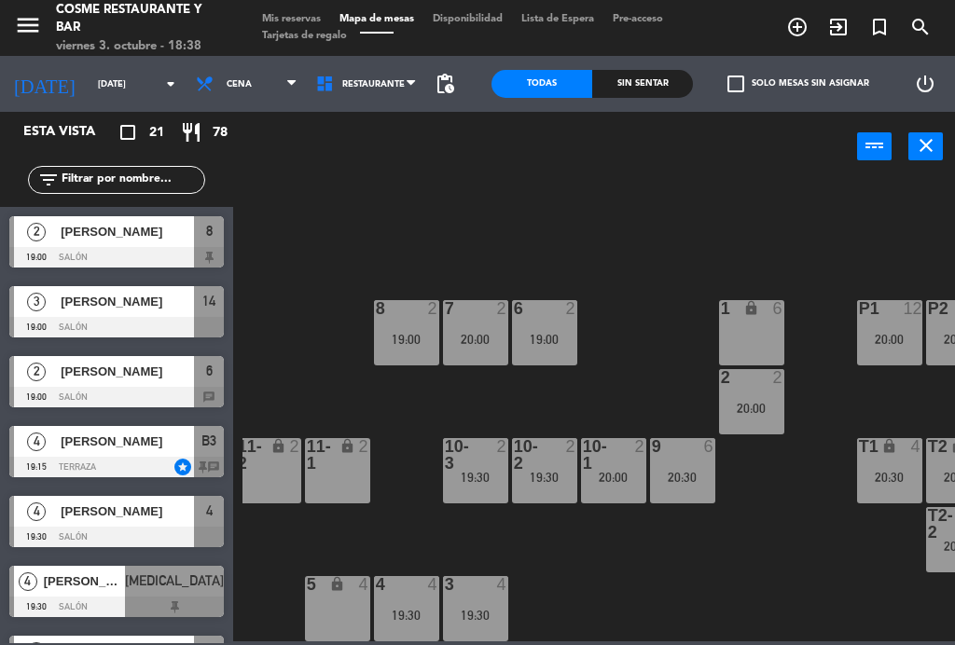
scroll to position [118, 355]
click at [539, 457] on div at bounding box center [544, 455] width 31 height 34
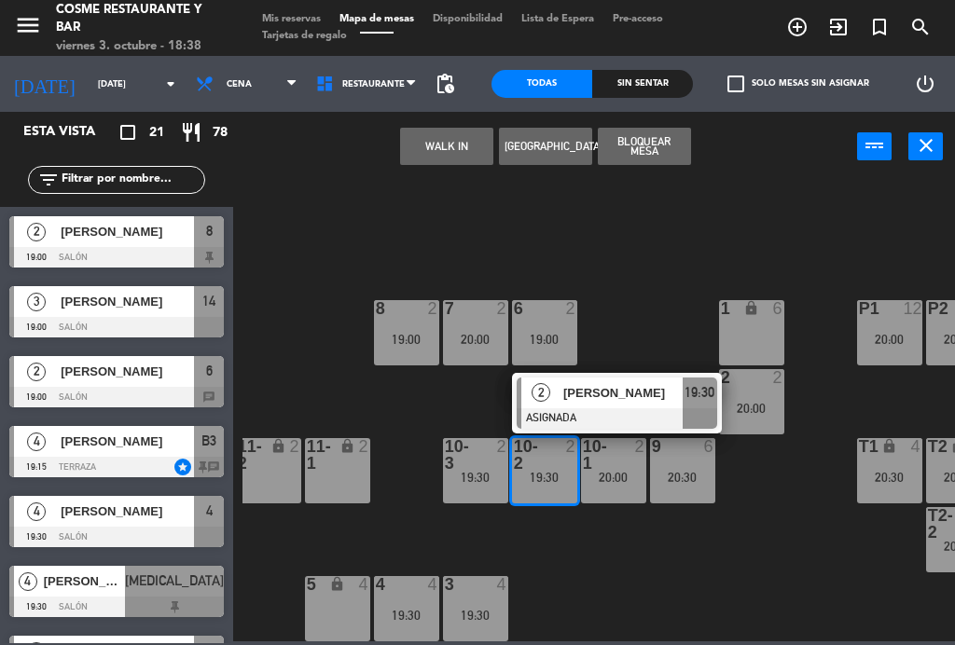
click at [920, 540] on div "T2-2" at bounding box center [927, 524] width 31 height 34
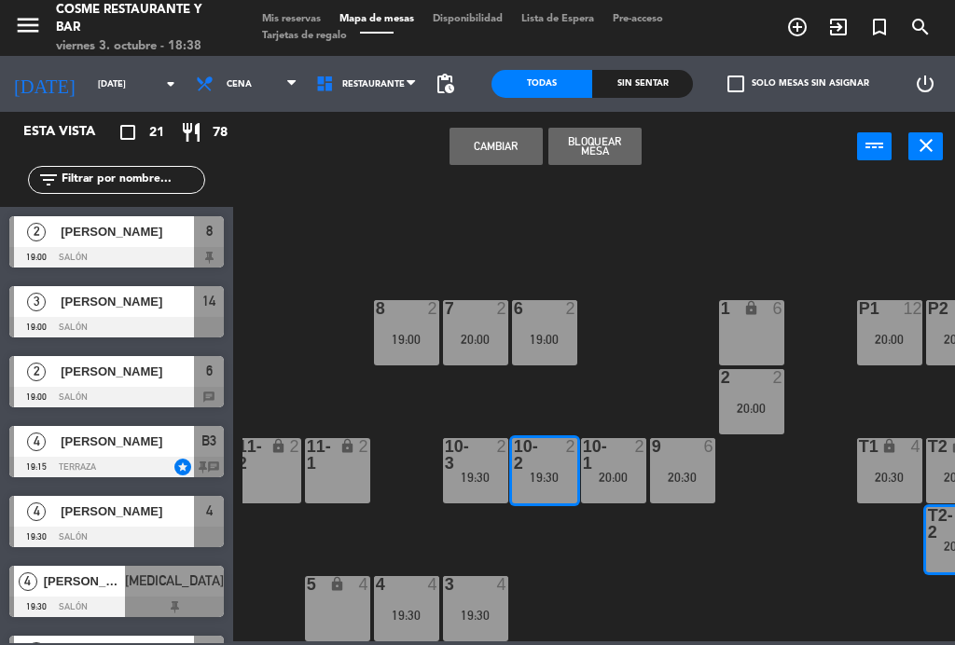
click at [483, 154] on button "Cambiar" at bounding box center [496, 146] width 93 height 37
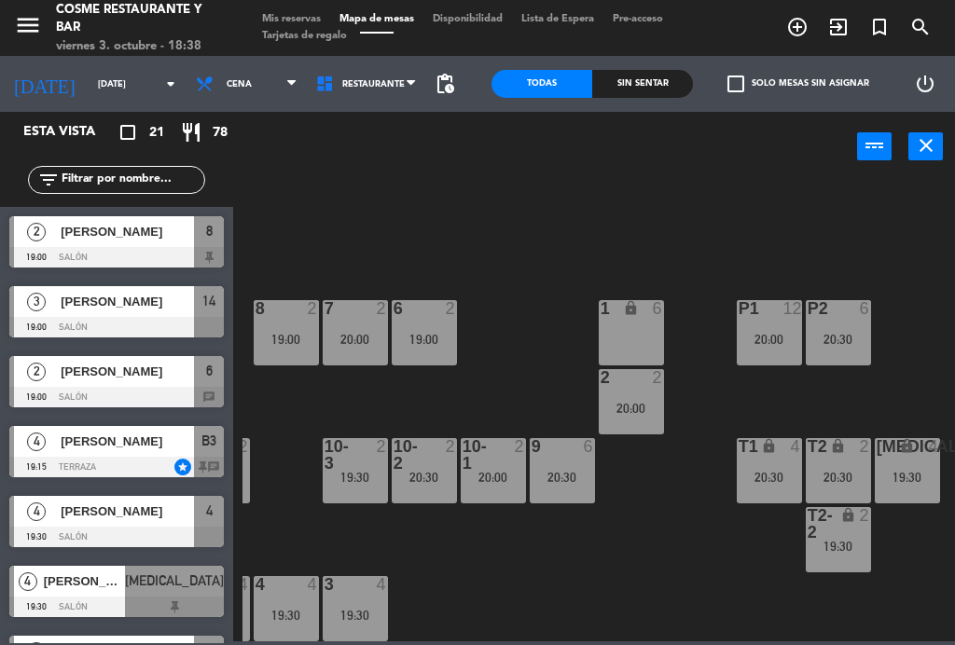
scroll to position [118, 475]
click at [287, 24] on span "Mis reservas" at bounding box center [291, 19] width 77 height 10
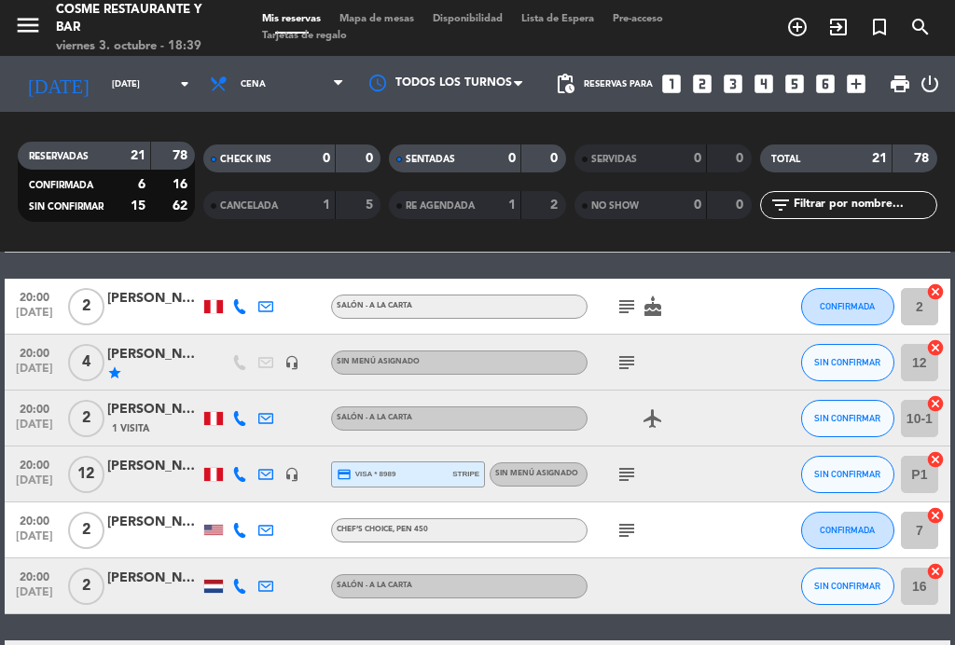
scroll to position [709, 0]
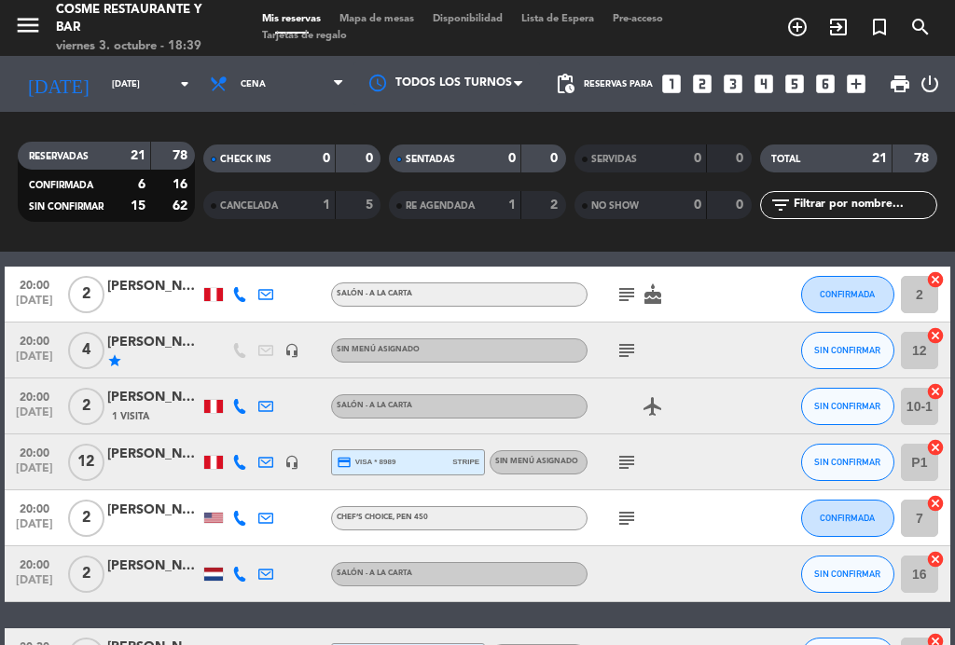
click at [625, 284] on icon "subject" at bounding box center [627, 295] width 22 height 22
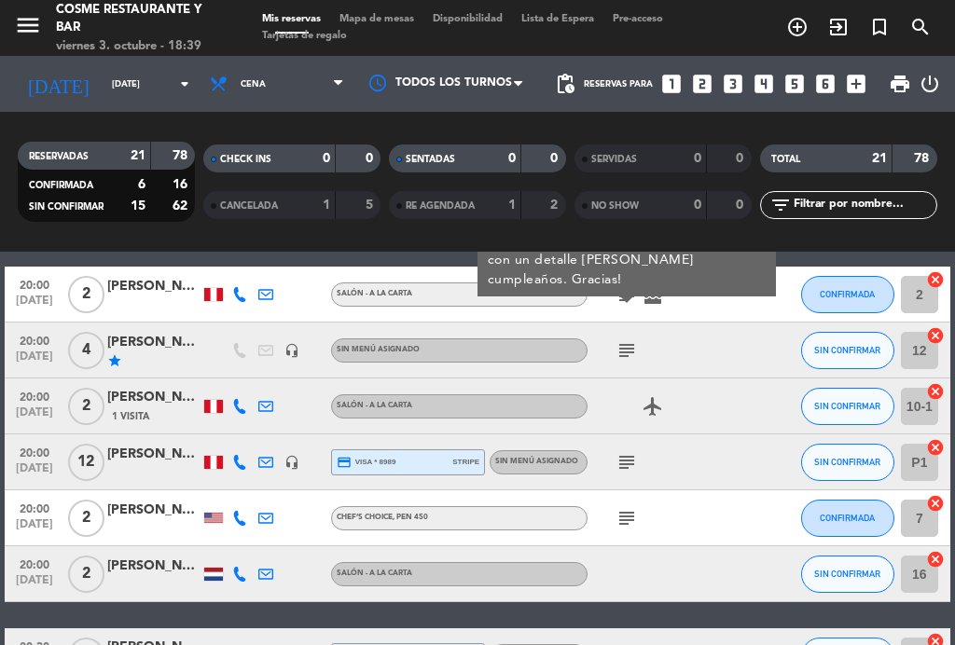
click at [626, 466] on icon "subject" at bounding box center [627, 462] width 22 height 22
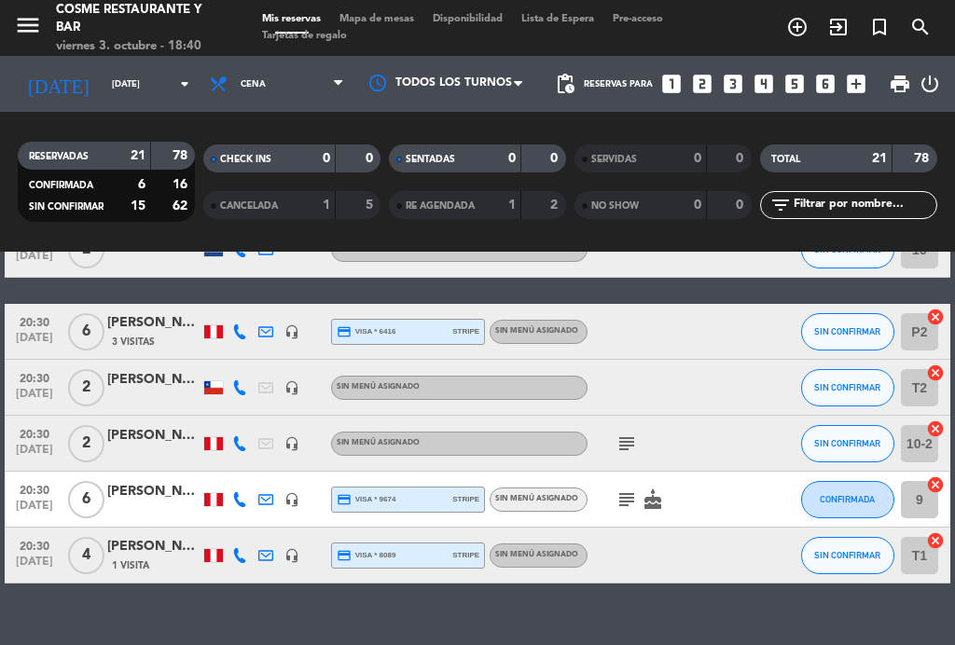
scroll to position [24, 0]
click at [632, 416] on div "subject" at bounding box center [666, 443] width 157 height 55
click at [626, 433] on icon "subject" at bounding box center [627, 444] width 22 height 22
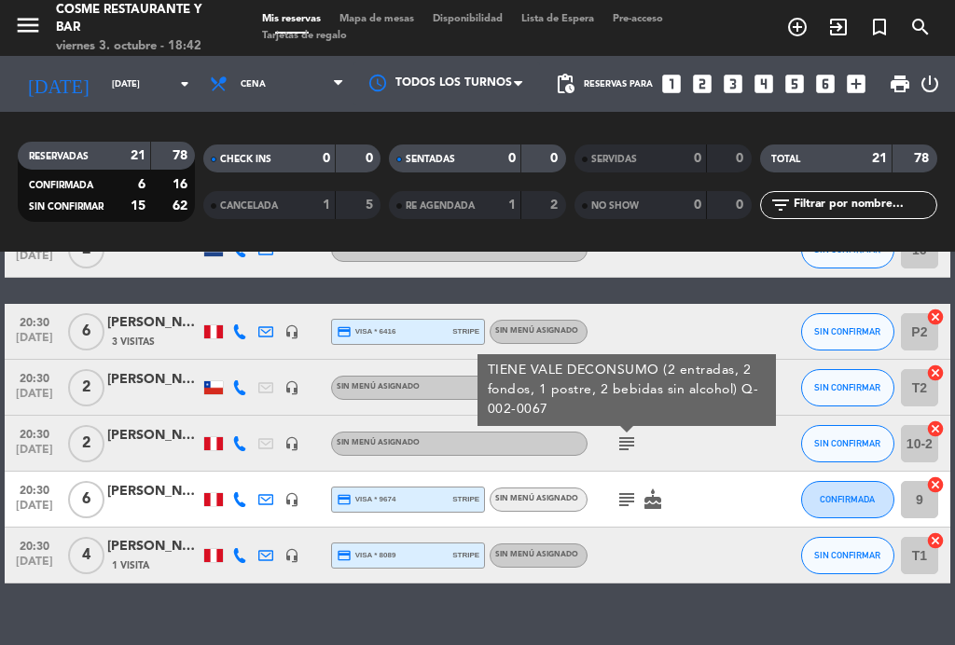
scroll to position [4, 0]
click at [390, 20] on span "Mapa de mesas" at bounding box center [376, 19] width 93 height 10
